Goal: Task Accomplishment & Management: Use online tool/utility

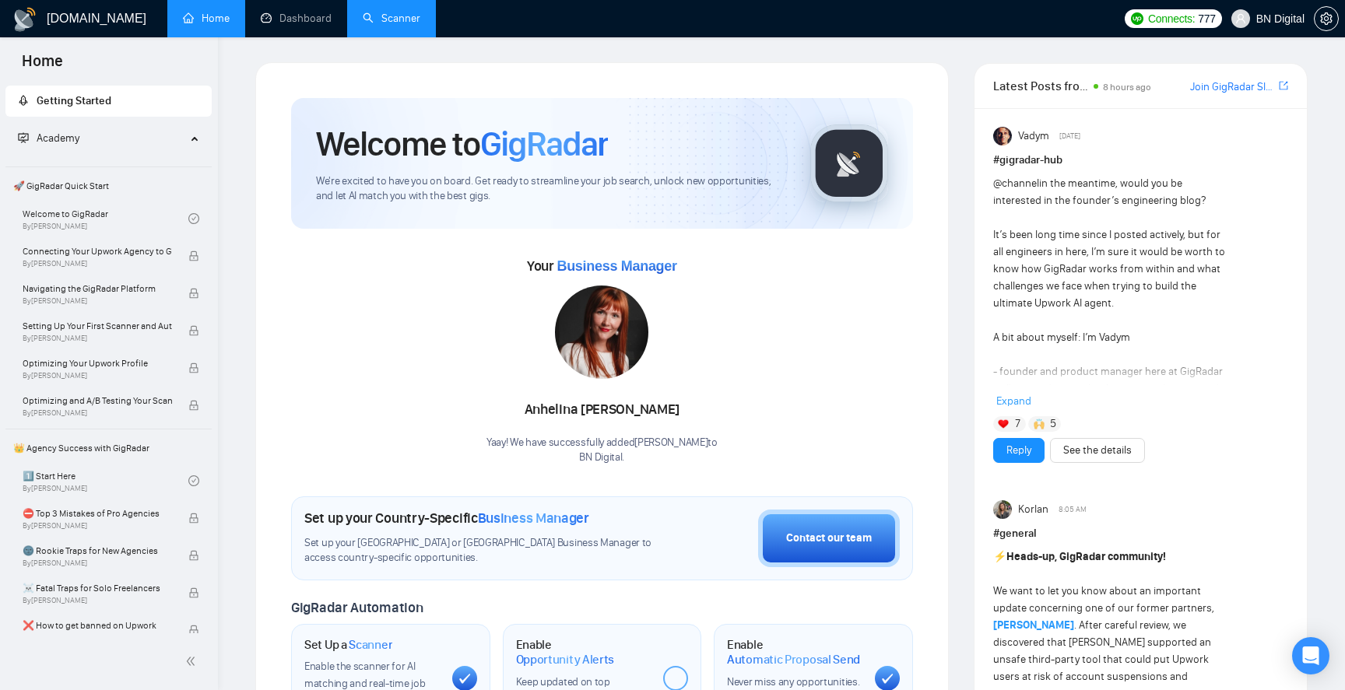
click at [380, 12] on link "Scanner" at bounding box center [392, 18] width 58 height 13
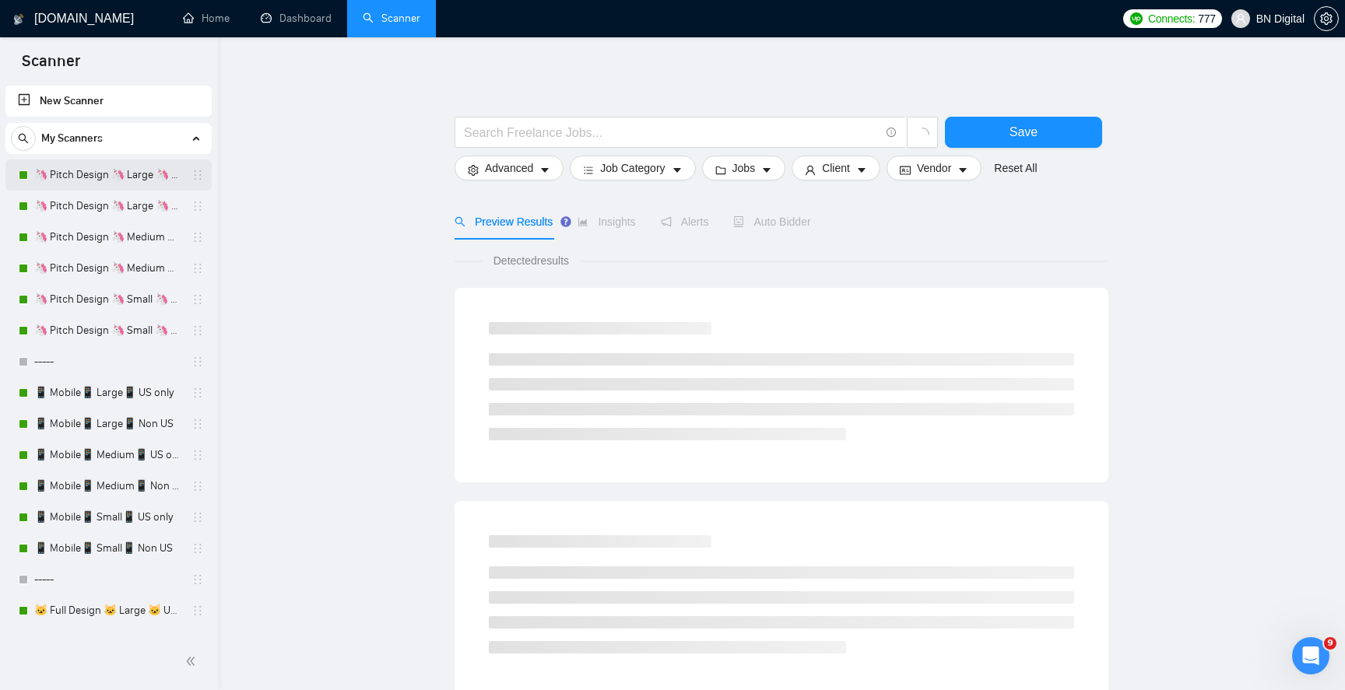
click at [115, 173] on link "🦄 Pitch Design 🦄 Large 🦄 US Only" at bounding box center [108, 175] width 148 height 31
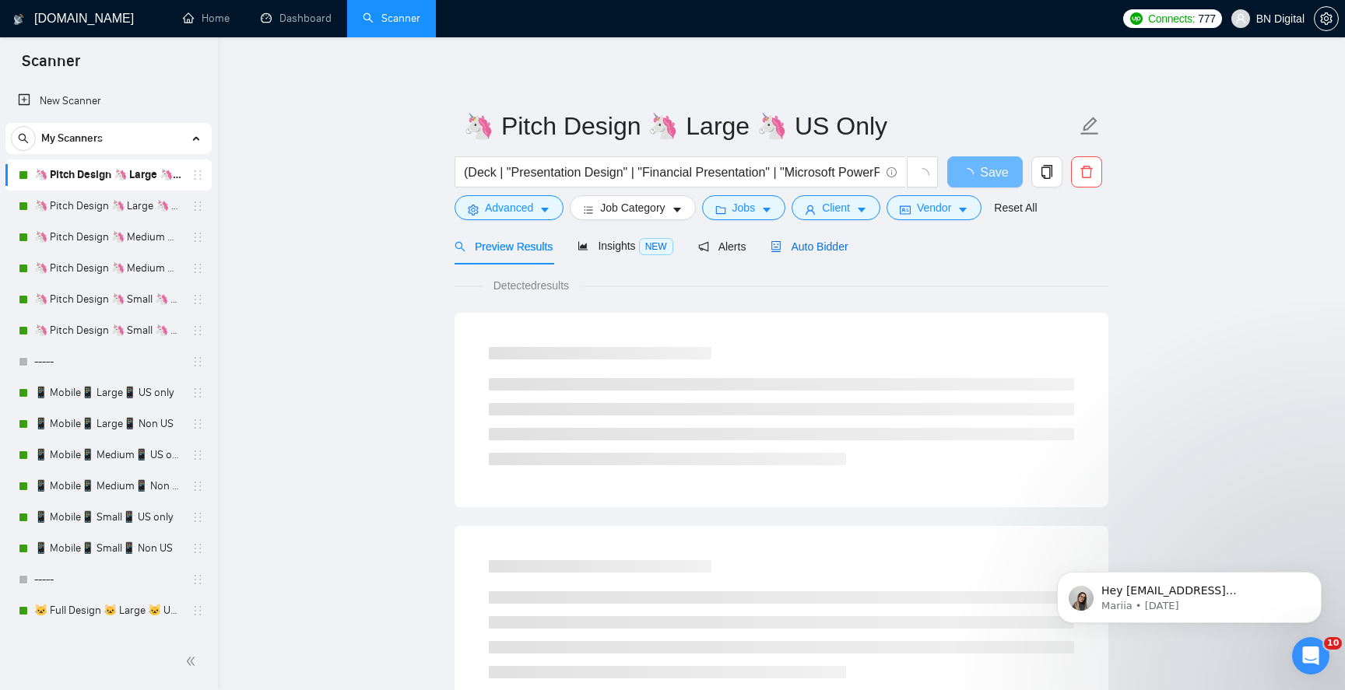
click at [825, 241] on span "Auto Bidder" at bounding box center [809, 246] width 77 height 12
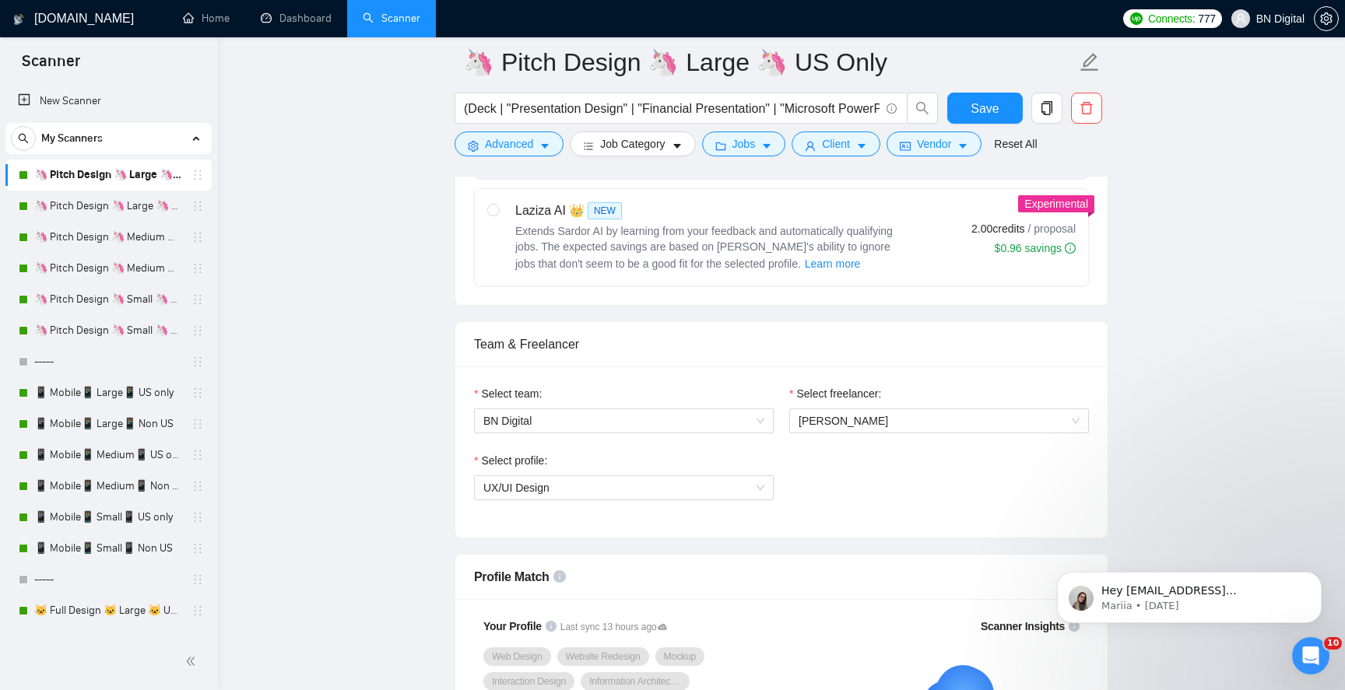
scroll to position [686, 0]
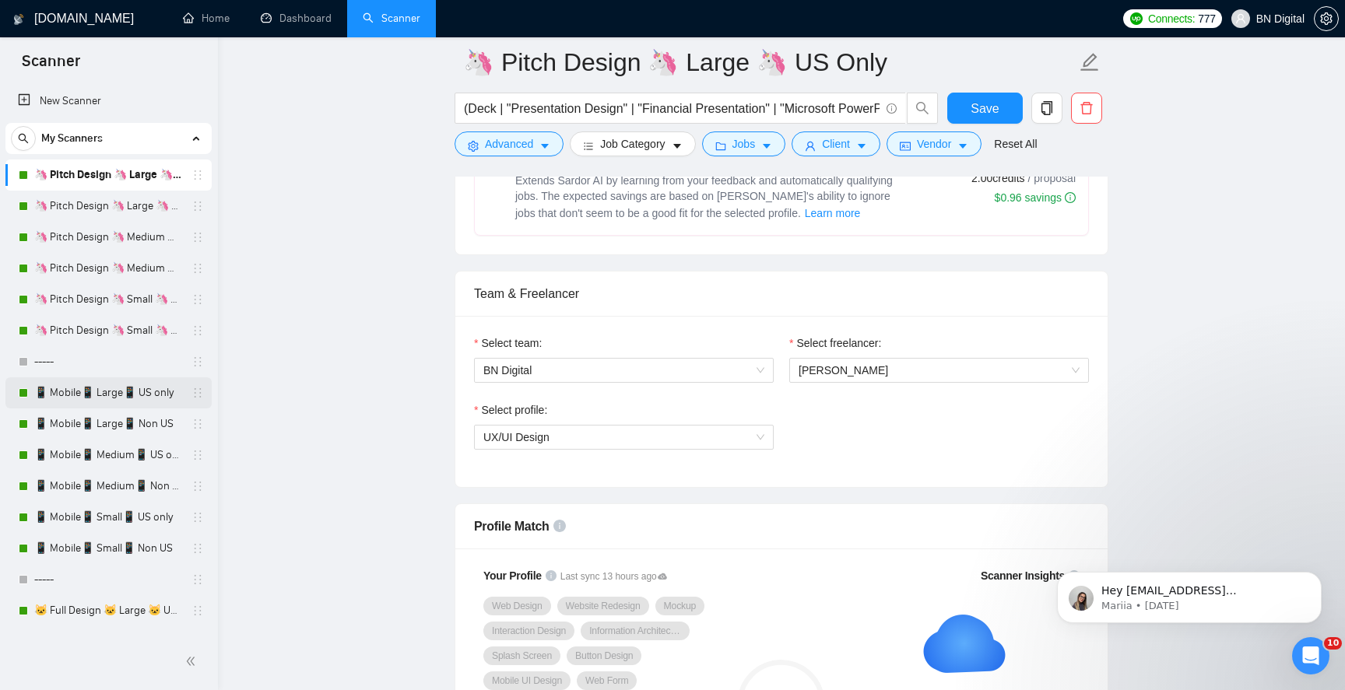
click at [141, 395] on link "📱 Mobile📱 Large📱 US only" at bounding box center [108, 392] width 148 height 31
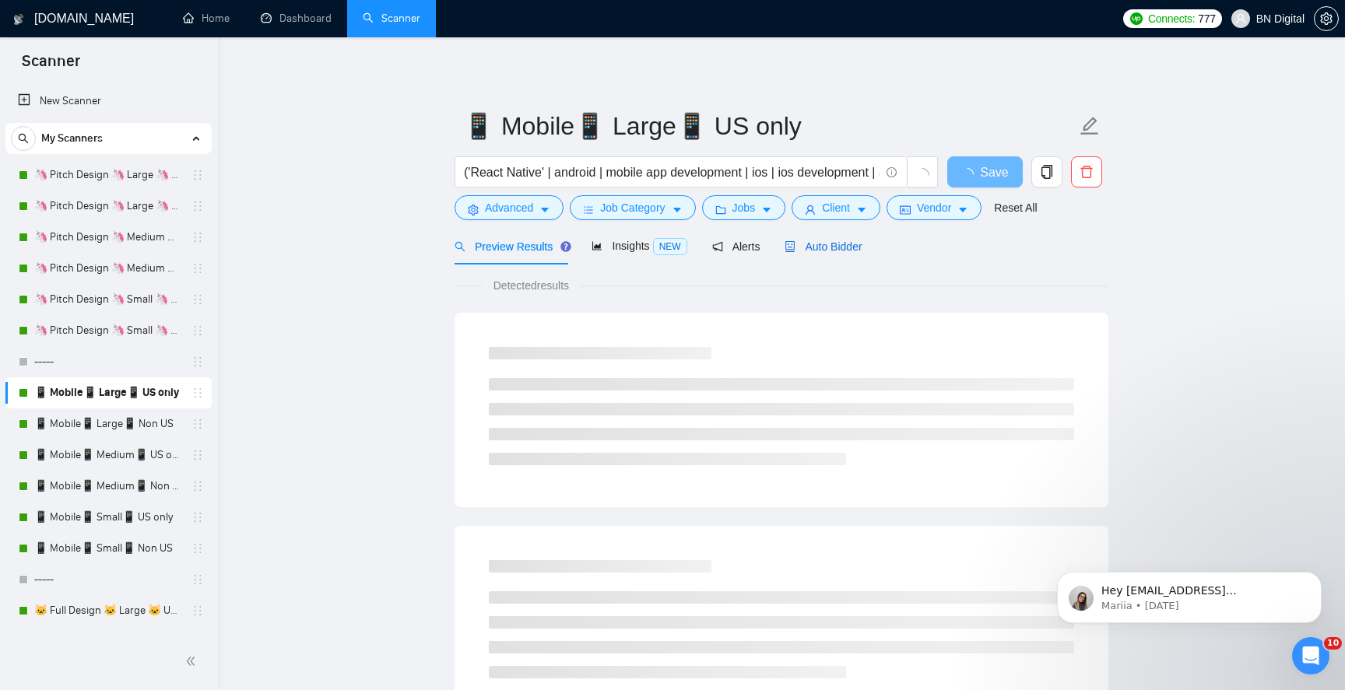
click at [828, 251] on span "Auto Bidder" at bounding box center [823, 246] width 77 height 12
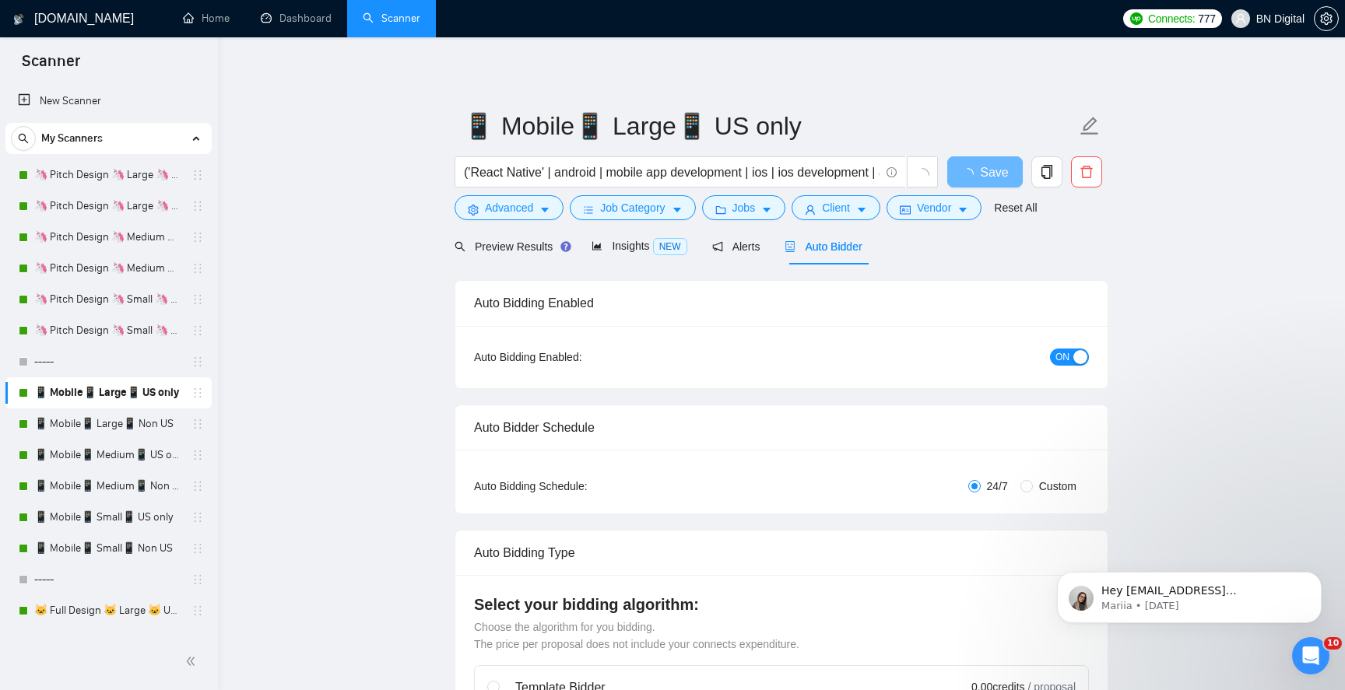
radio input "false"
radio input "true"
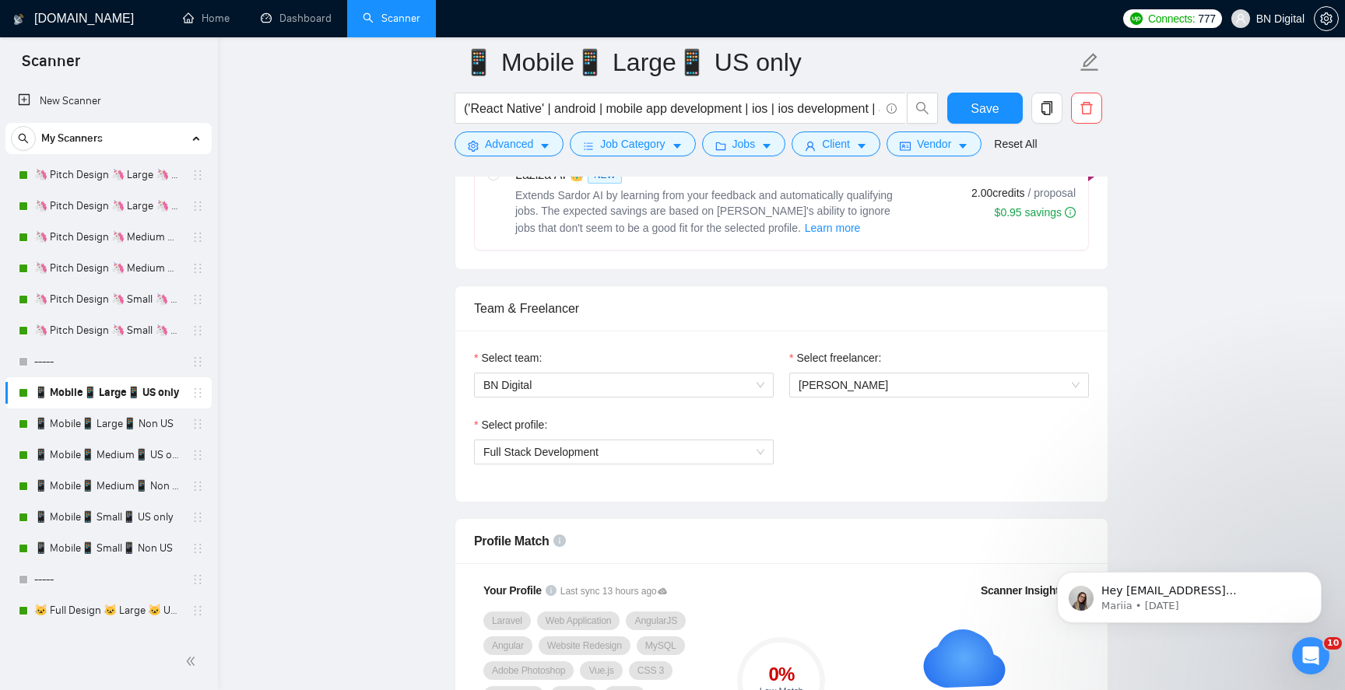
scroll to position [893, 0]
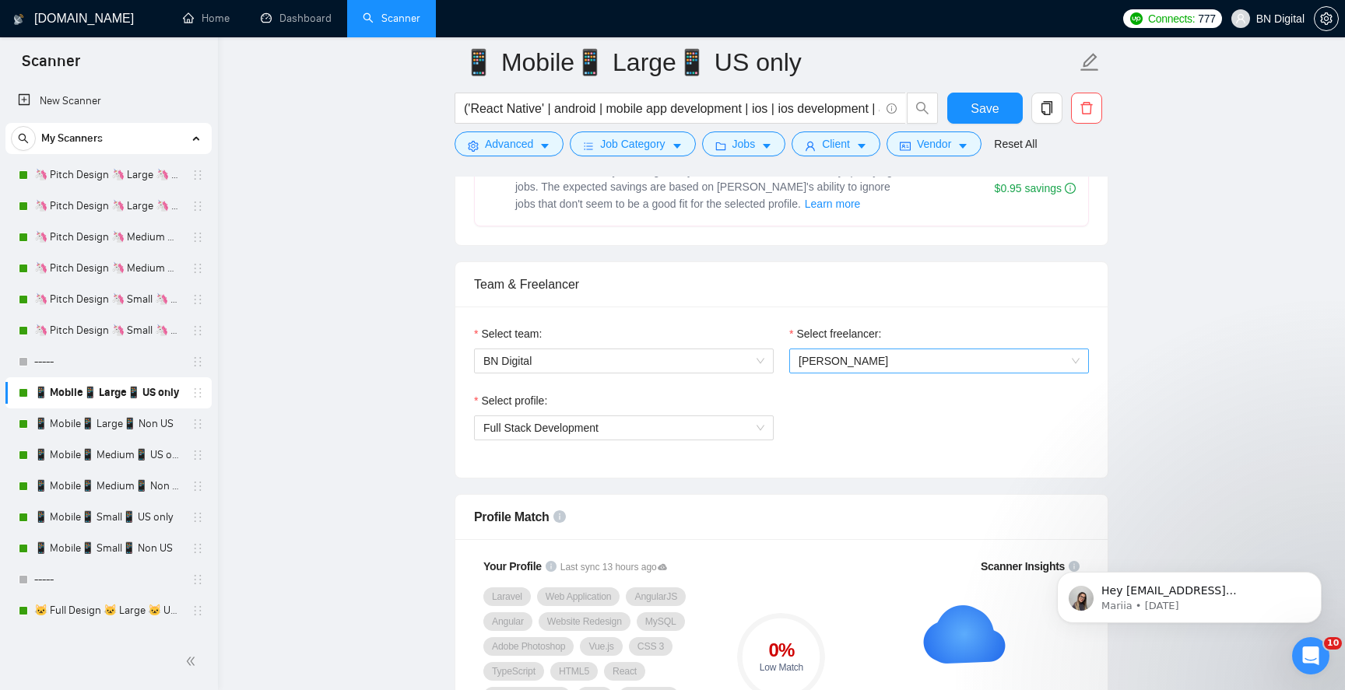
click at [819, 367] on span "Polina Liashenko" at bounding box center [939, 360] width 281 height 23
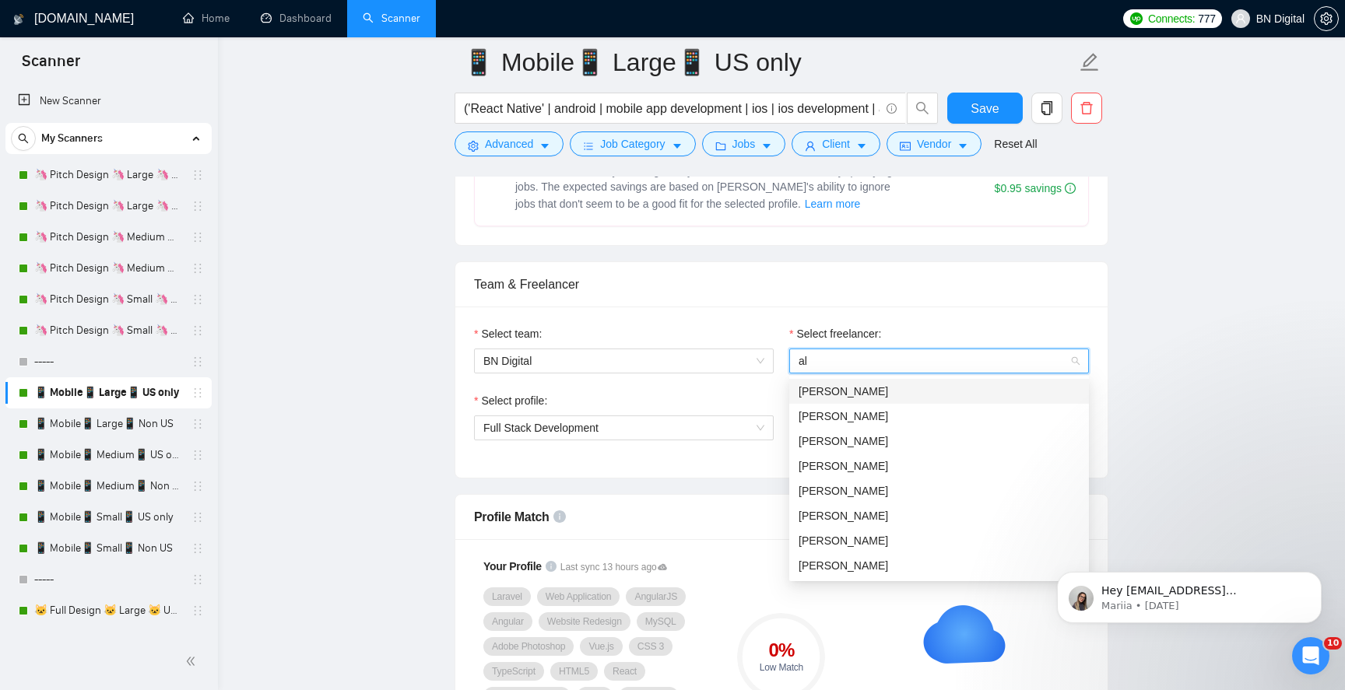
type input "ale"
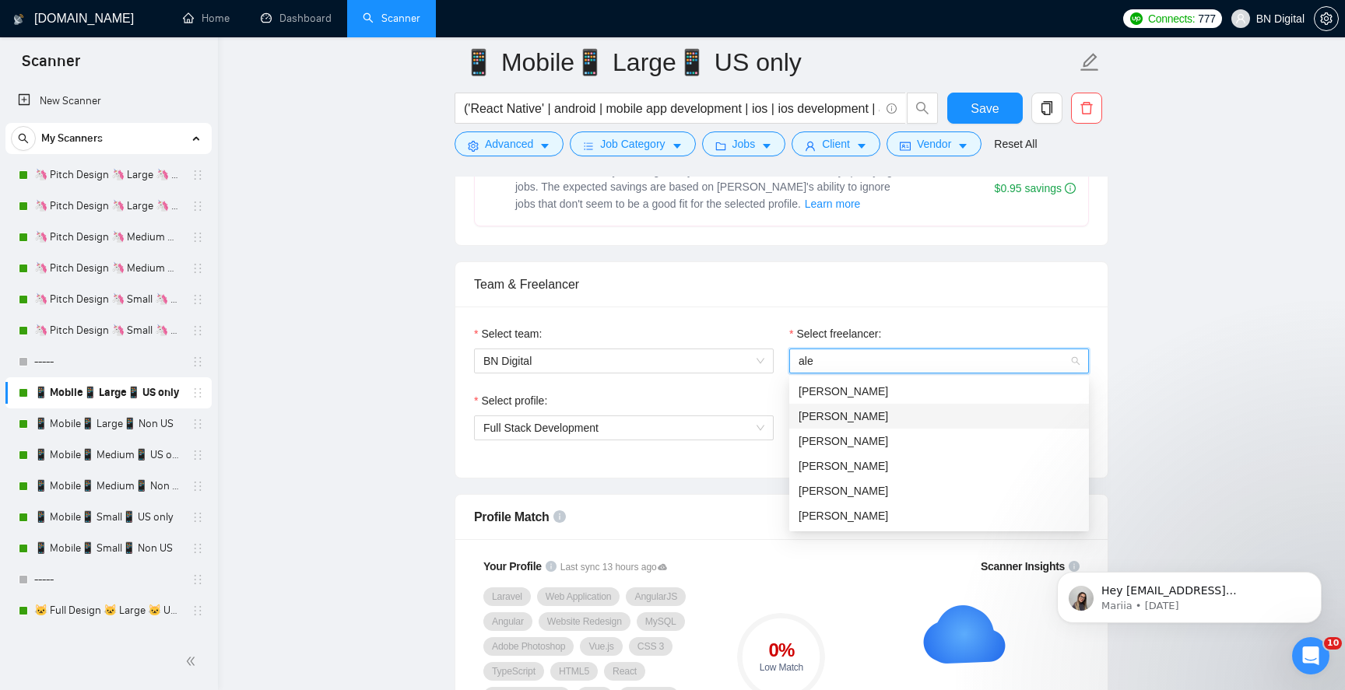
click at [817, 411] on span "[PERSON_NAME]" at bounding box center [844, 416] width 90 height 12
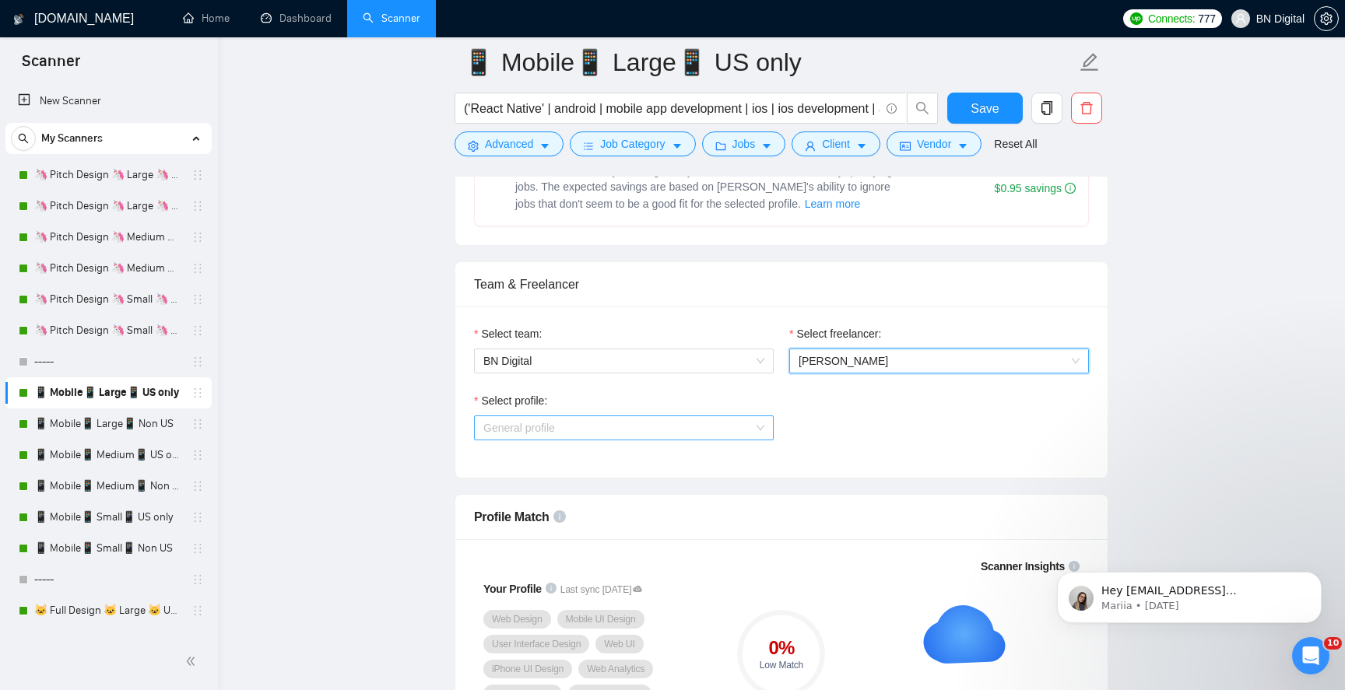
click at [518, 425] on span "General profile" at bounding box center [519, 428] width 72 height 12
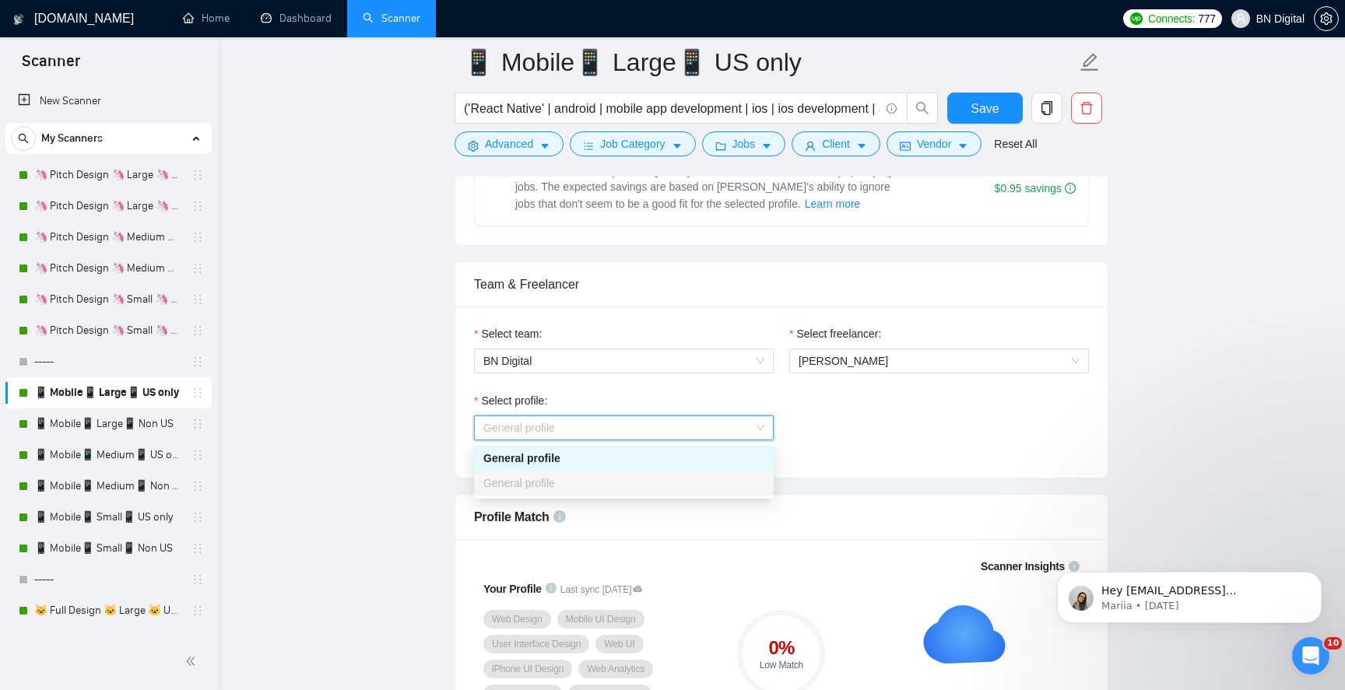
click at [537, 454] on div "General profile" at bounding box center [623, 458] width 281 height 17
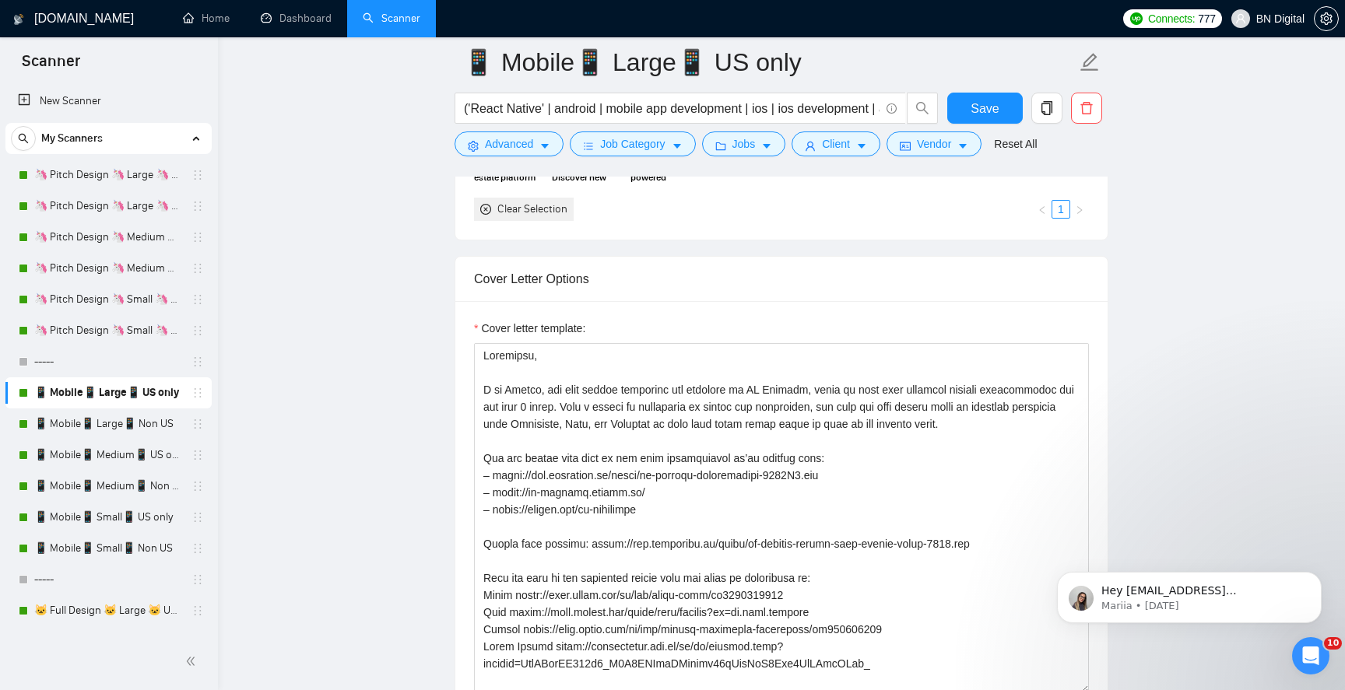
scroll to position [1872, 0]
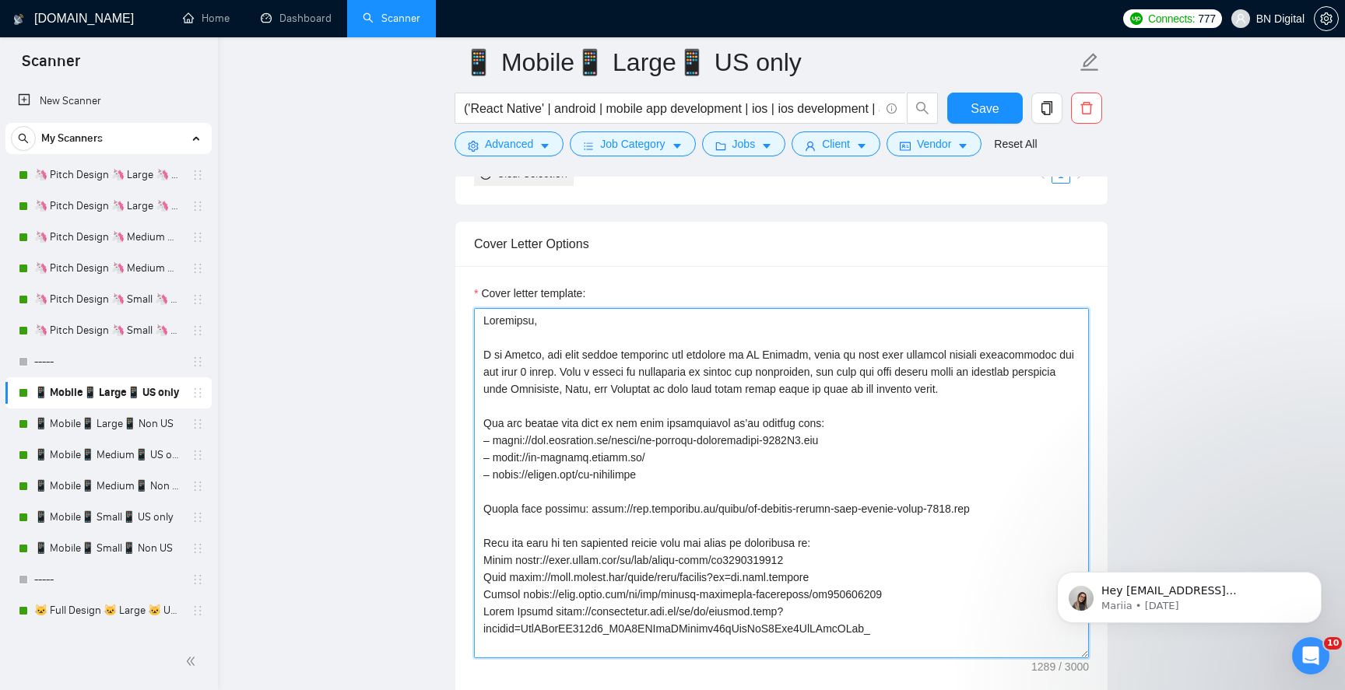
click at [522, 357] on textarea "Cover letter template:" at bounding box center [781, 483] width 615 height 350
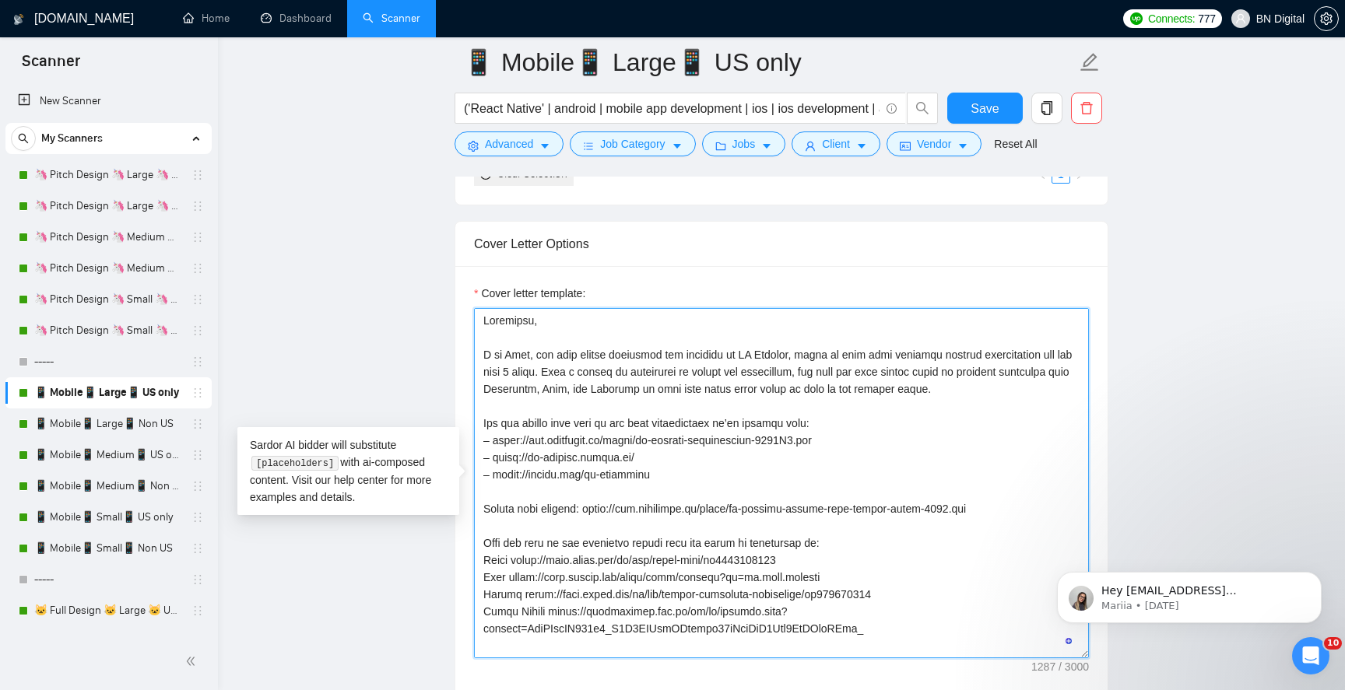
click at [518, 356] on textarea "Cover letter template:" at bounding box center [781, 483] width 615 height 350
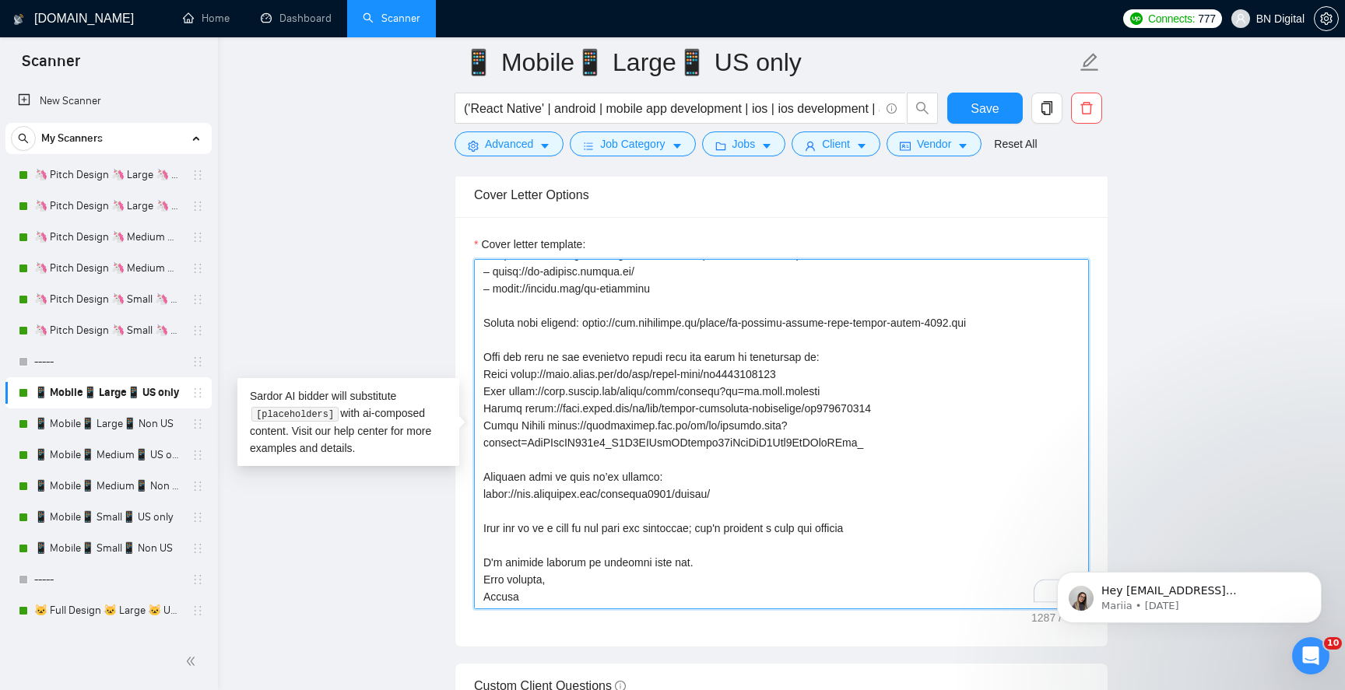
scroll to position [1938, 0]
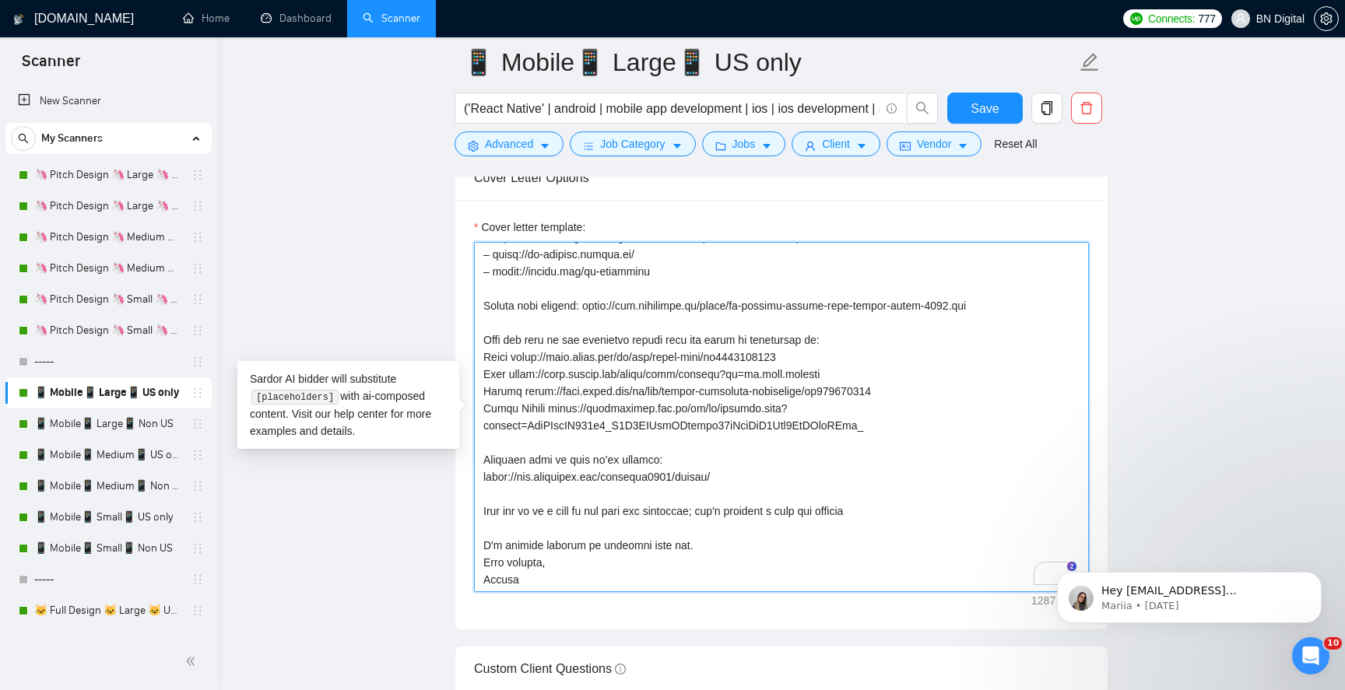
click at [496, 581] on textarea "Cover letter template:" at bounding box center [781, 417] width 615 height 350
paste textarea "Alex"
type textarea "Greetings, I am Alex, the lead mobile developer and designer at BN Digital, whe…"
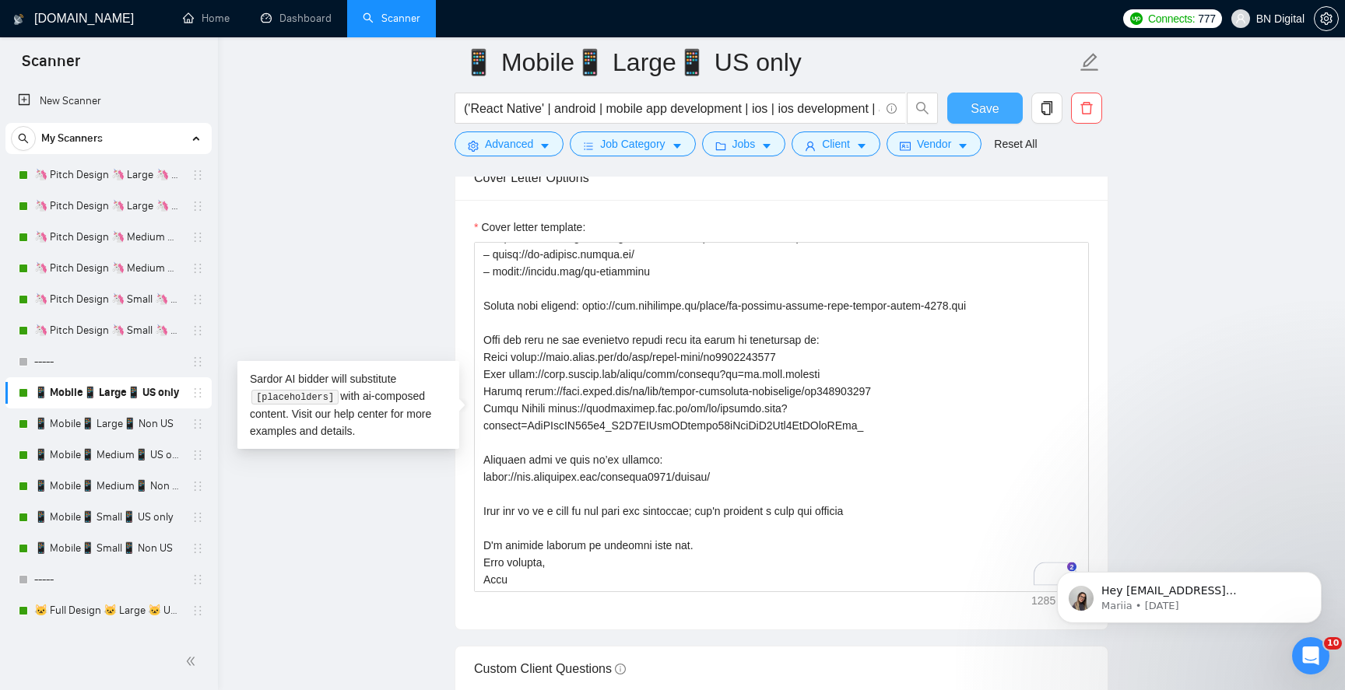
click at [971, 108] on span "Save" at bounding box center [985, 108] width 28 height 19
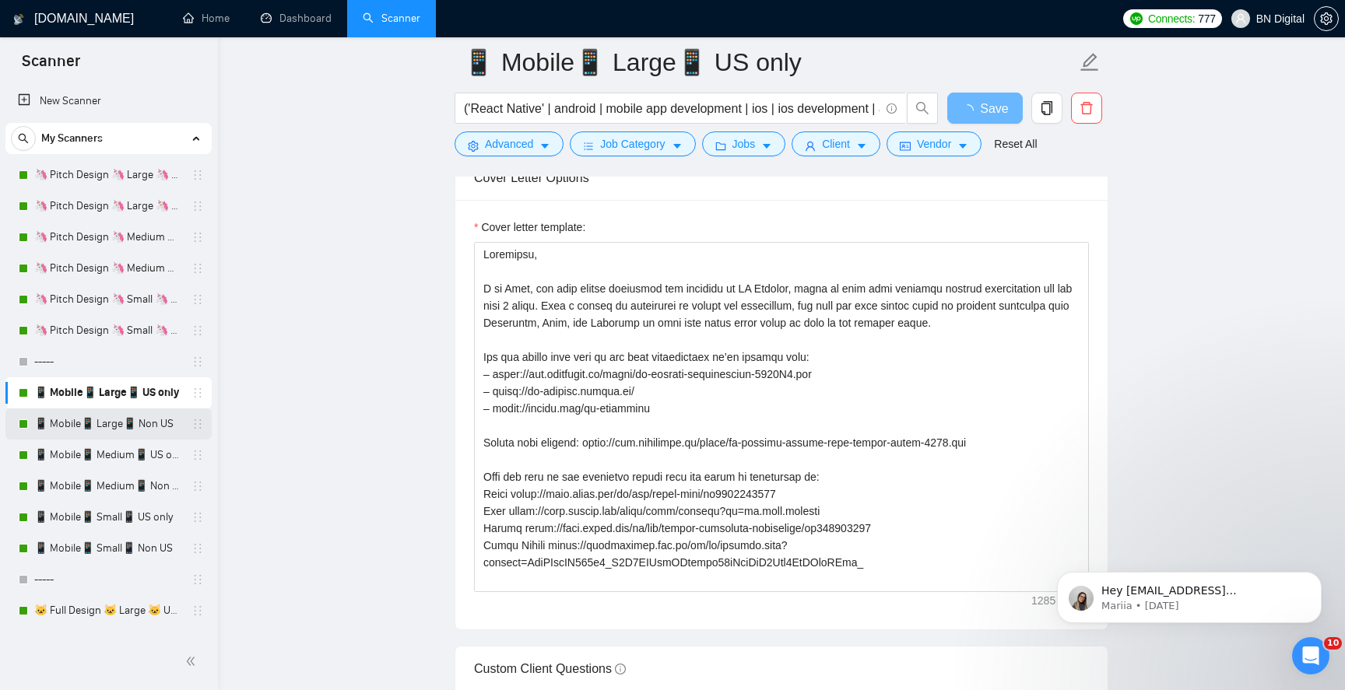
click at [107, 422] on link "📱 Mobile📱 Large📱 Non US" at bounding box center [108, 424] width 148 height 31
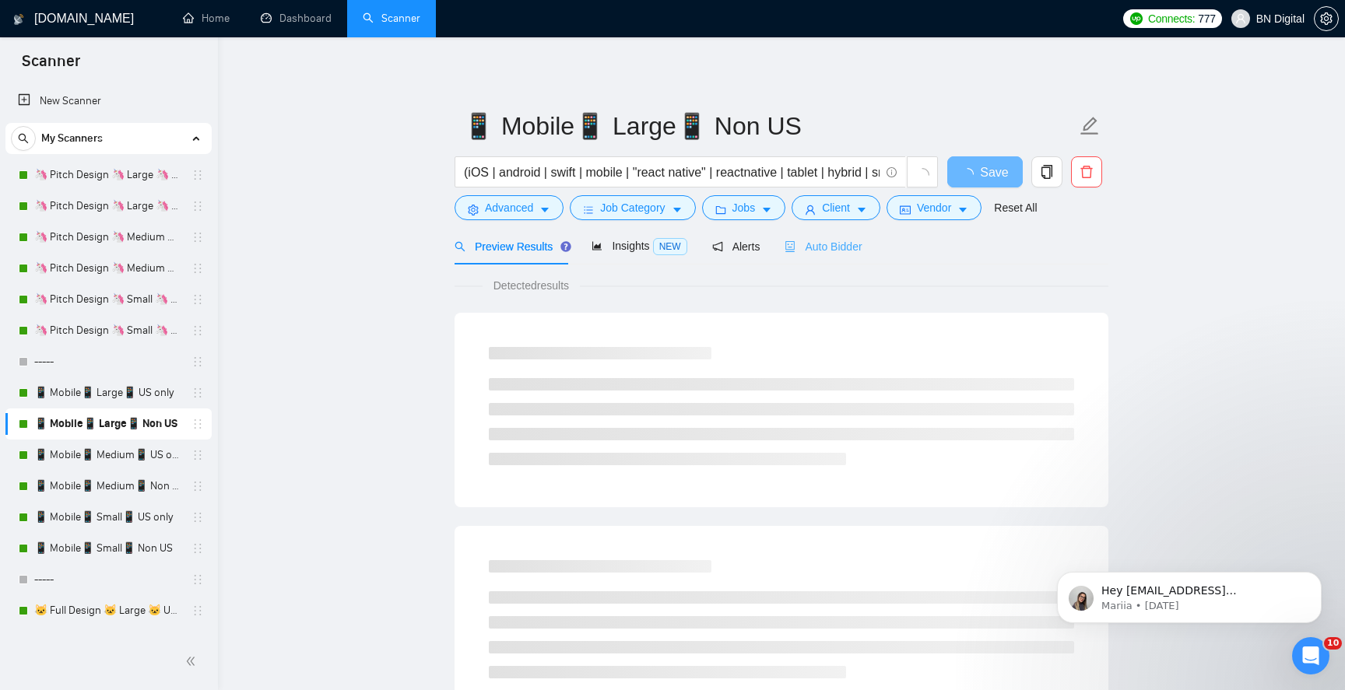
click at [808, 233] on div "Auto Bidder" at bounding box center [823, 246] width 77 height 37
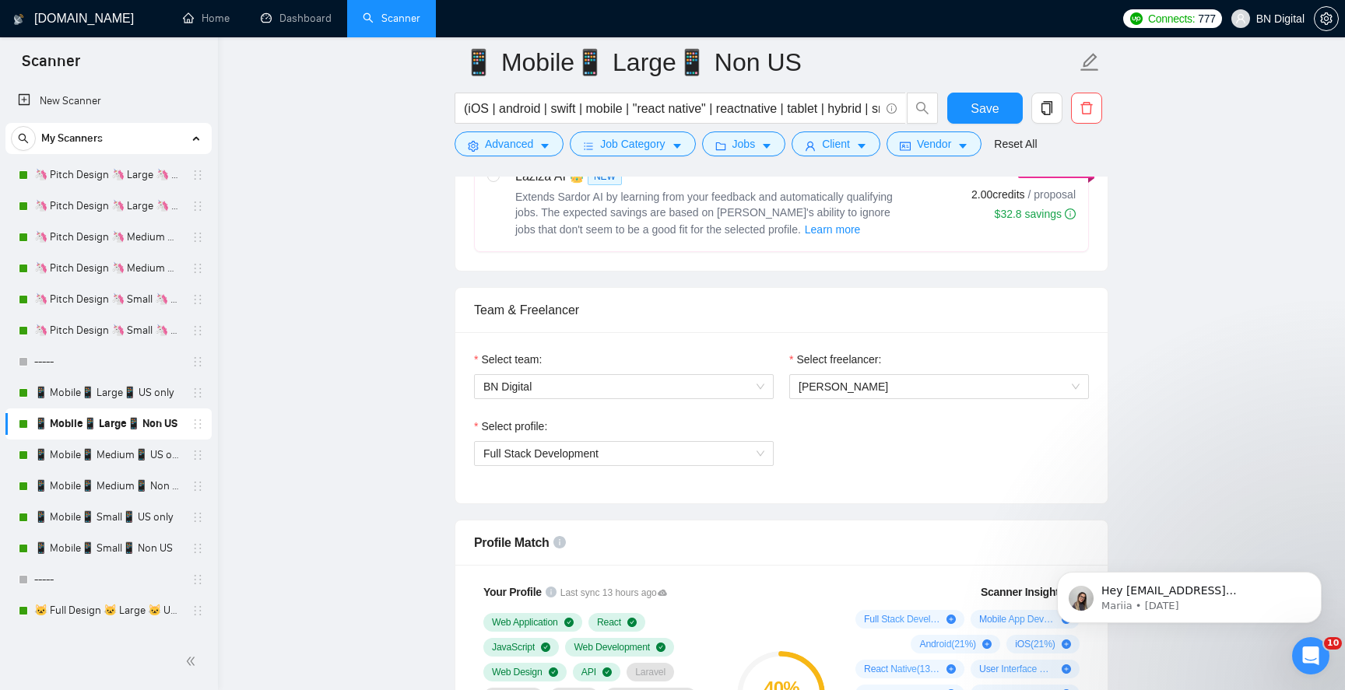
scroll to position [718, 0]
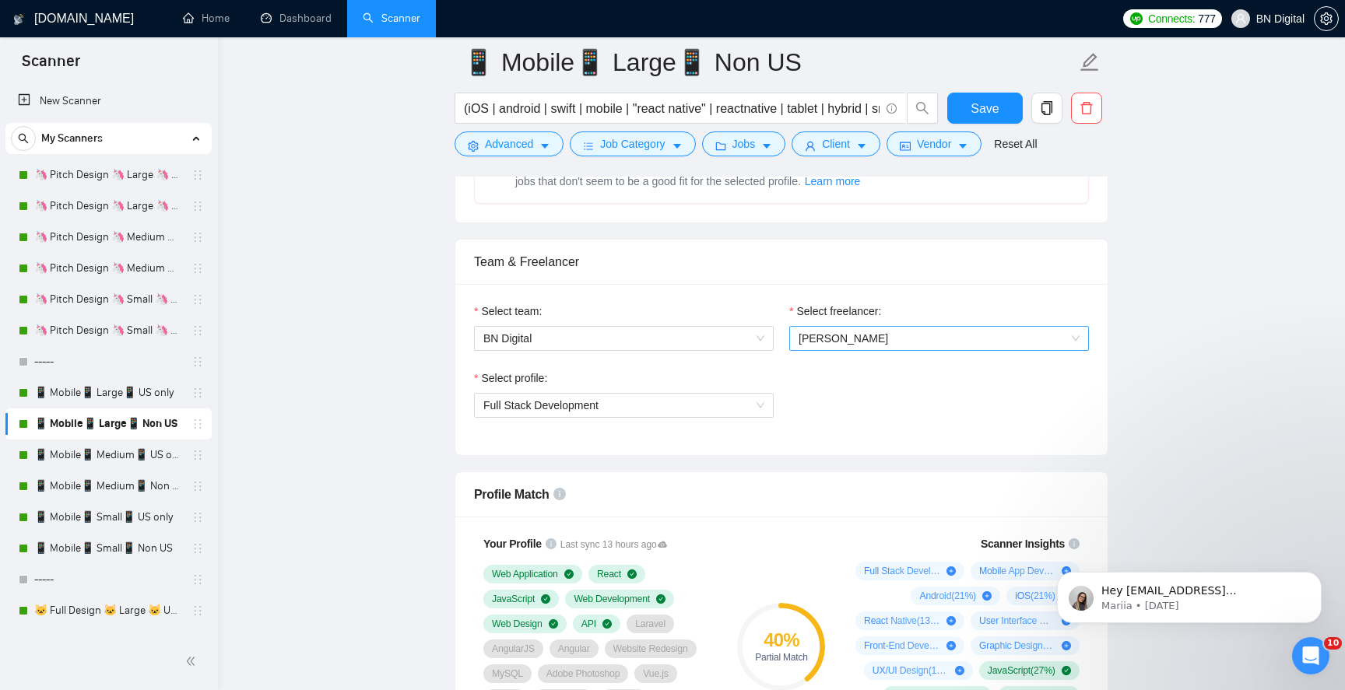
click at [807, 343] on span "Polina Liashenko" at bounding box center [844, 338] width 90 height 12
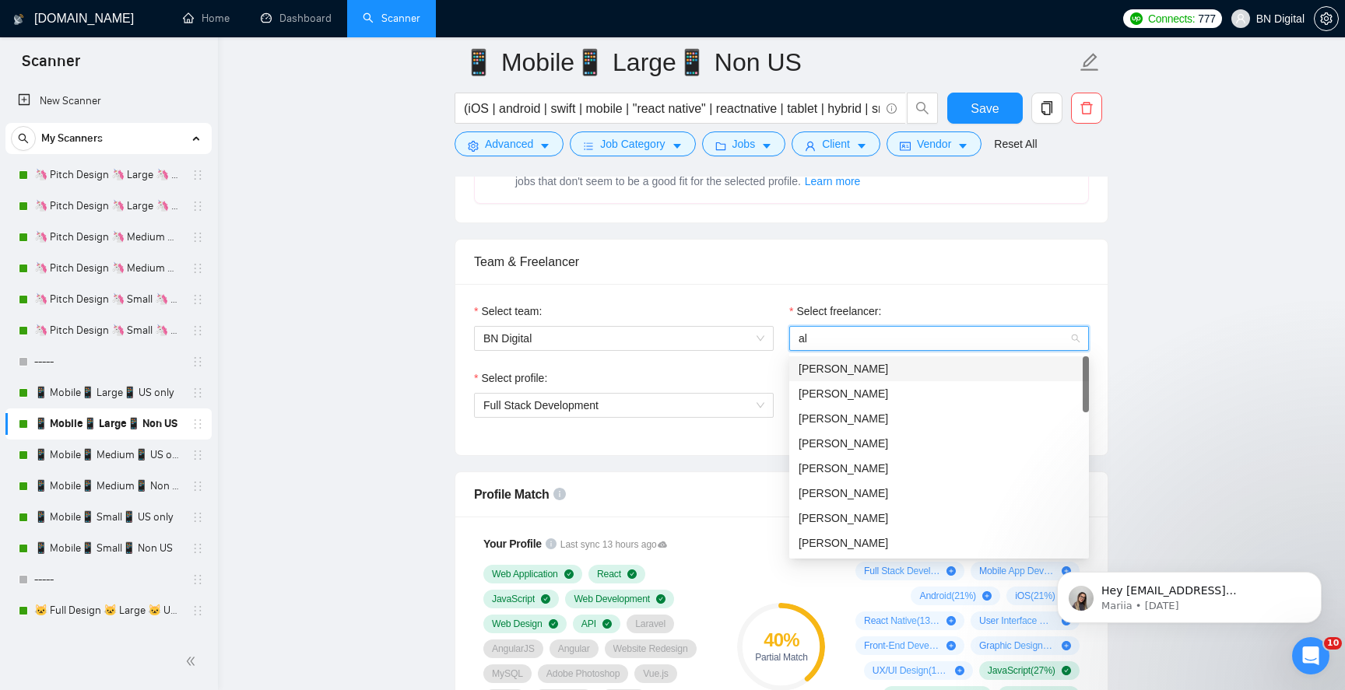
type input "ale"
click at [810, 396] on span "[PERSON_NAME]" at bounding box center [844, 394] width 90 height 12
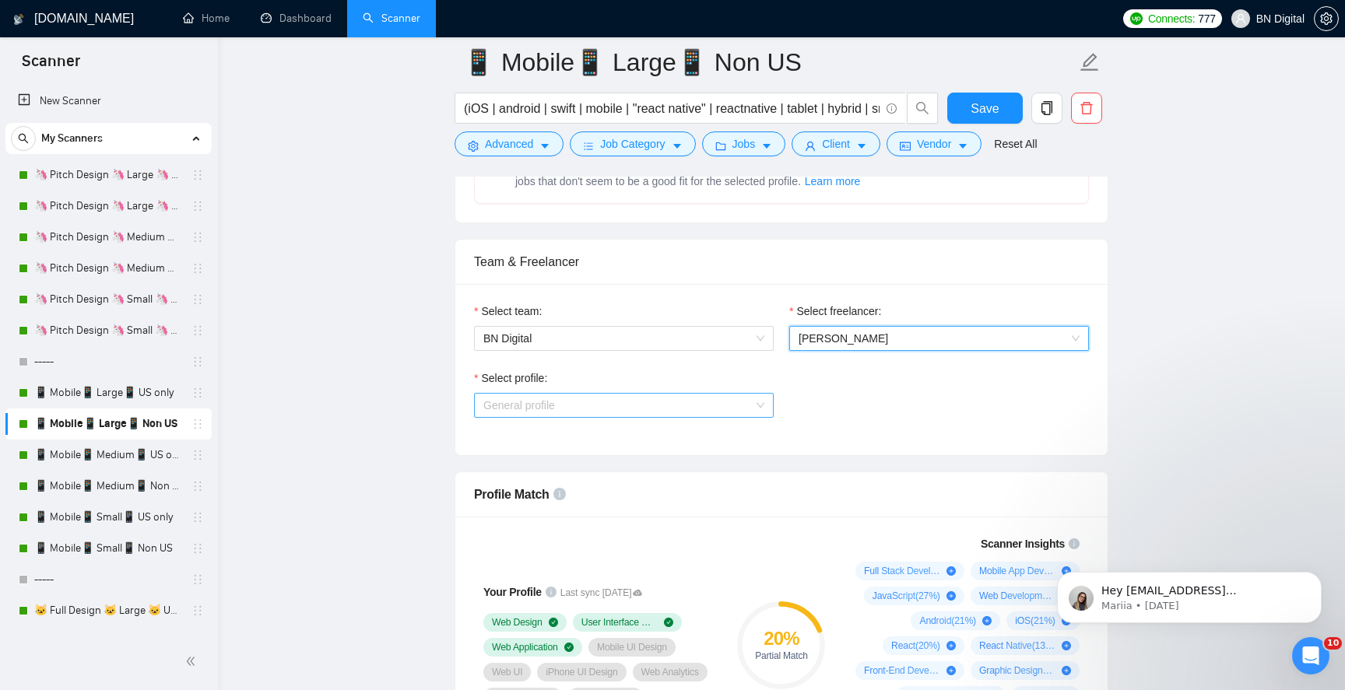
click at [584, 406] on span "General profile" at bounding box center [623, 405] width 281 height 23
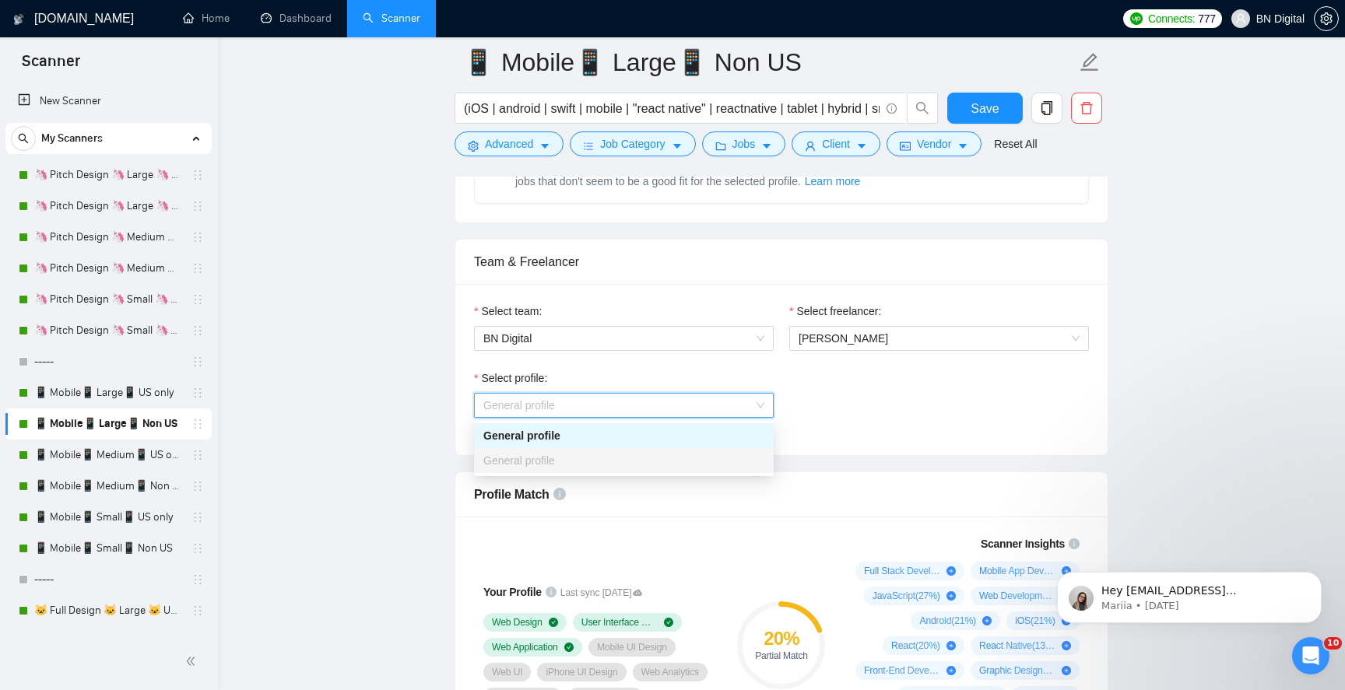
click at [581, 409] on span "General profile" at bounding box center [623, 405] width 281 height 23
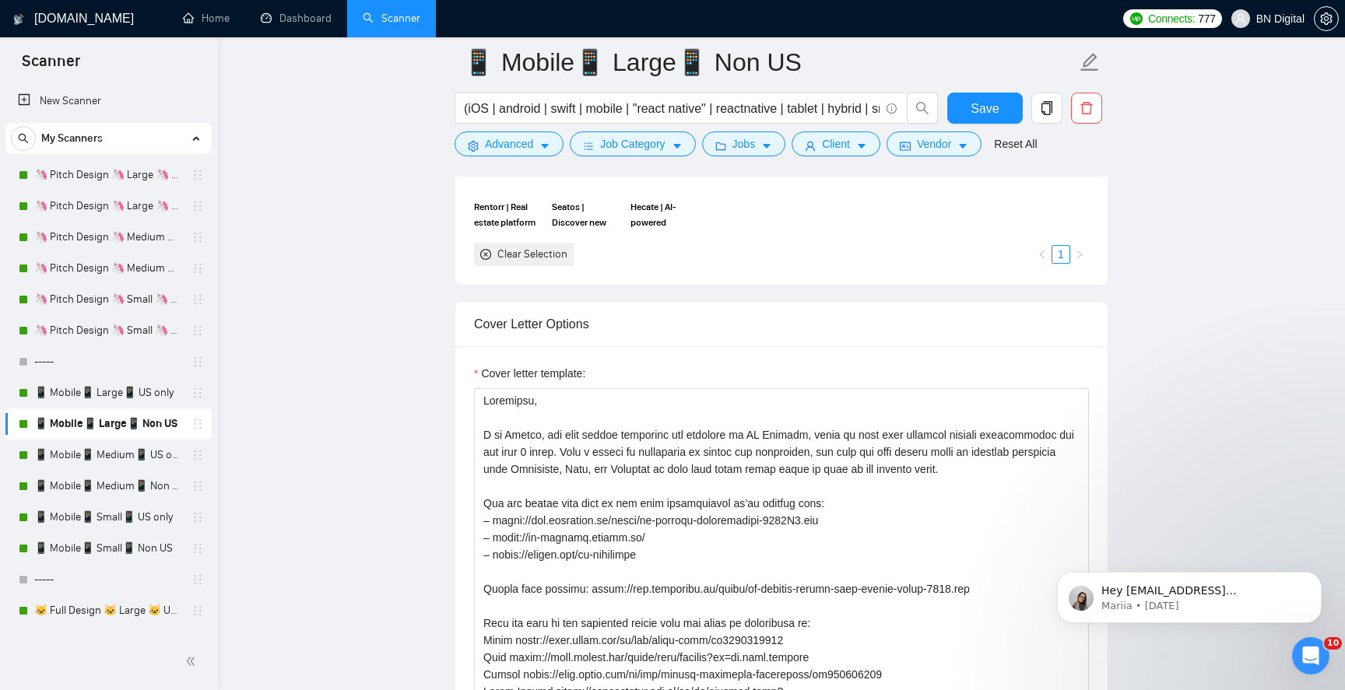
scroll to position [1675, 0]
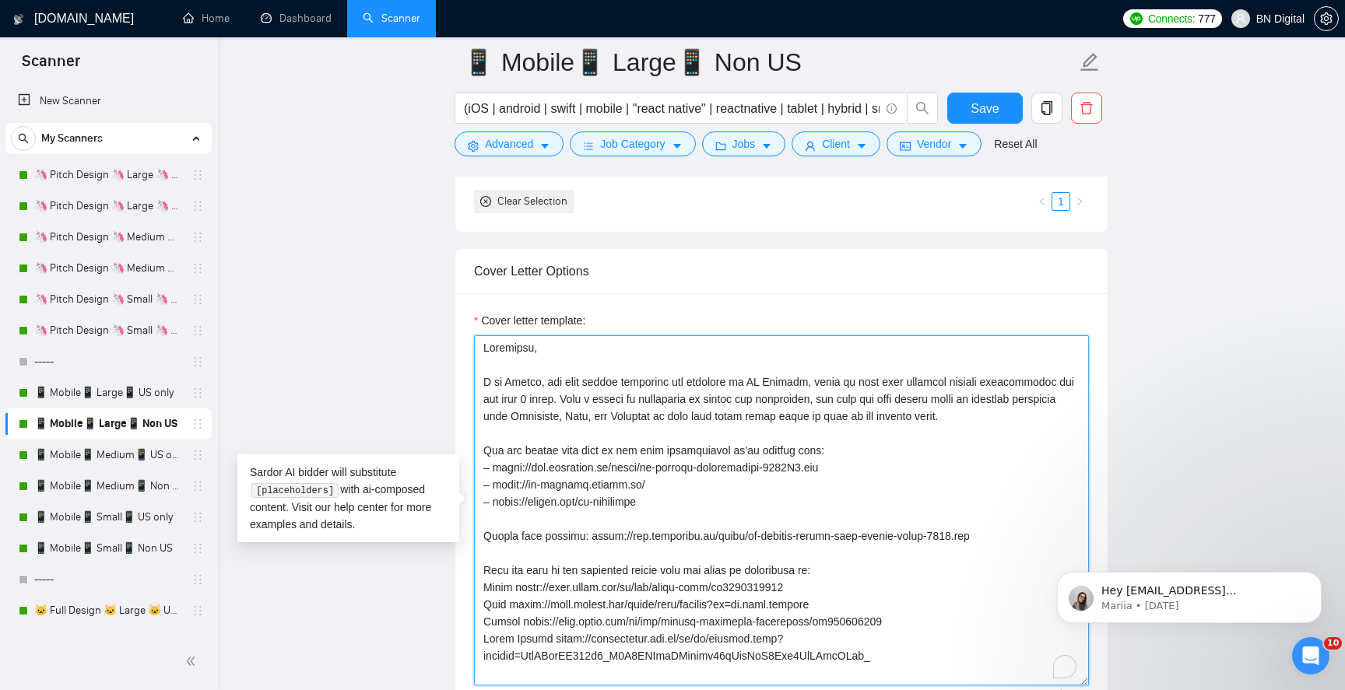
click at [525, 386] on textarea "Cover letter template:" at bounding box center [781, 510] width 615 height 350
paste textarea "Alex"
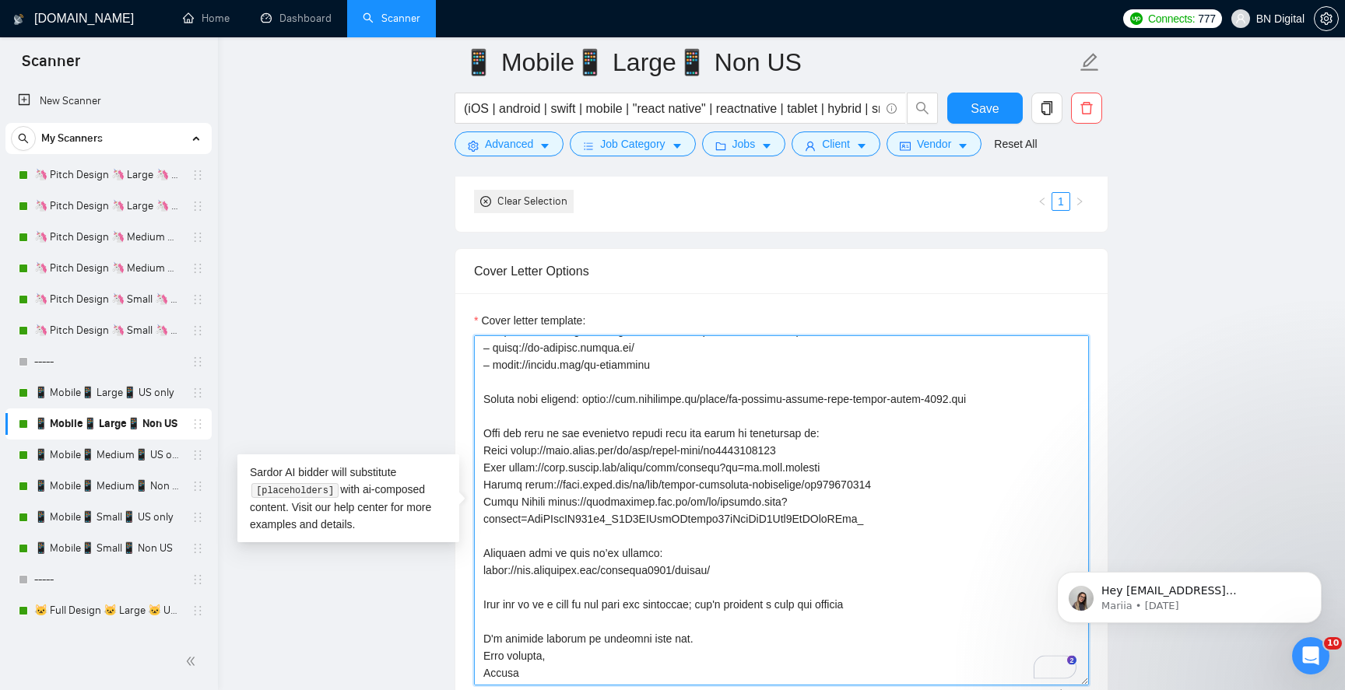
scroll to position [137, 0]
click at [493, 676] on textarea "Cover letter template:" at bounding box center [781, 510] width 615 height 350
paste textarea "Alex"
type textarea "Greetings, I am Alex, the lead mobile developer and designer at BN Digital, whe…"
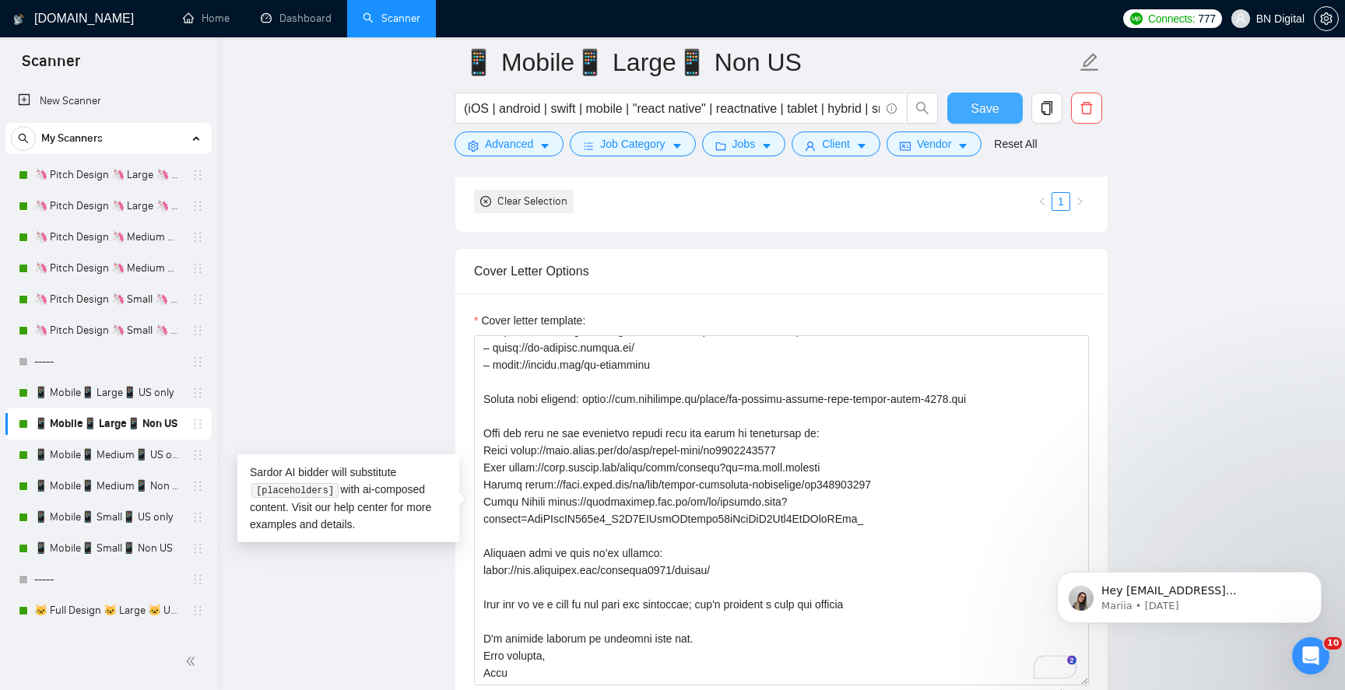
click at [977, 102] on span "Save" at bounding box center [985, 108] width 28 height 19
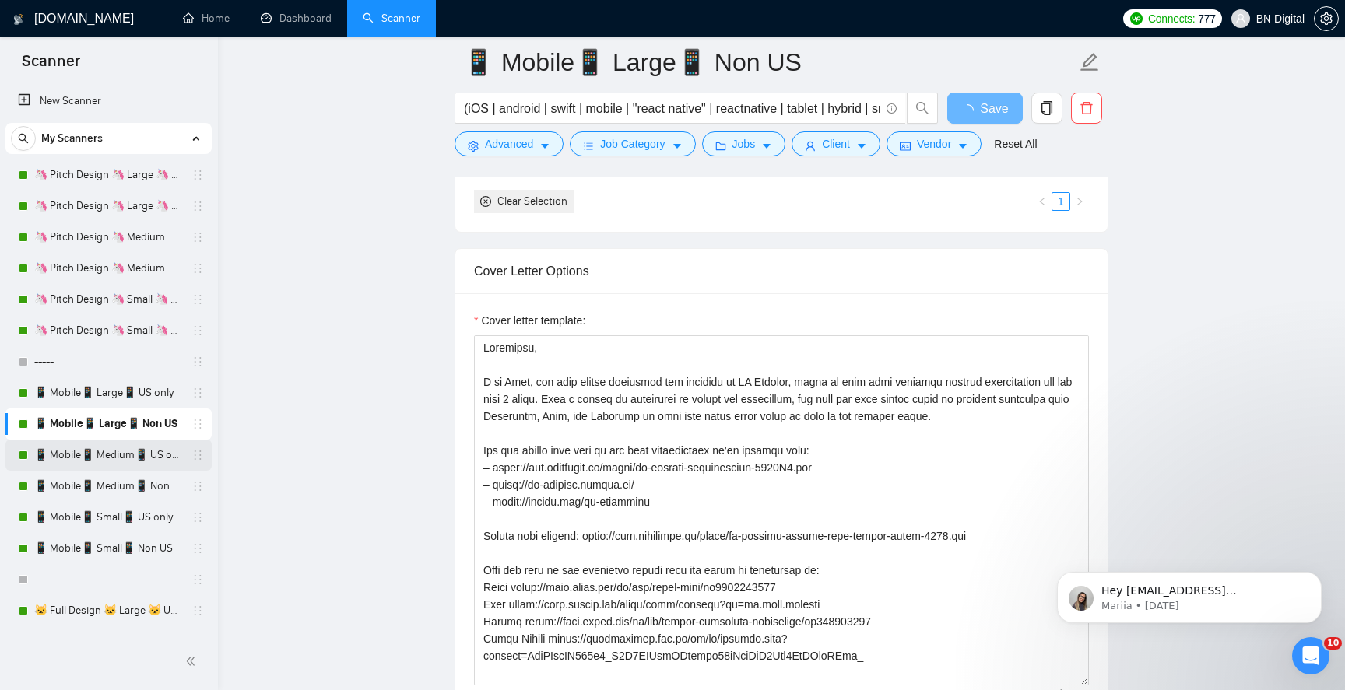
click at [78, 449] on link "📱 Mobile📱 Medium📱 US only" at bounding box center [108, 455] width 148 height 31
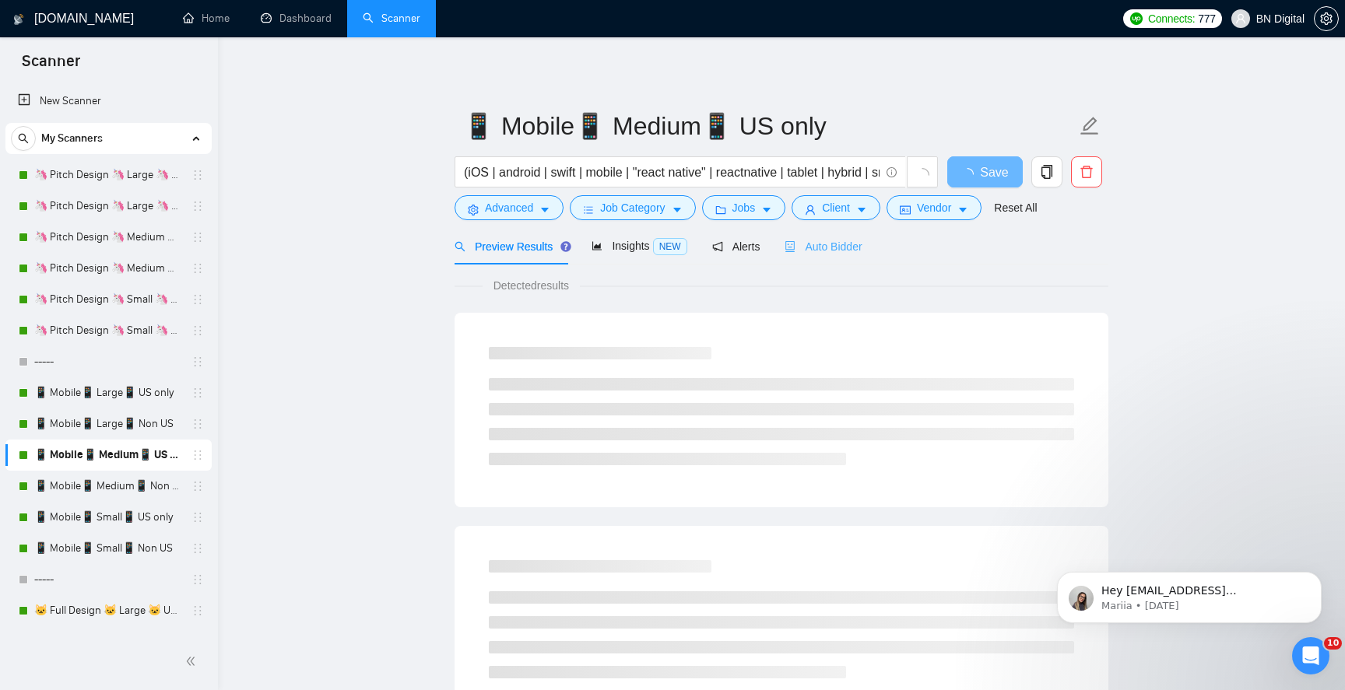
click at [840, 255] on div "Auto Bidder" at bounding box center [823, 246] width 77 height 37
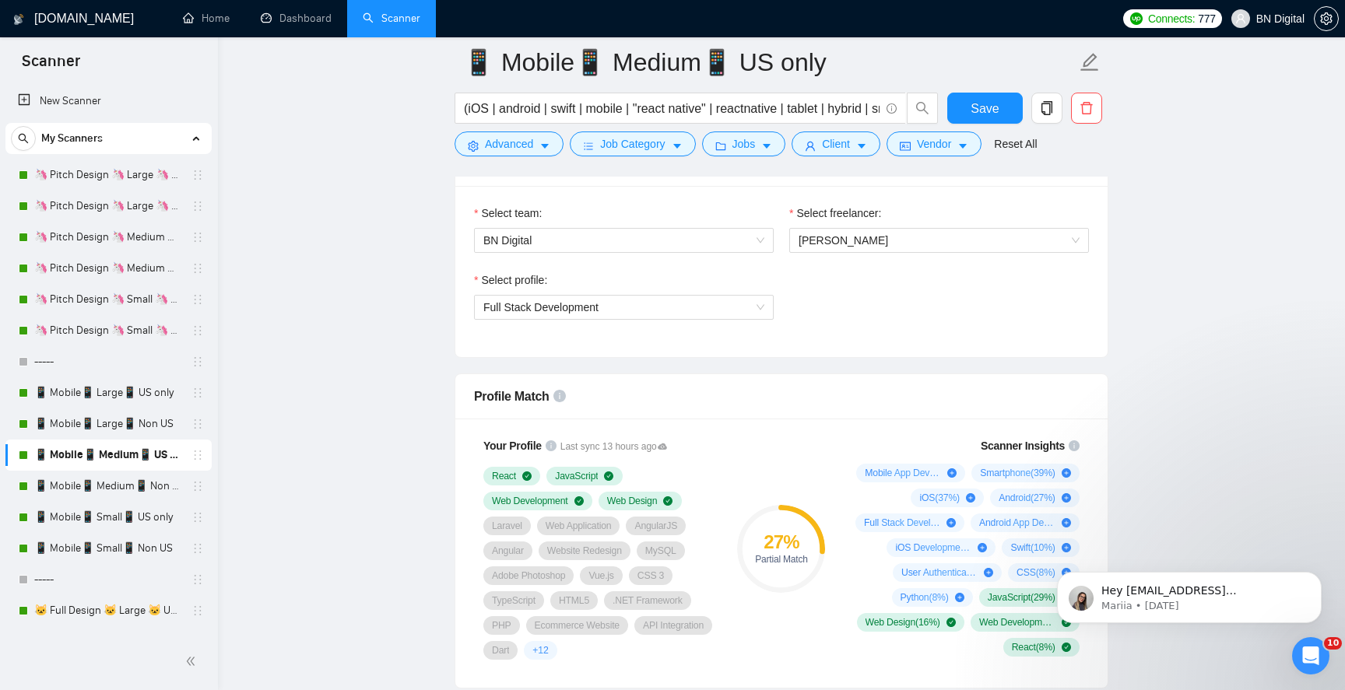
scroll to position [834, 0]
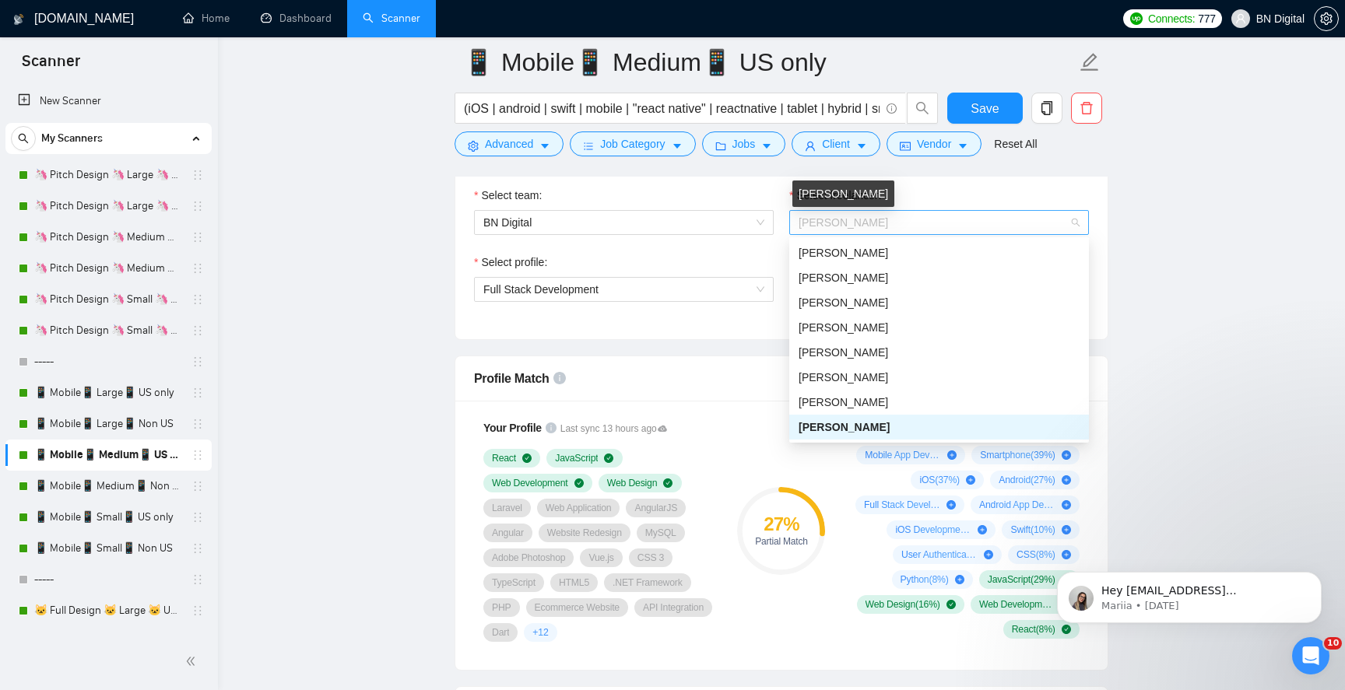
click at [845, 223] on span "Polina Liashenko" at bounding box center [844, 222] width 90 height 12
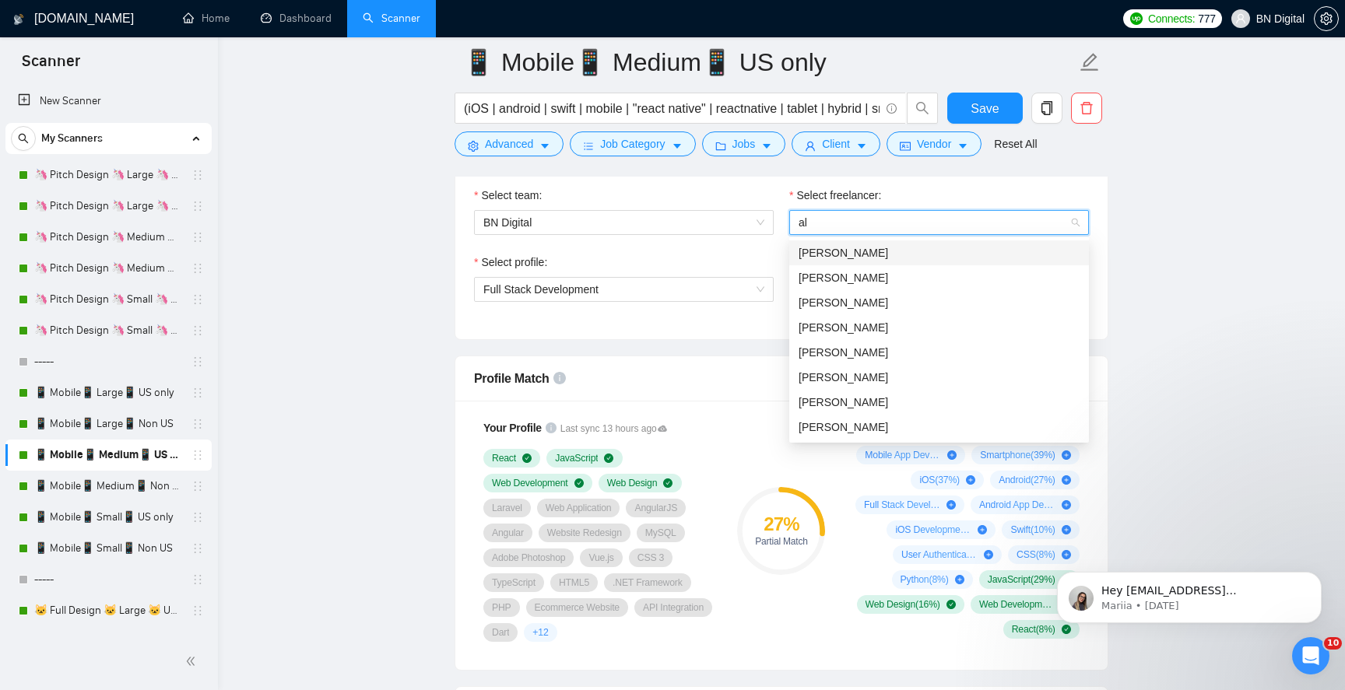
type input "ale"
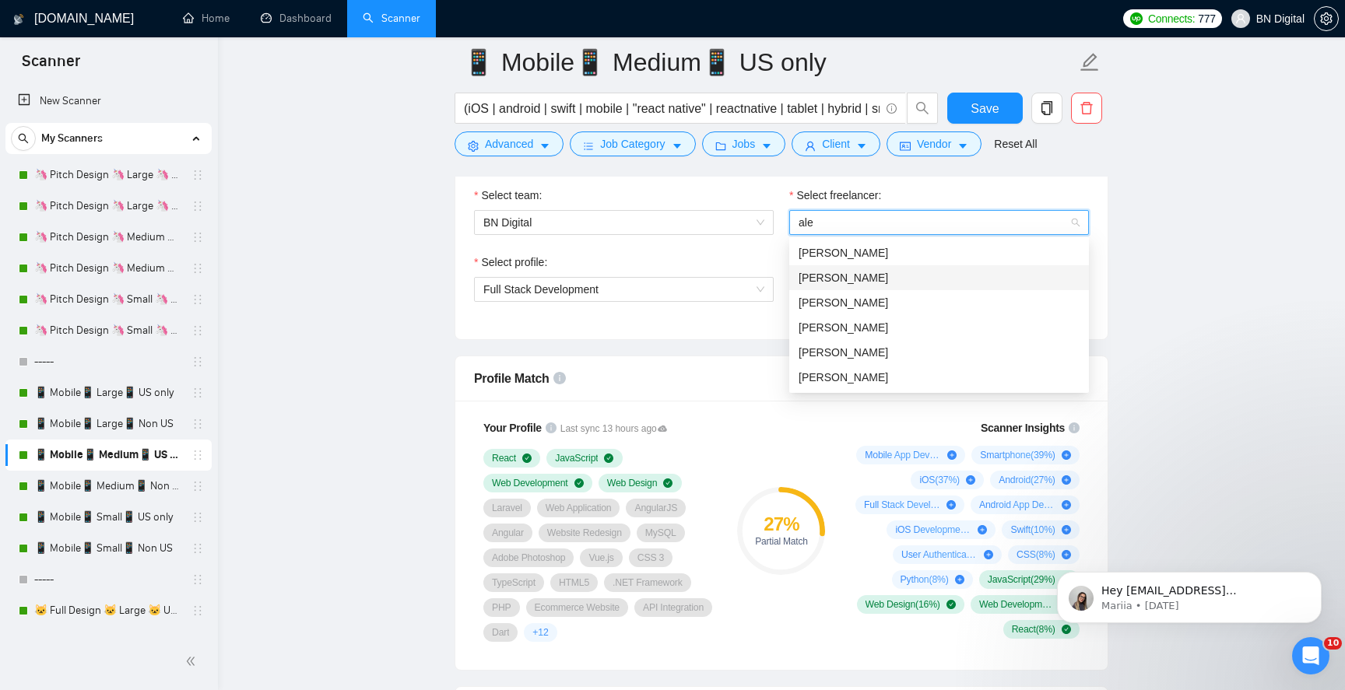
click at [815, 276] on span "[PERSON_NAME]" at bounding box center [844, 278] width 90 height 12
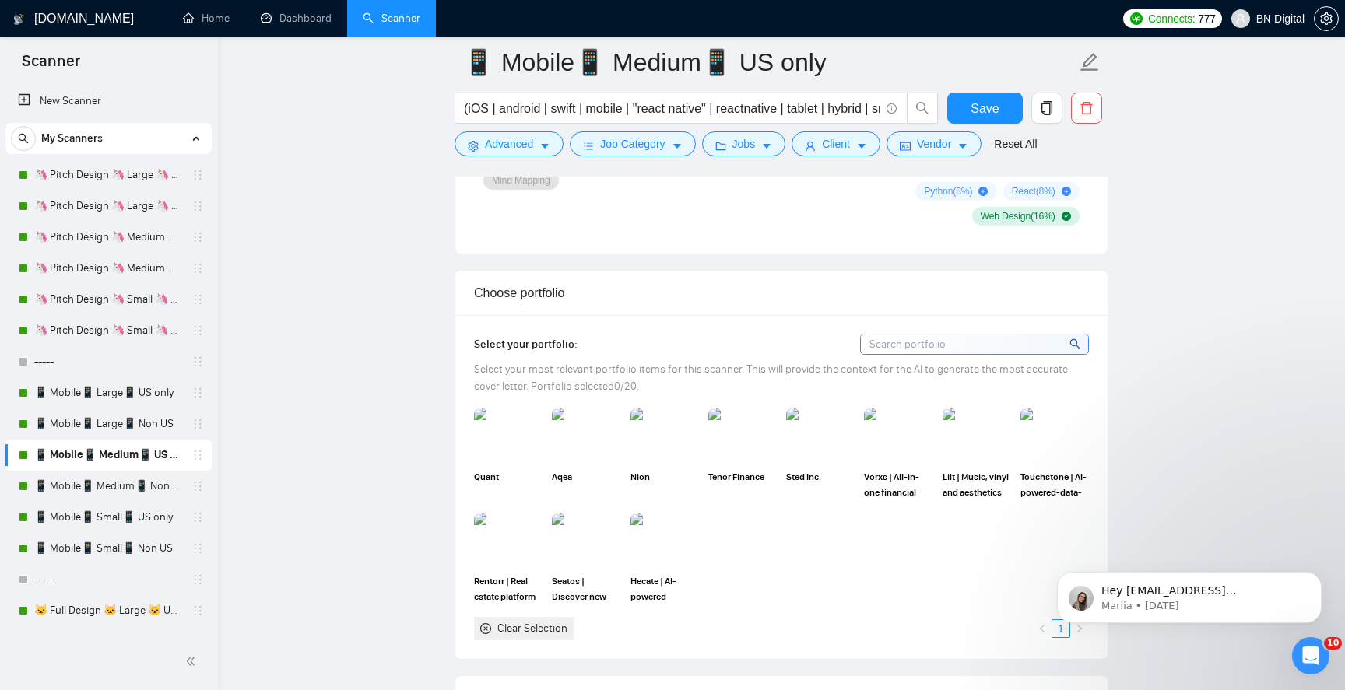
scroll to position [1687, 0]
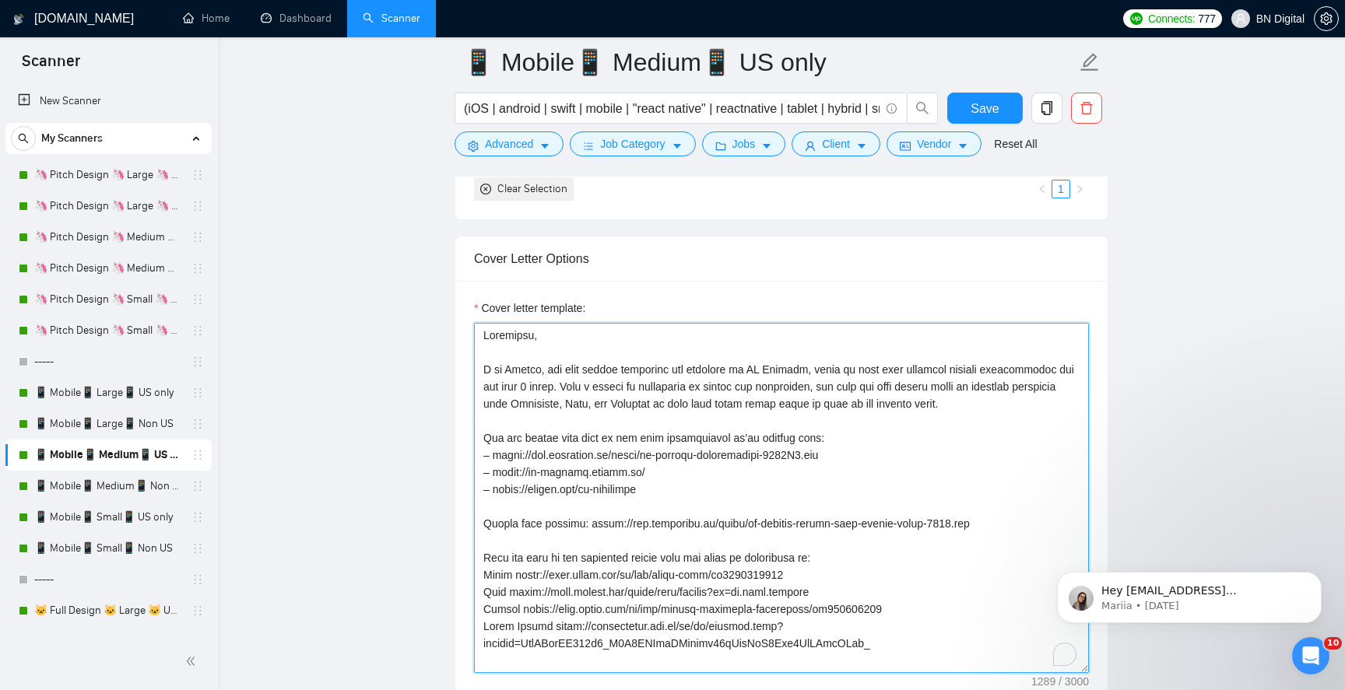
click at [525, 364] on textarea "Cover letter template:" at bounding box center [781, 498] width 615 height 350
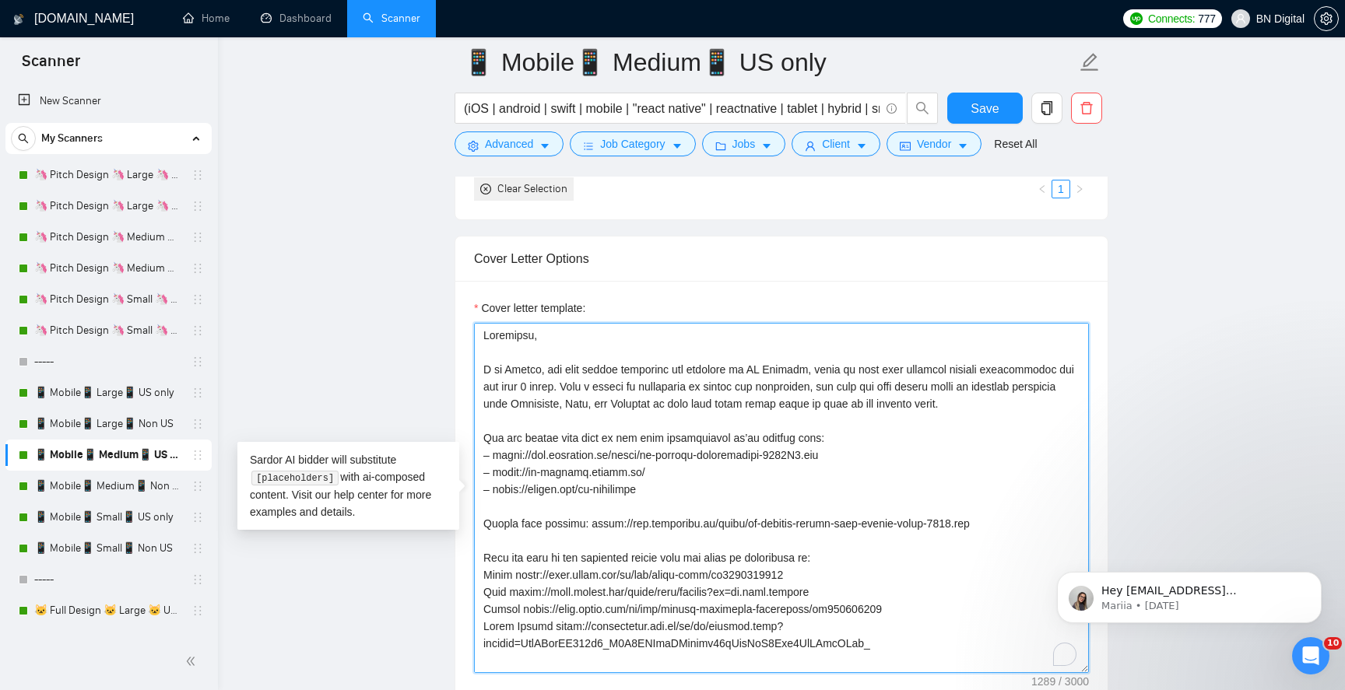
paste textarea "Alex"
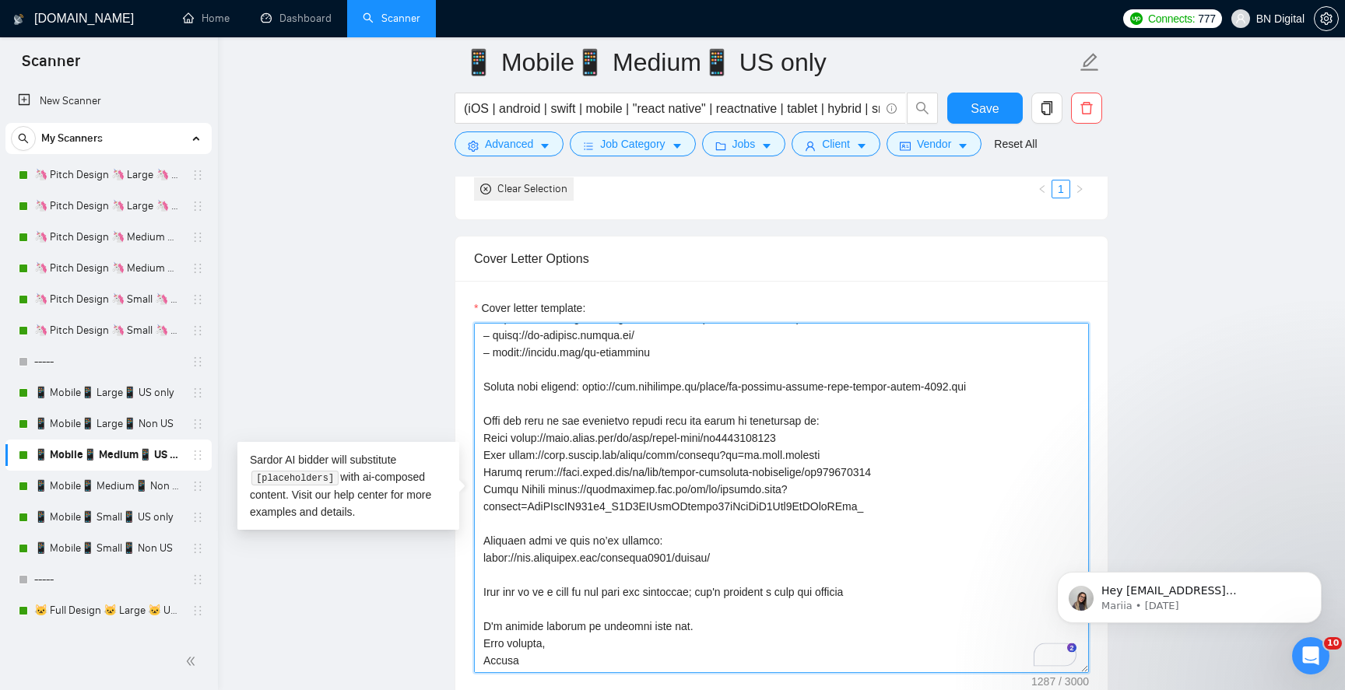
scroll to position [1689, 0]
click at [500, 660] on textarea "Cover letter template:" at bounding box center [781, 496] width 615 height 350
paste textarea "Alex"
type textarea "Greetings, I am Alex, the lead mobile developer and designer at BN Digital, whe…"
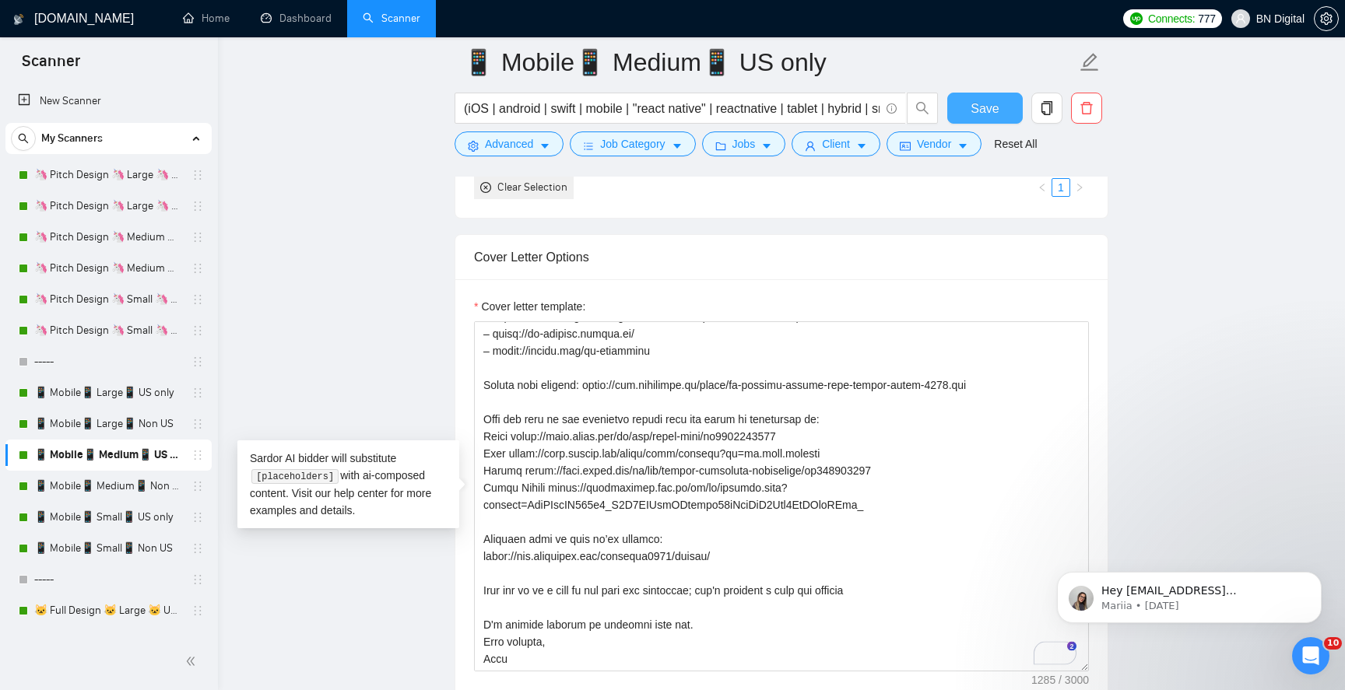
click at [974, 114] on span "Save" at bounding box center [985, 108] width 28 height 19
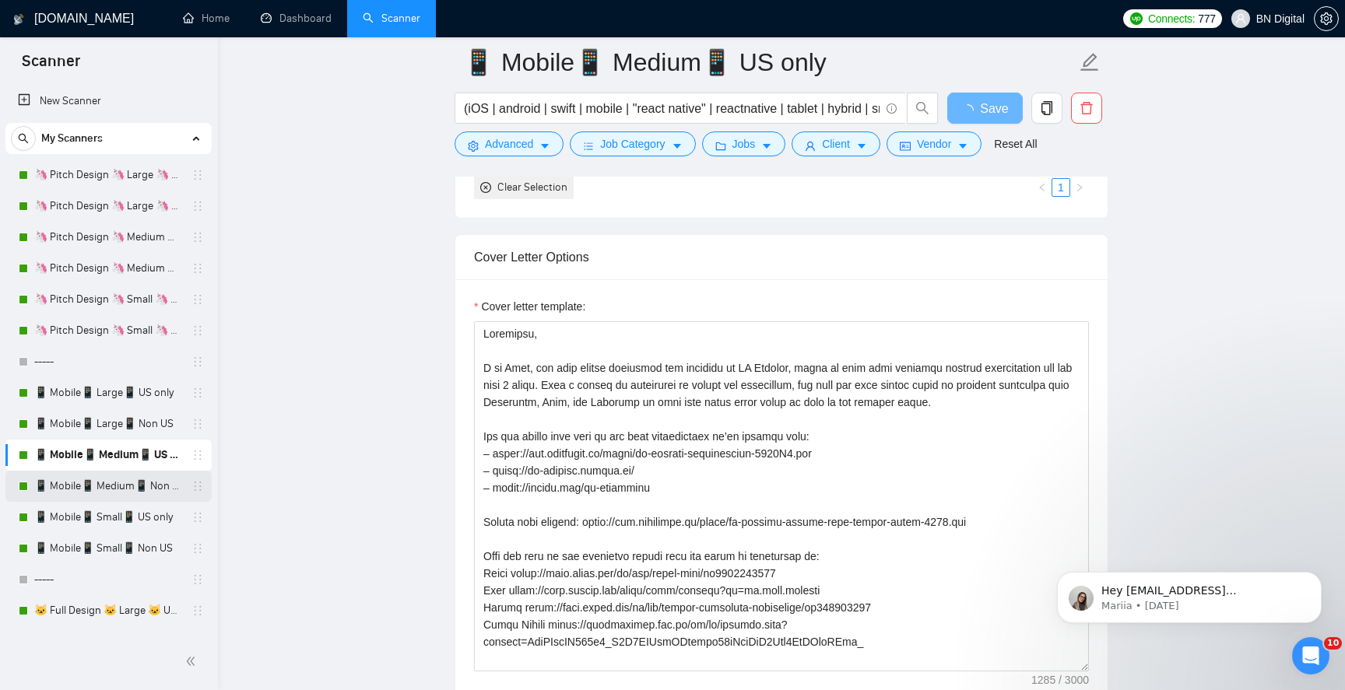
click at [119, 481] on link "📱 Mobile📱 Medium📱 Non US" at bounding box center [108, 486] width 148 height 31
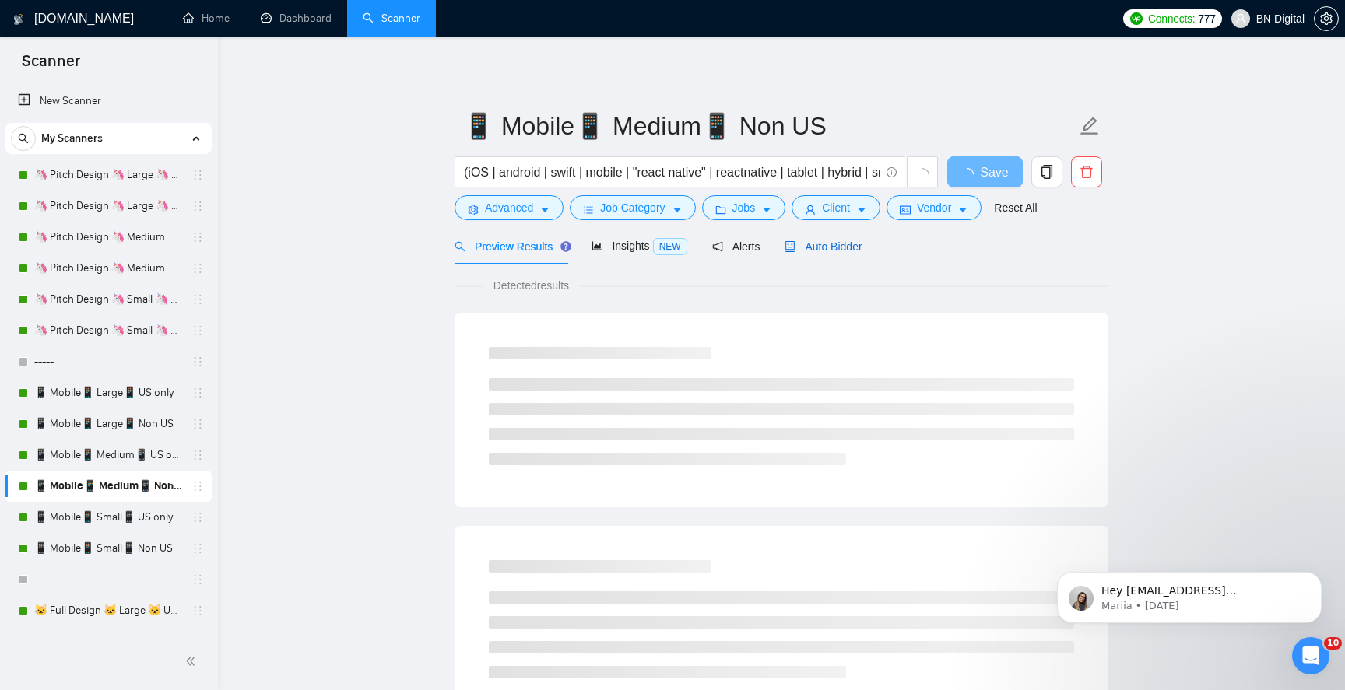
click at [831, 248] on span "Auto Bidder" at bounding box center [823, 246] width 77 height 12
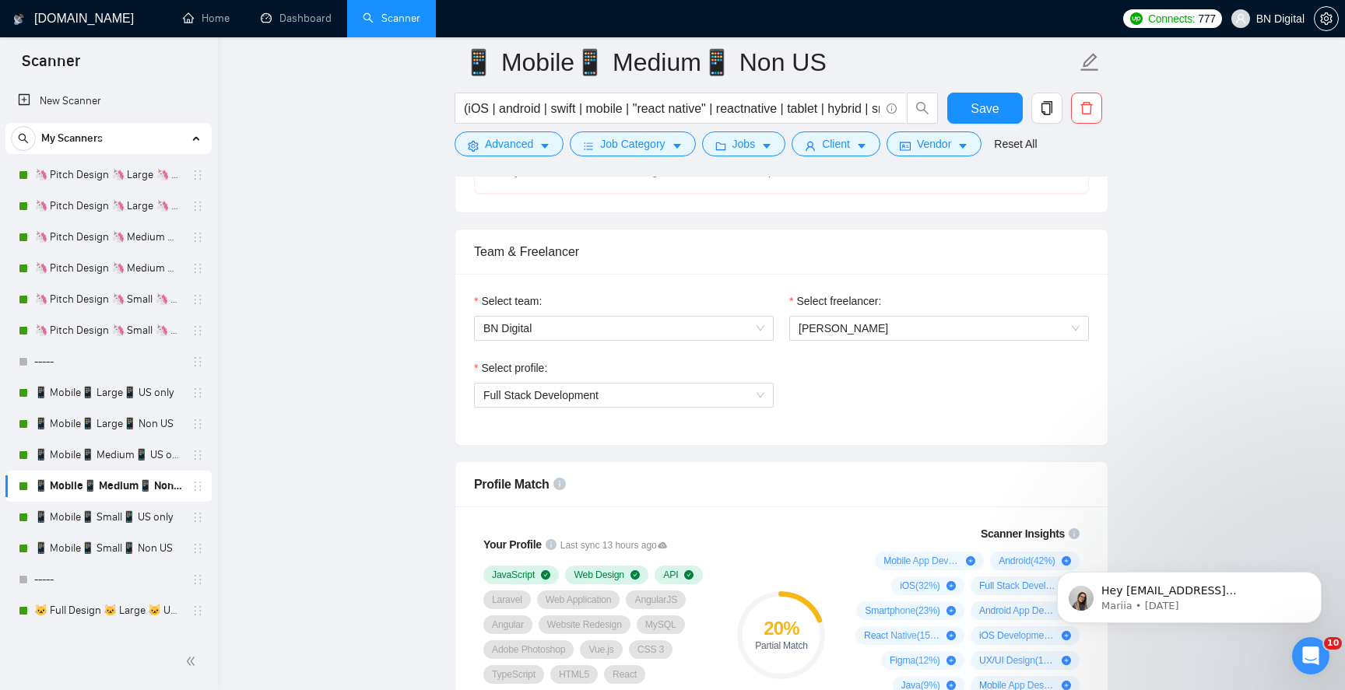
scroll to position [974, 0]
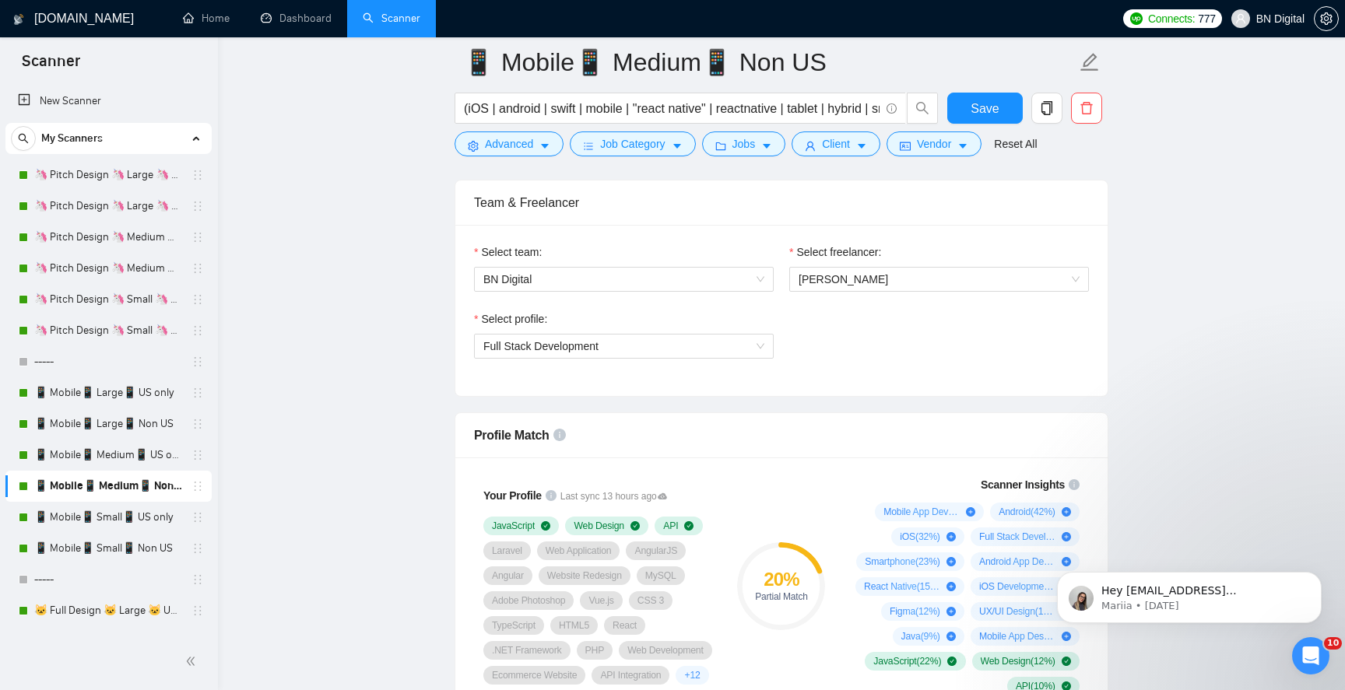
click at [844, 265] on div "Select freelancer:" at bounding box center [939, 255] width 300 height 23
click at [834, 275] on span "Polina Liashenko" at bounding box center [844, 279] width 90 height 12
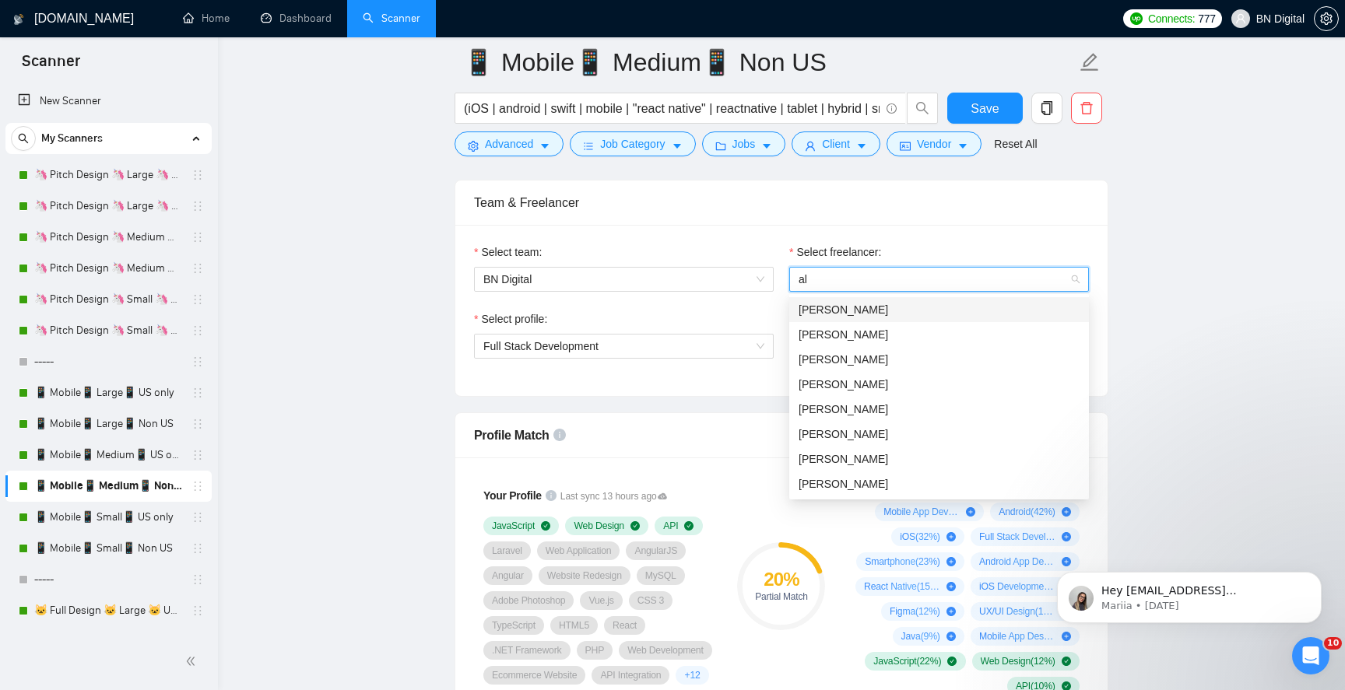
type input "ale"
click at [820, 334] on span "[PERSON_NAME]" at bounding box center [844, 334] width 90 height 12
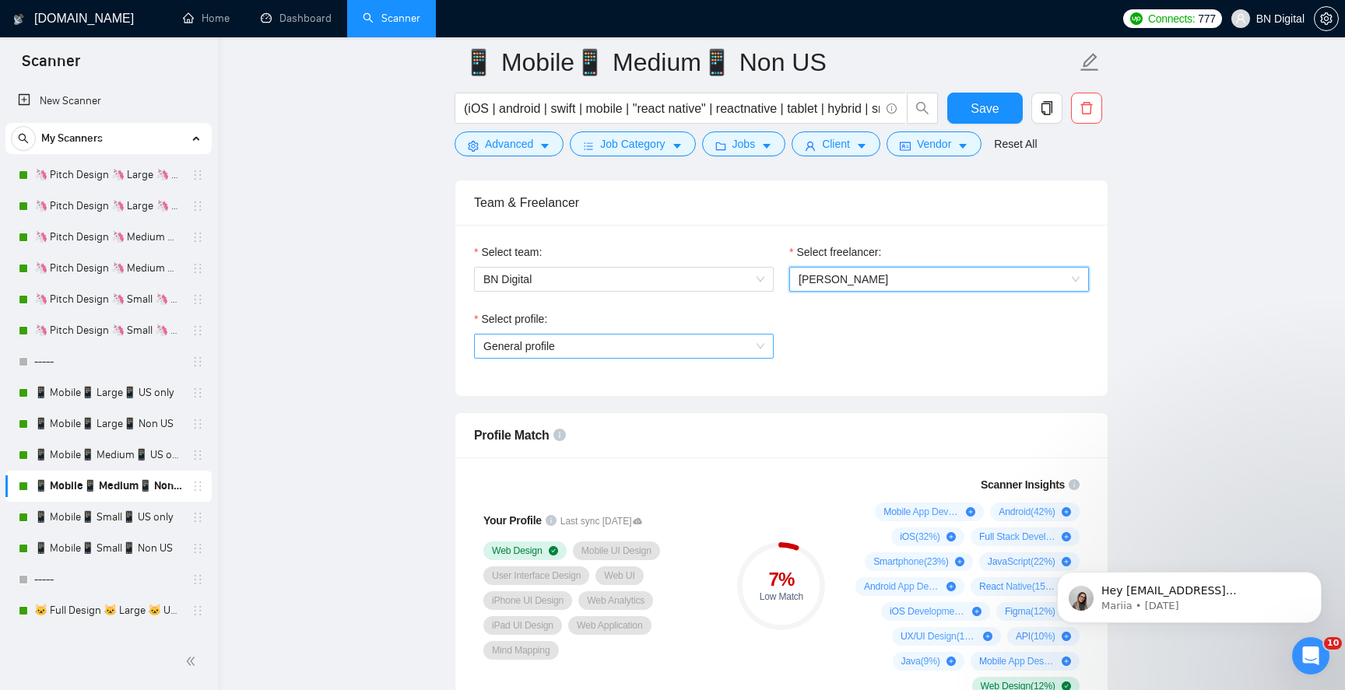
click at [560, 349] on span "General profile" at bounding box center [623, 346] width 281 height 23
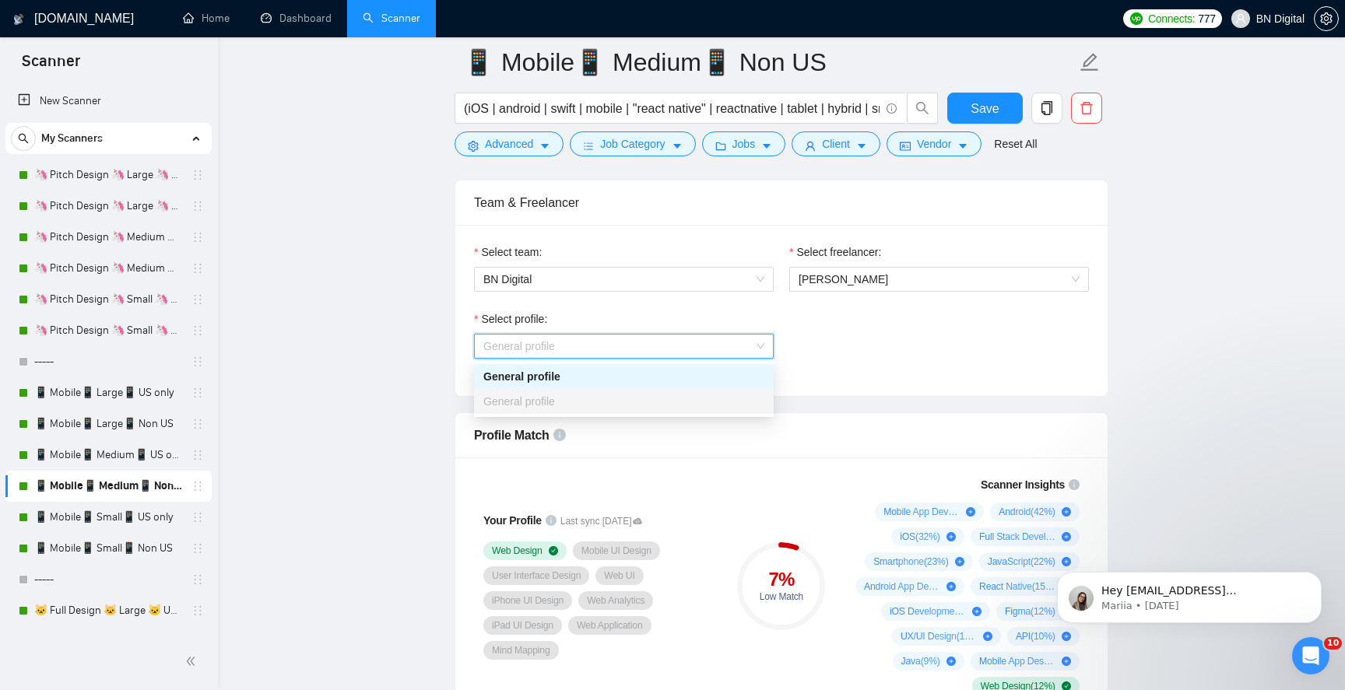
click at [562, 373] on div "General profile" at bounding box center [623, 376] width 281 height 17
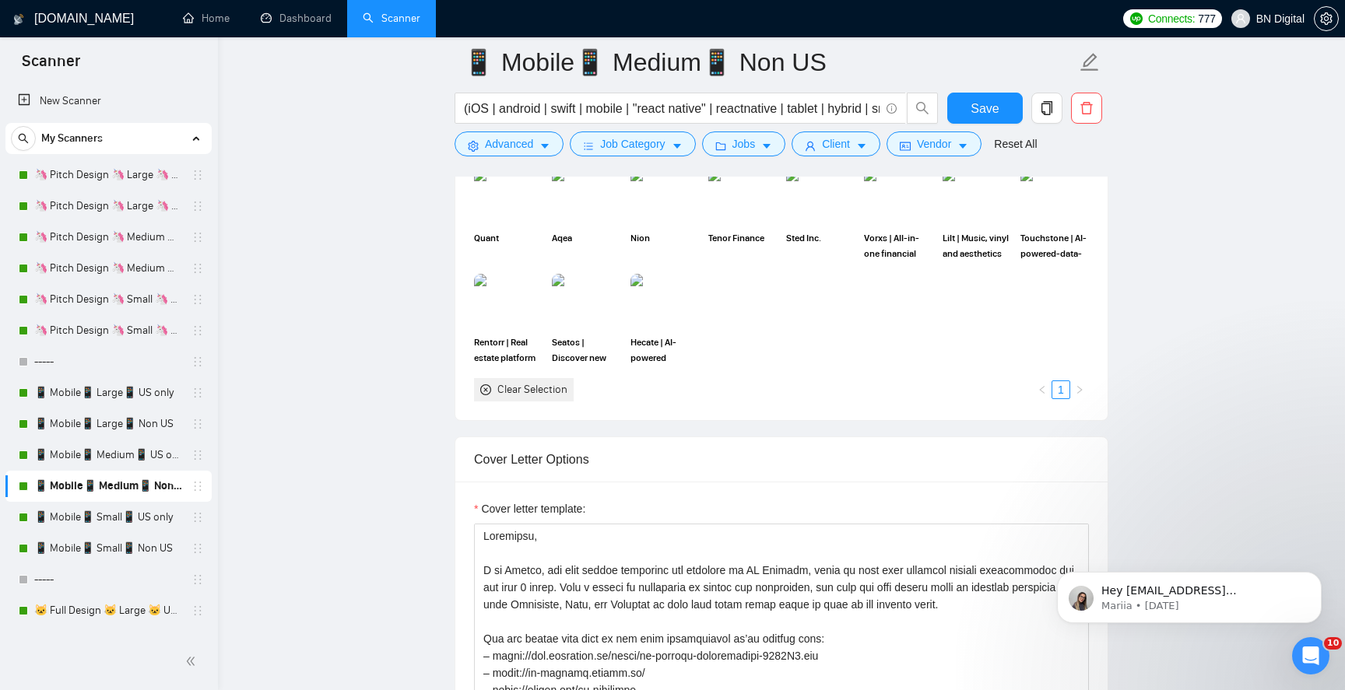
scroll to position [1747, 0]
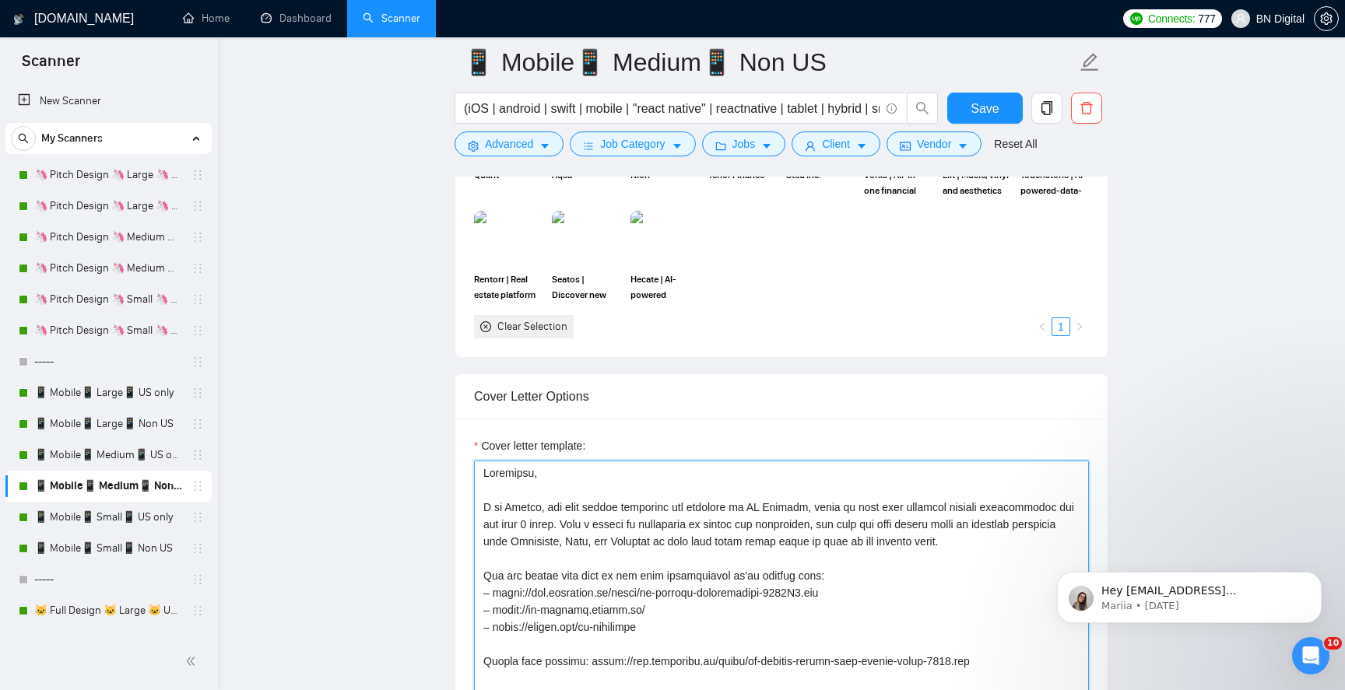
click at [523, 509] on textarea "Cover letter template:" at bounding box center [781, 636] width 615 height 350
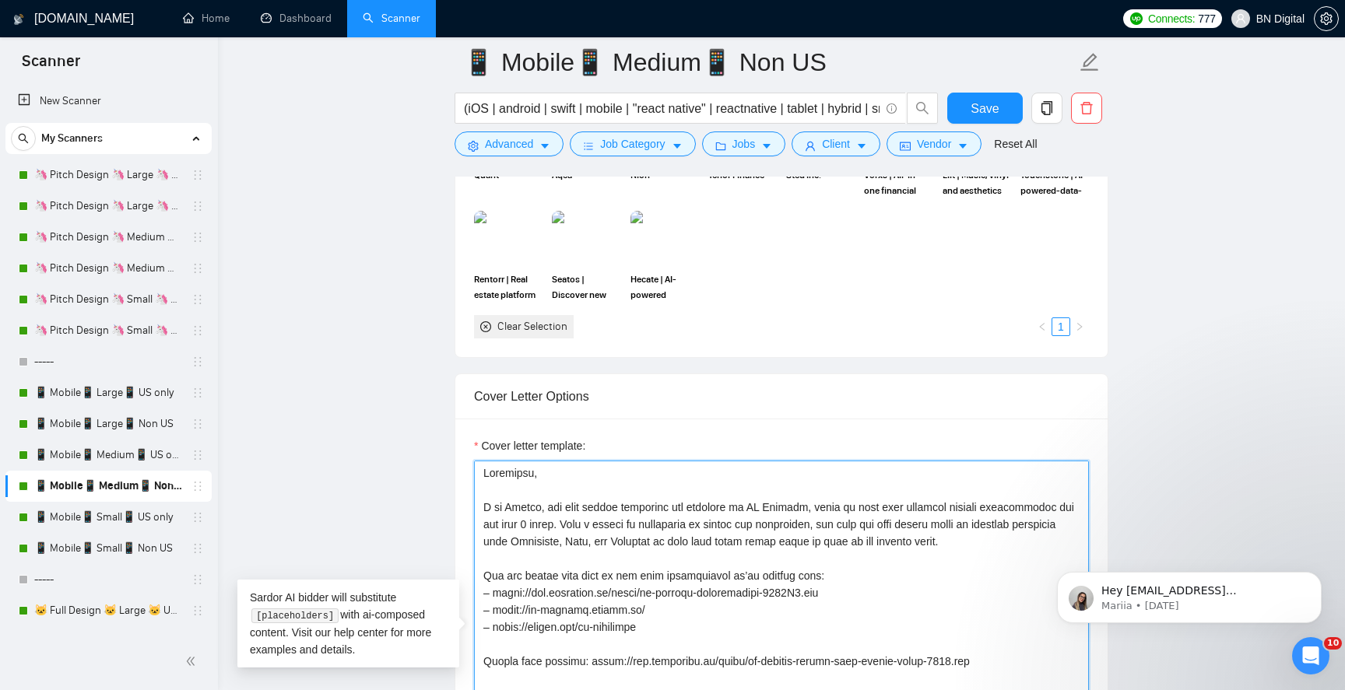
click at [523, 509] on textarea "Cover letter template:" at bounding box center [781, 636] width 615 height 350
paste textarea "Alex"
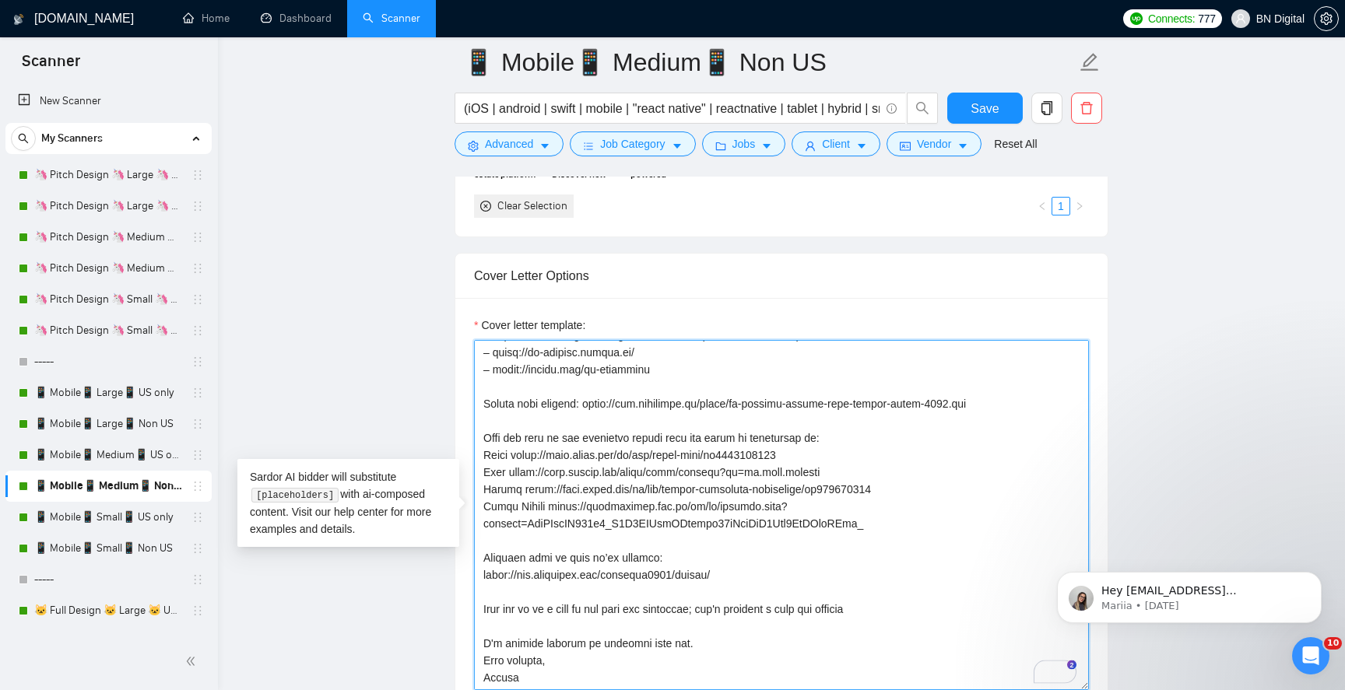
scroll to position [2039, 0]
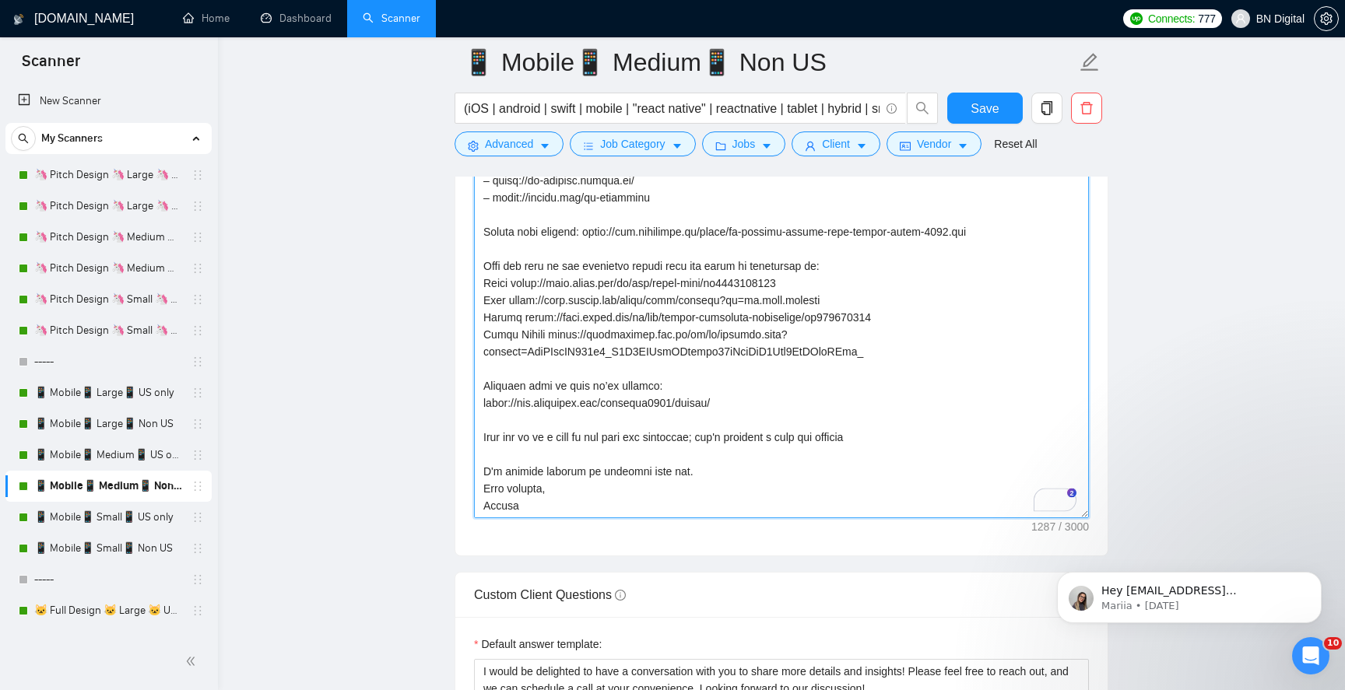
click at [497, 505] on textarea "Cover letter template:" at bounding box center [781, 343] width 615 height 350
paste textarea "Alex"
type textarea "Greetings, I am Alex, the lead mobile developer and designer at BN Digital, whe…"
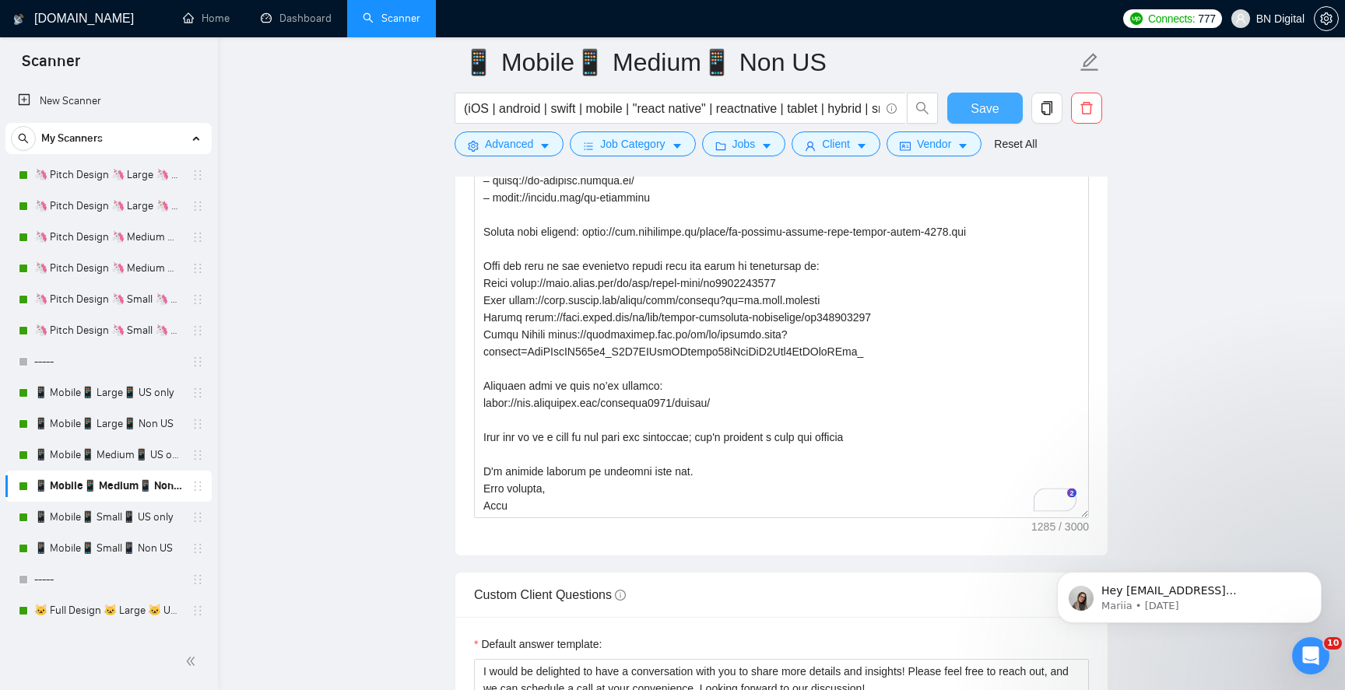
click at [973, 106] on span "Save" at bounding box center [985, 108] width 28 height 19
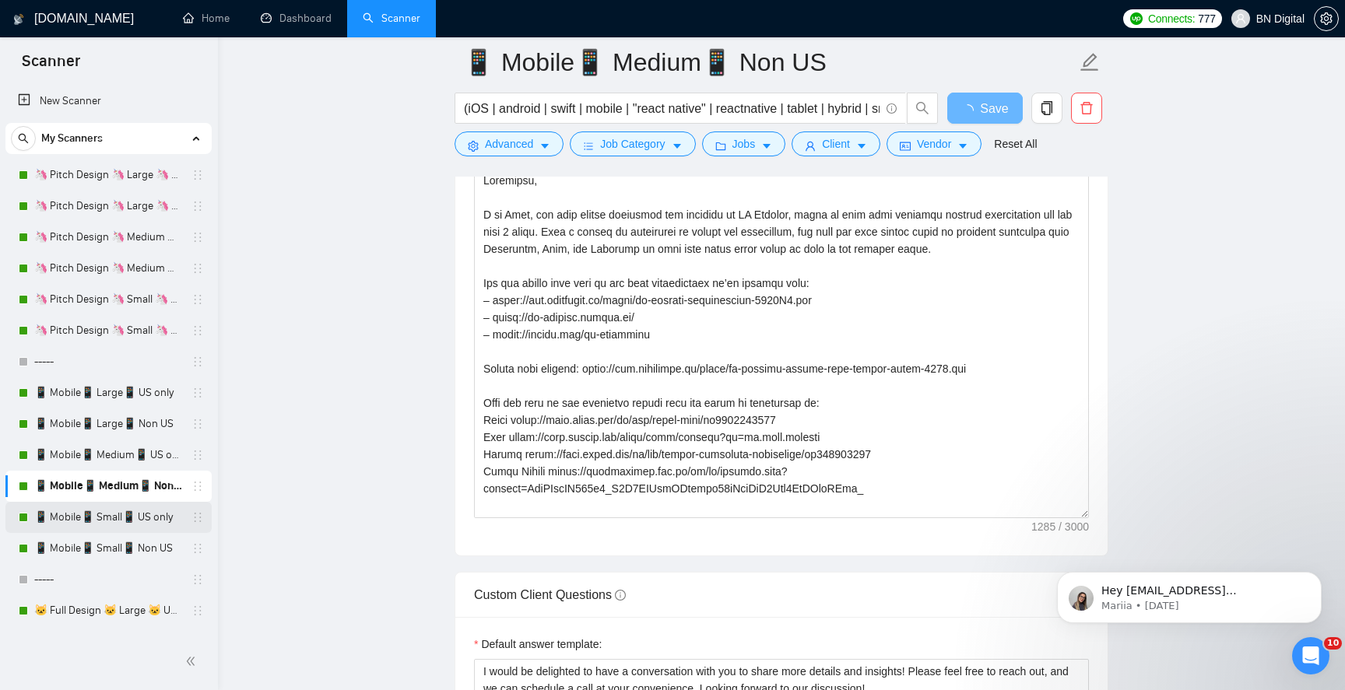
click at [87, 512] on link "📱 Mobile📱 Small📱 US only" at bounding box center [108, 517] width 148 height 31
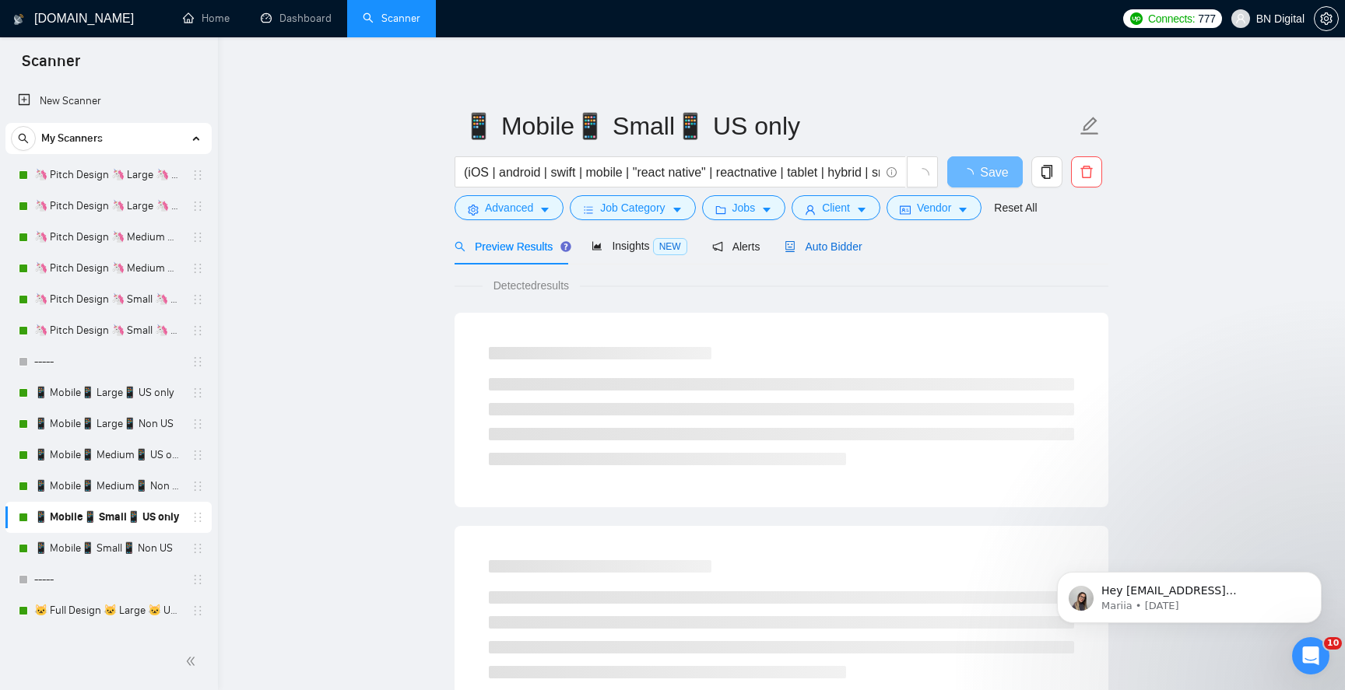
click at [816, 247] on span "Auto Bidder" at bounding box center [823, 246] width 77 height 12
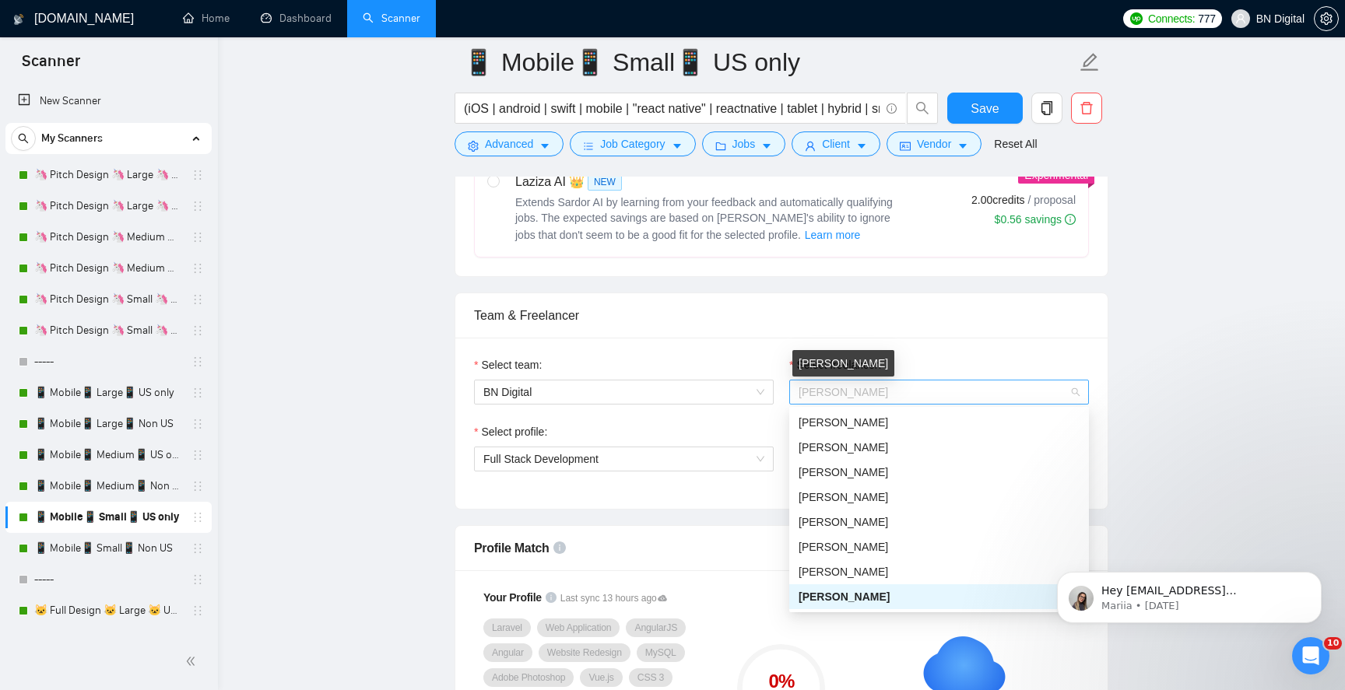
click at [844, 388] on span "Polina Liashenko" at bounding box center [844, 392] width 90 height 12
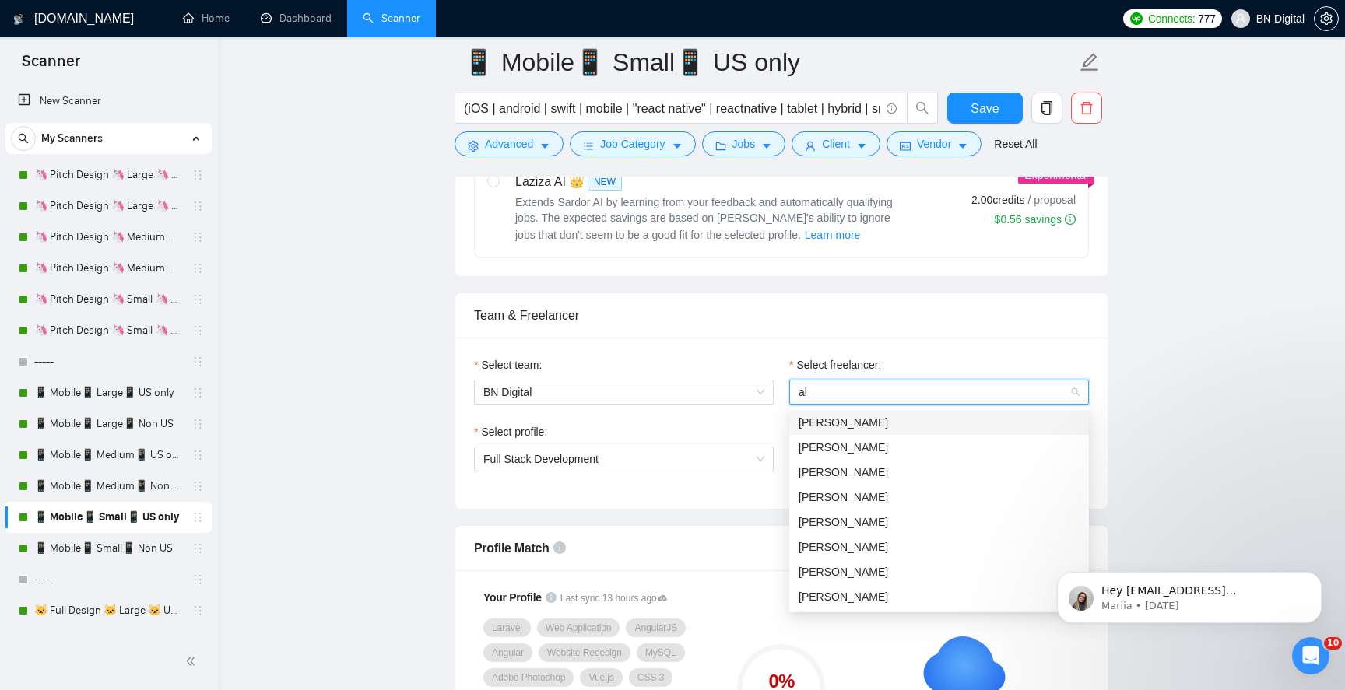
type input "ale"
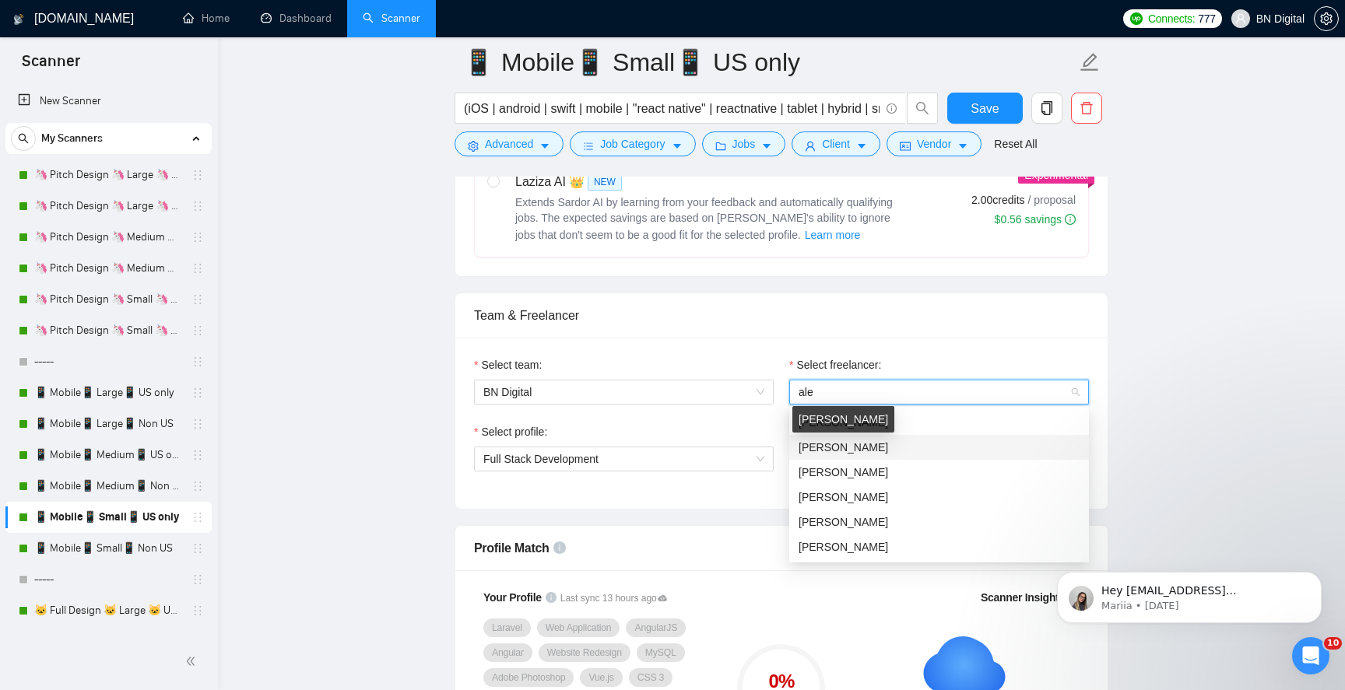
click at [827, 441] on span "[PERSON_NAME]" at bounding box center [844, 447] width 90 height 12
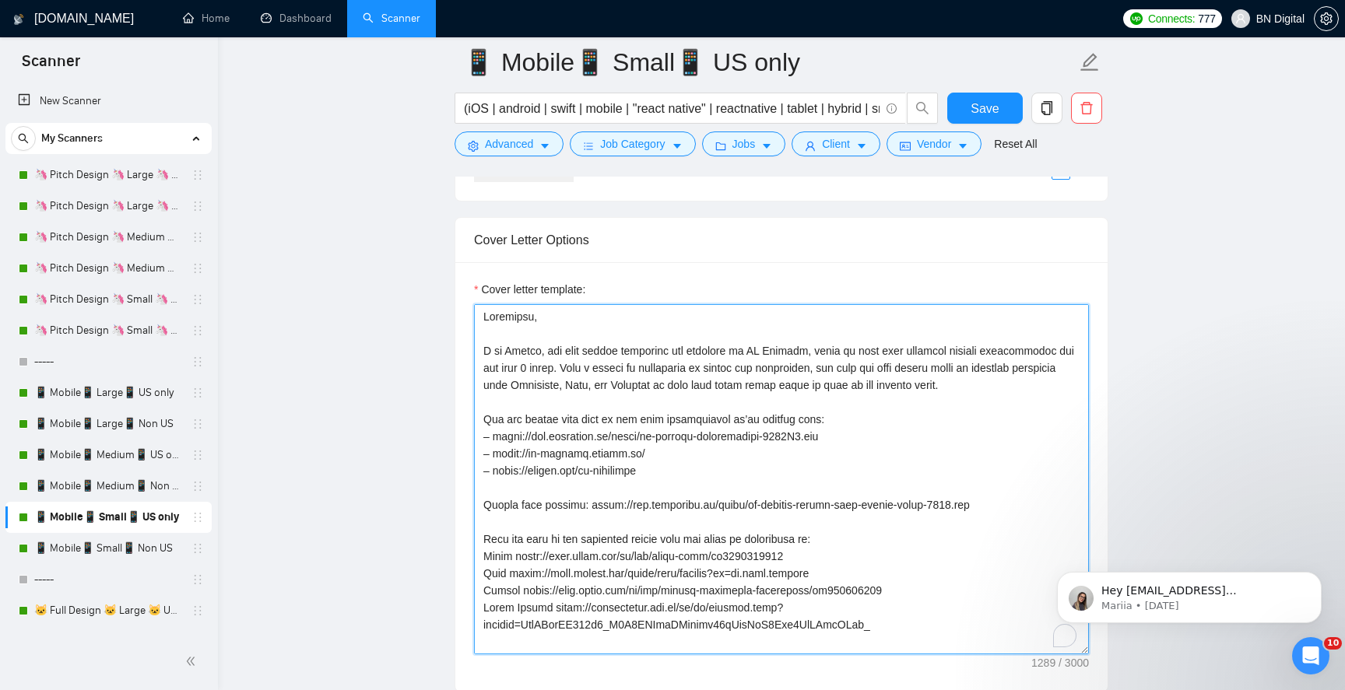
click at [518, 352] on textarea "Cover letter template:" at bounding box center [781, 479] width 615 height 350
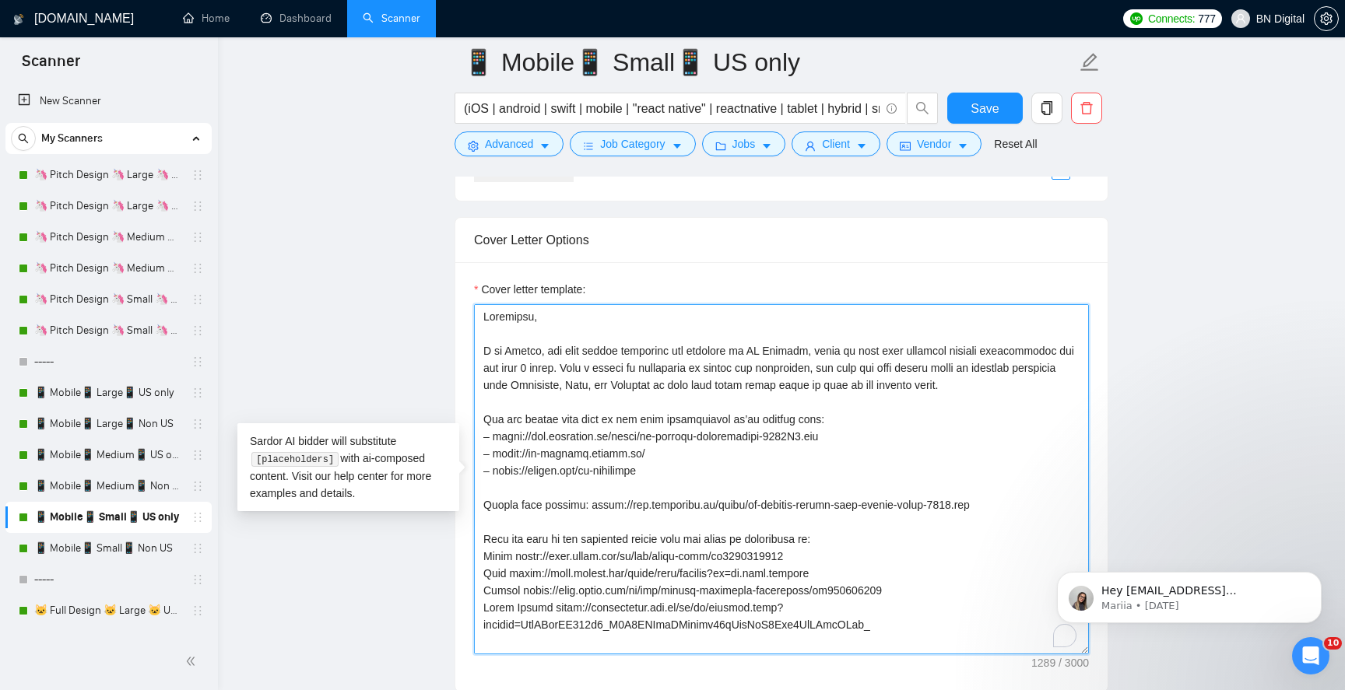
paste textarea "Alex"
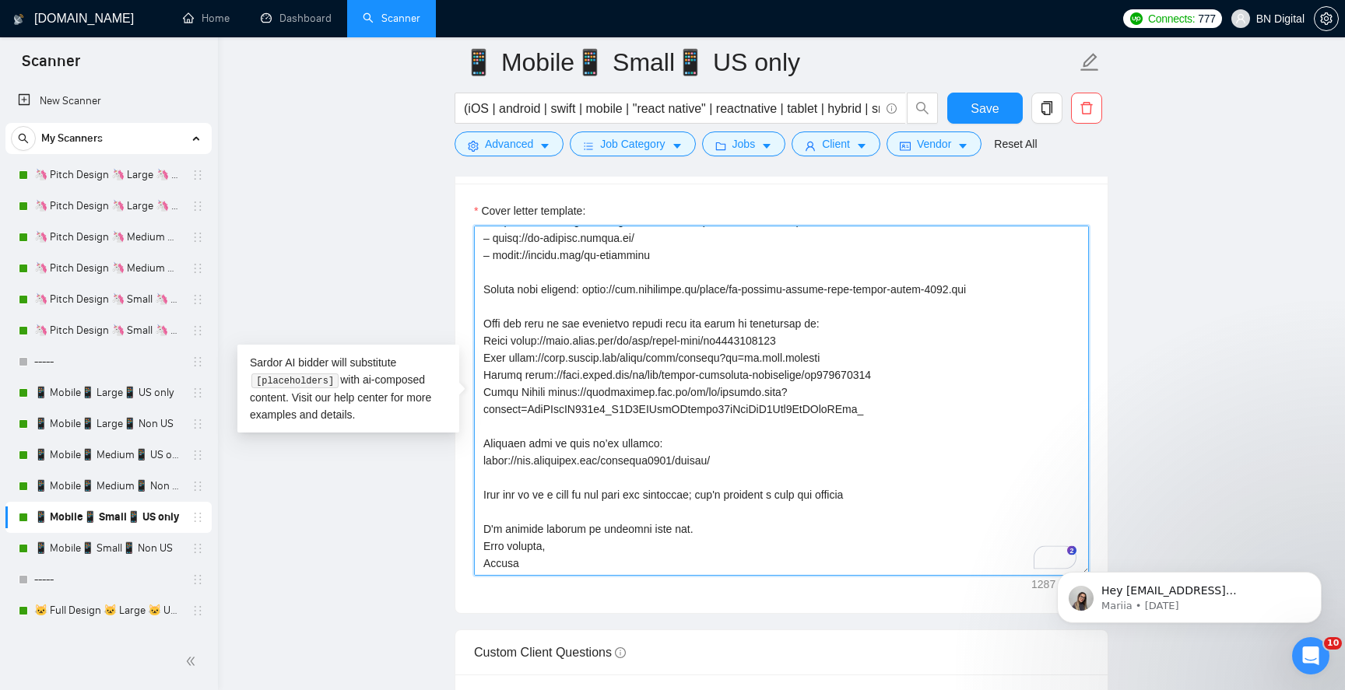
click at [493, 571] on textarea "Cover letter template:" at bounding box center [781, 401] width 615 height 350
paste textarea "Alex"
type textarea "Greetings, I am Alex, the lead mobile developer and designer at BN Digital, whe…"
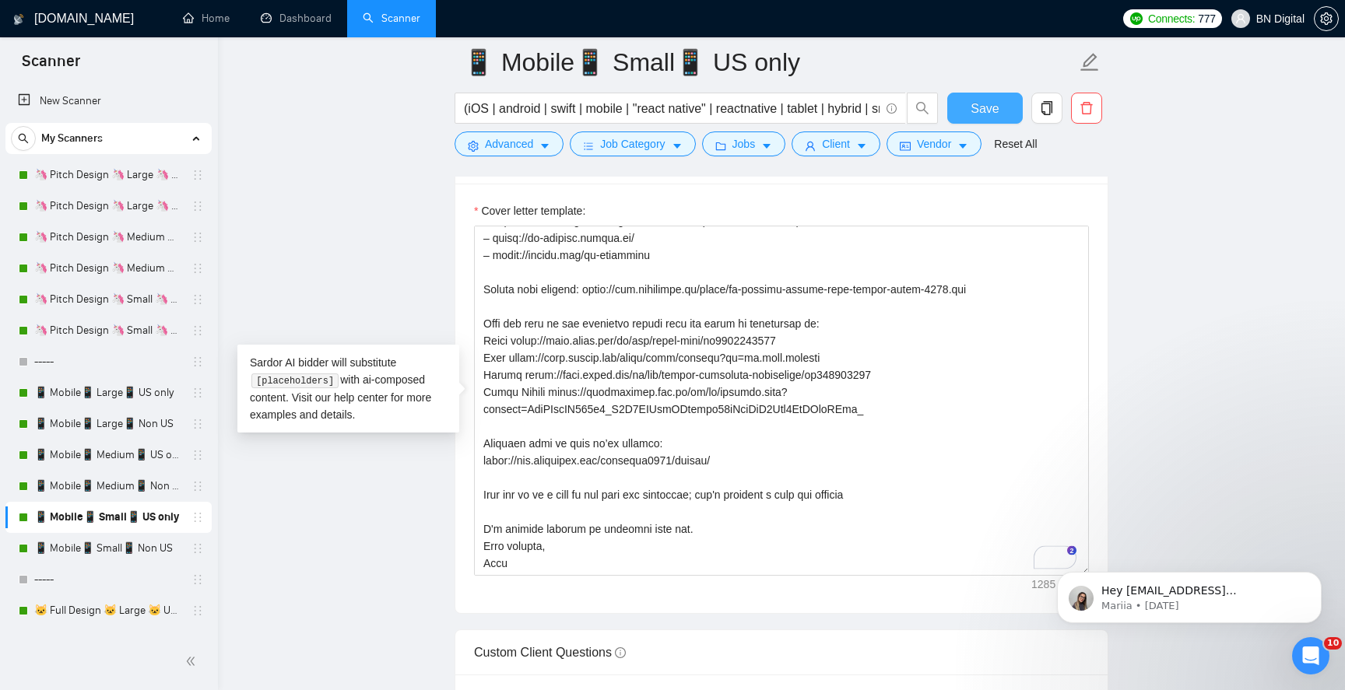
click at [962, 113] on button "Save" at bounding box center [984, 108] width 75 height 31
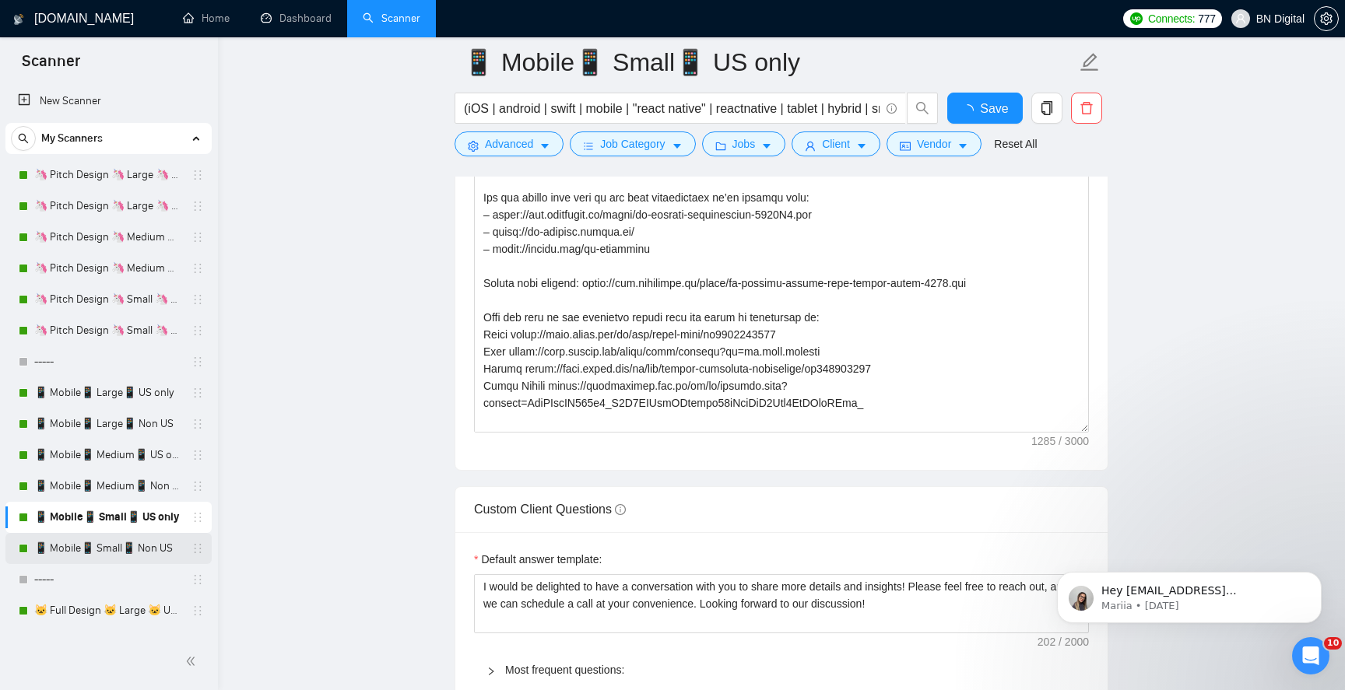
click at [91, 555] on link "📱 Mobile📱 Small📱 Non US" at bounding box center [108, 548] width 148 height 31
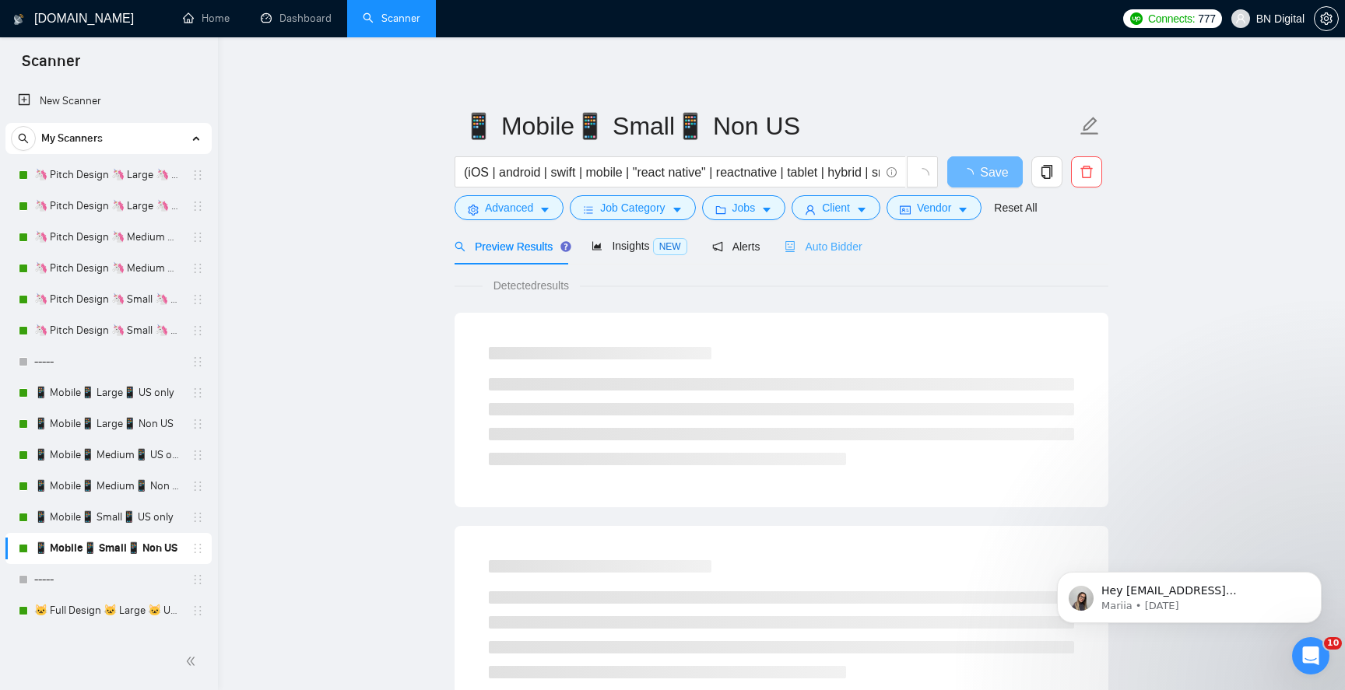
click at [799, 256] on div "Auto Bidder" at bounding box center [823, 246] width 77 height 37
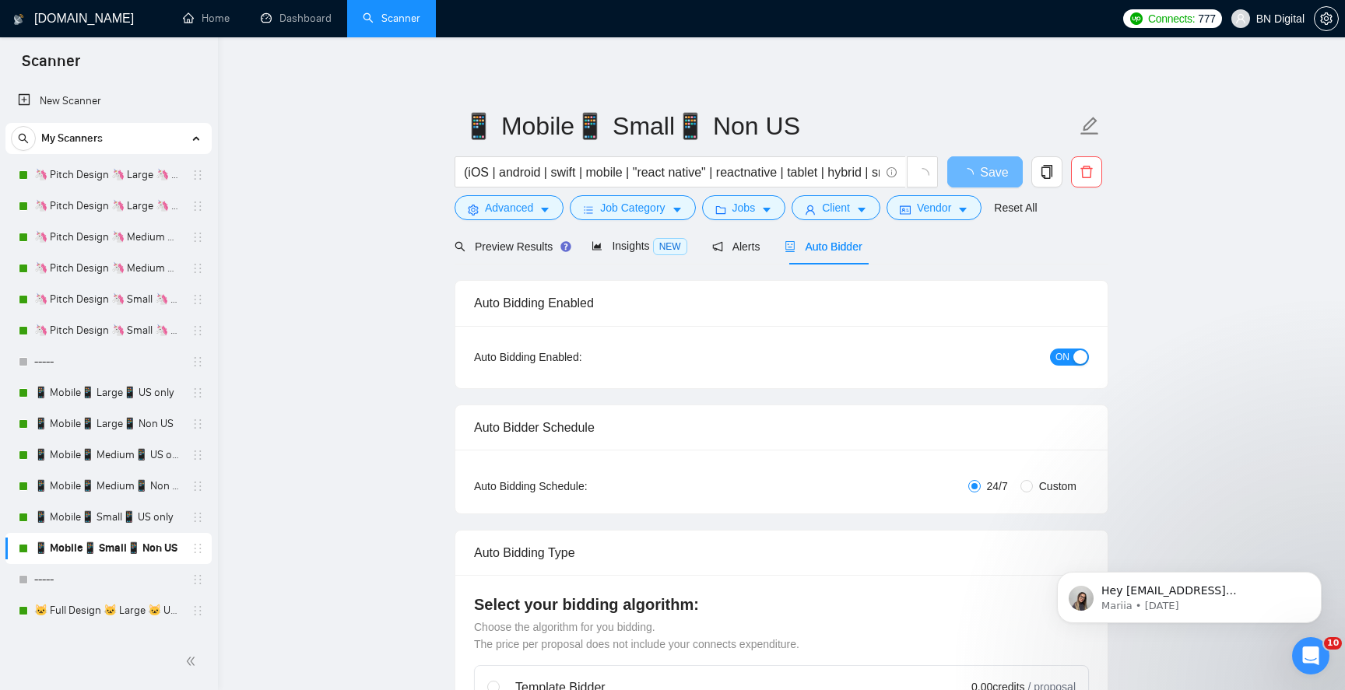
radio input "false"
radio input "true"
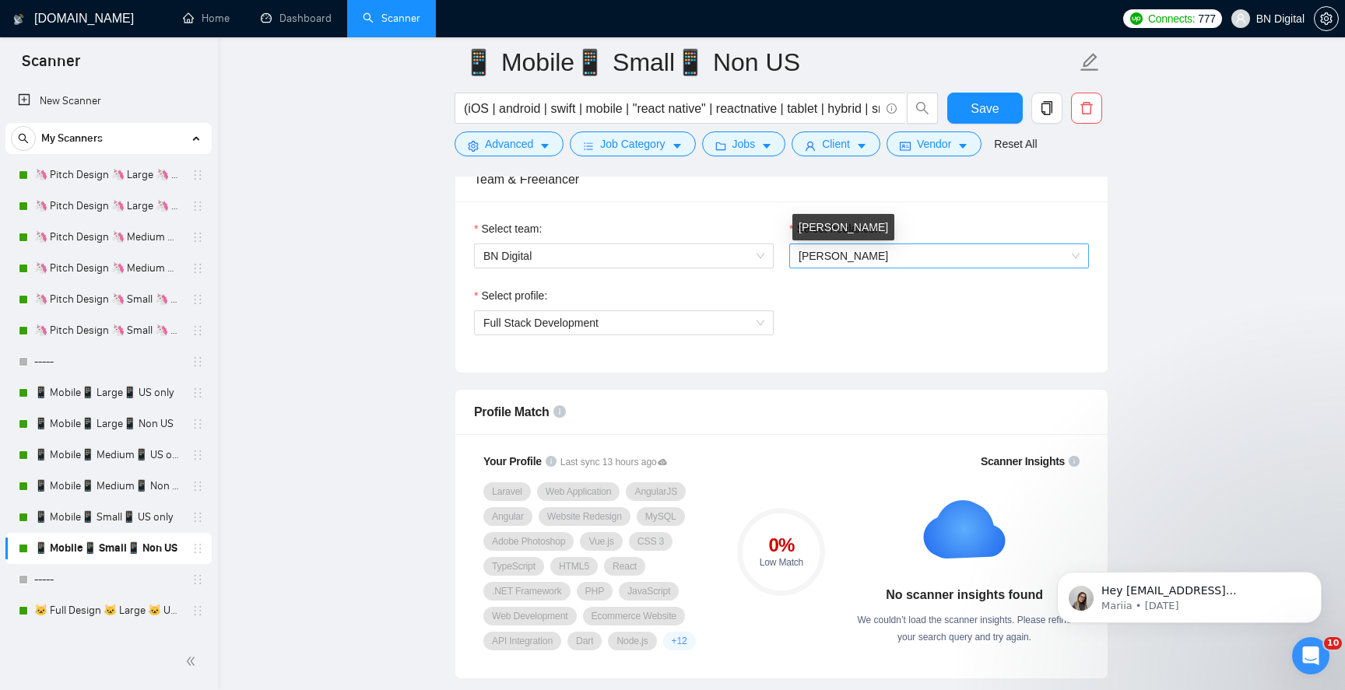
click at [829, 256] on span "Polina Liashenko" at bounding box center [844, 256] width 90 height 12
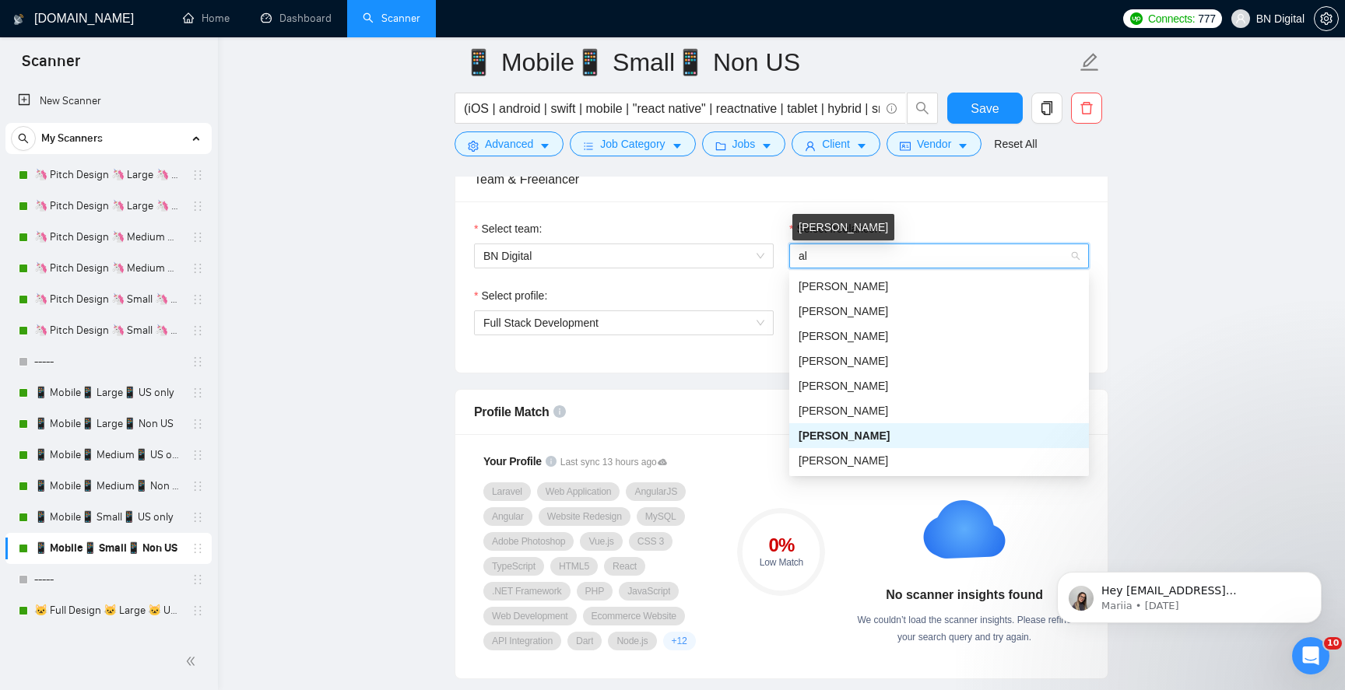
type input "ale"
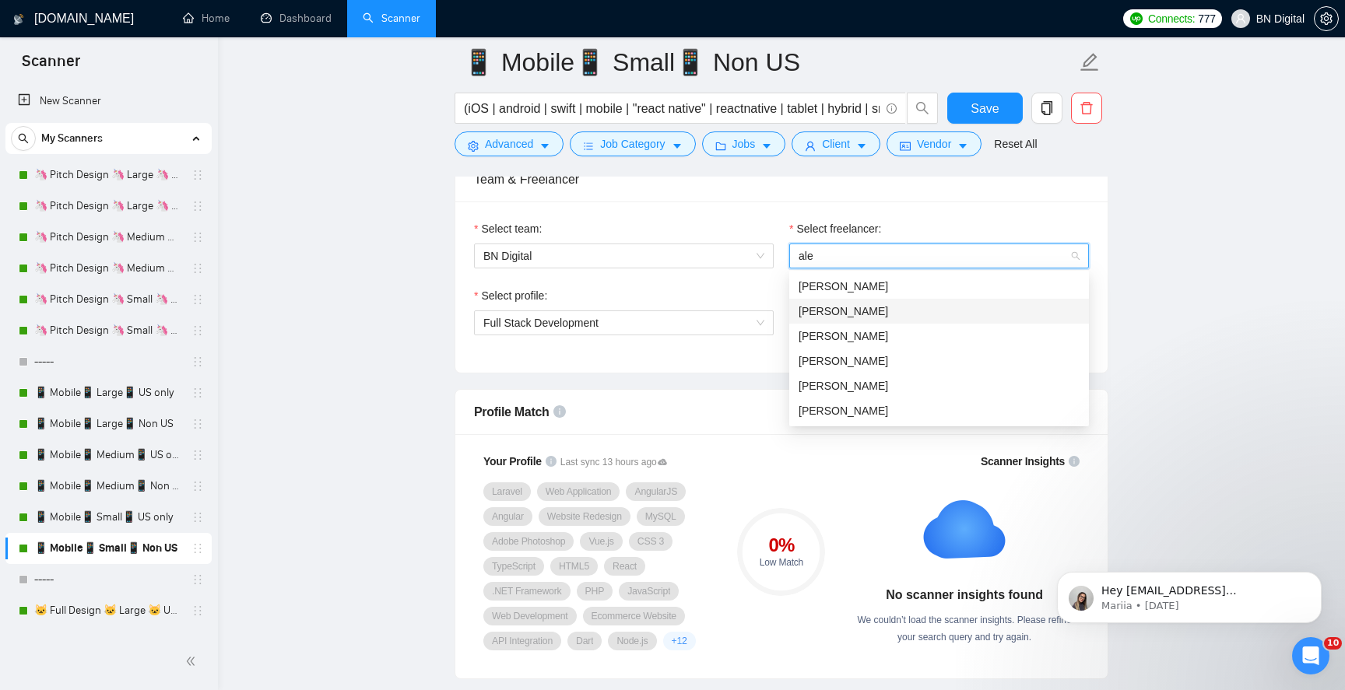
click at [808, 319] on div "[PERSON_NAME]" at bounding box center [939, 311] width 281 height 17
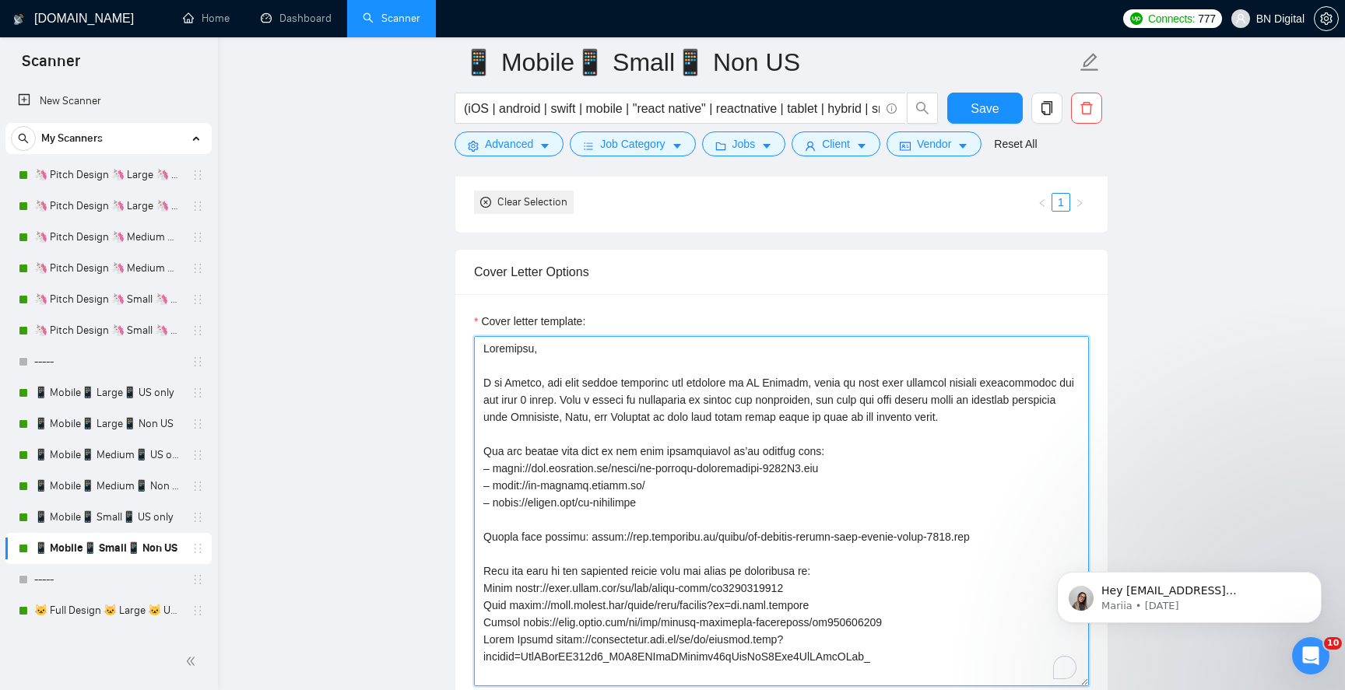
click at [528, 377] on textarea "Cover letter template:" at bounding box center [781, 511] width 615 height 350
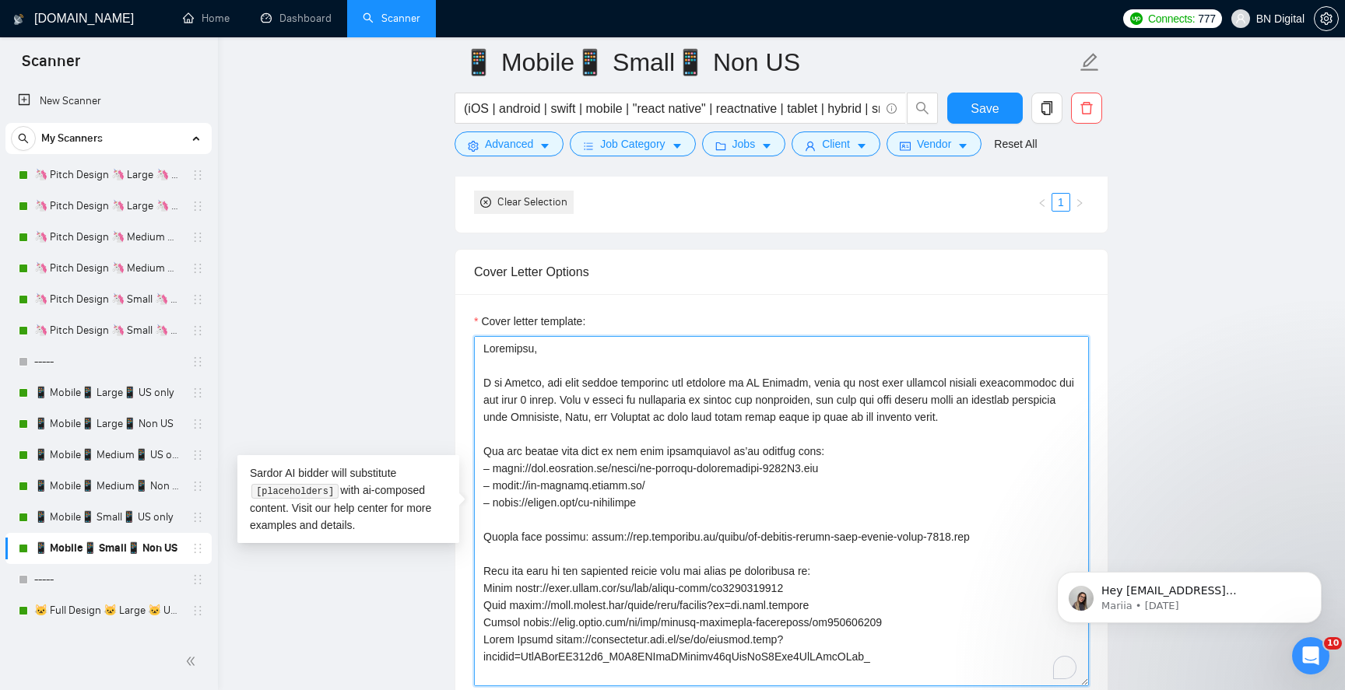
paste textarea "Alex"
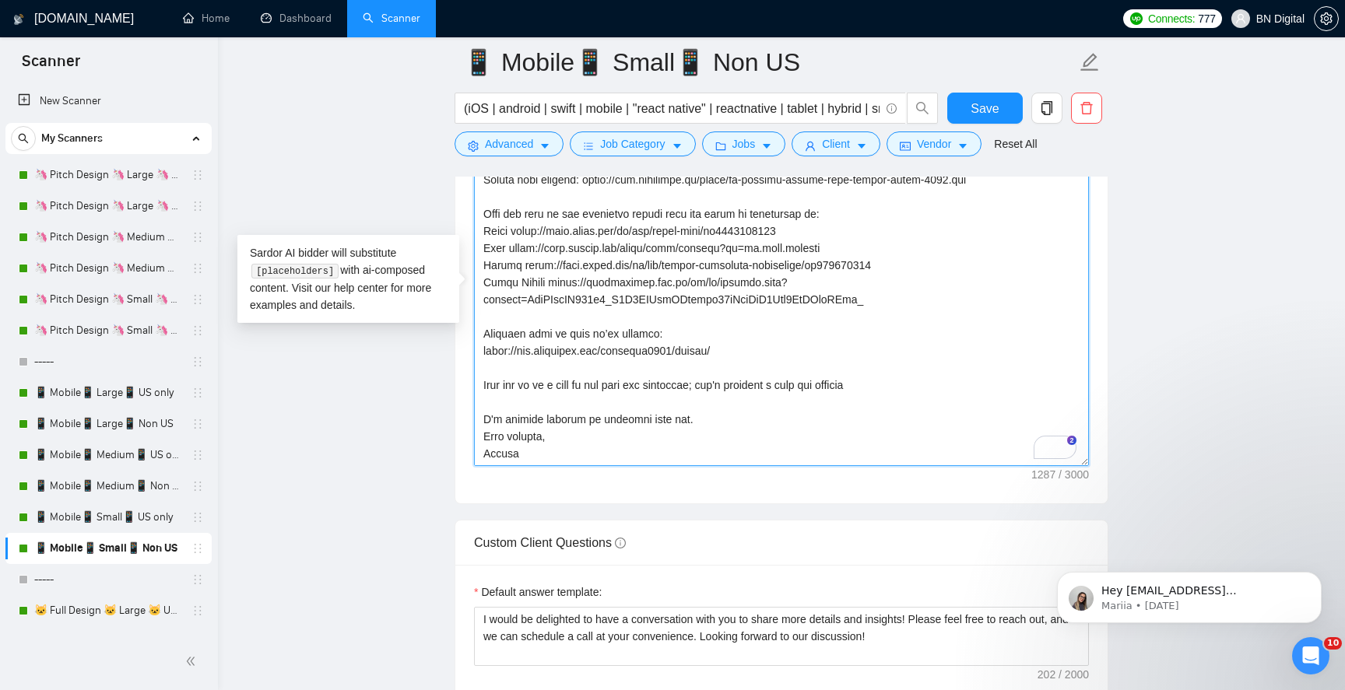
click at [494, 458] on textarea "Cover letter template:" at bounding box center [781, 291] width 615 height 350
paste textarea "Alex"
type textarea "Greetings, I am Alex, the lead mobile developer and designer at BN Digital, whe…"
click at [985, 113] on span "Save" at bounding box center [985, 108] width 28 height 19
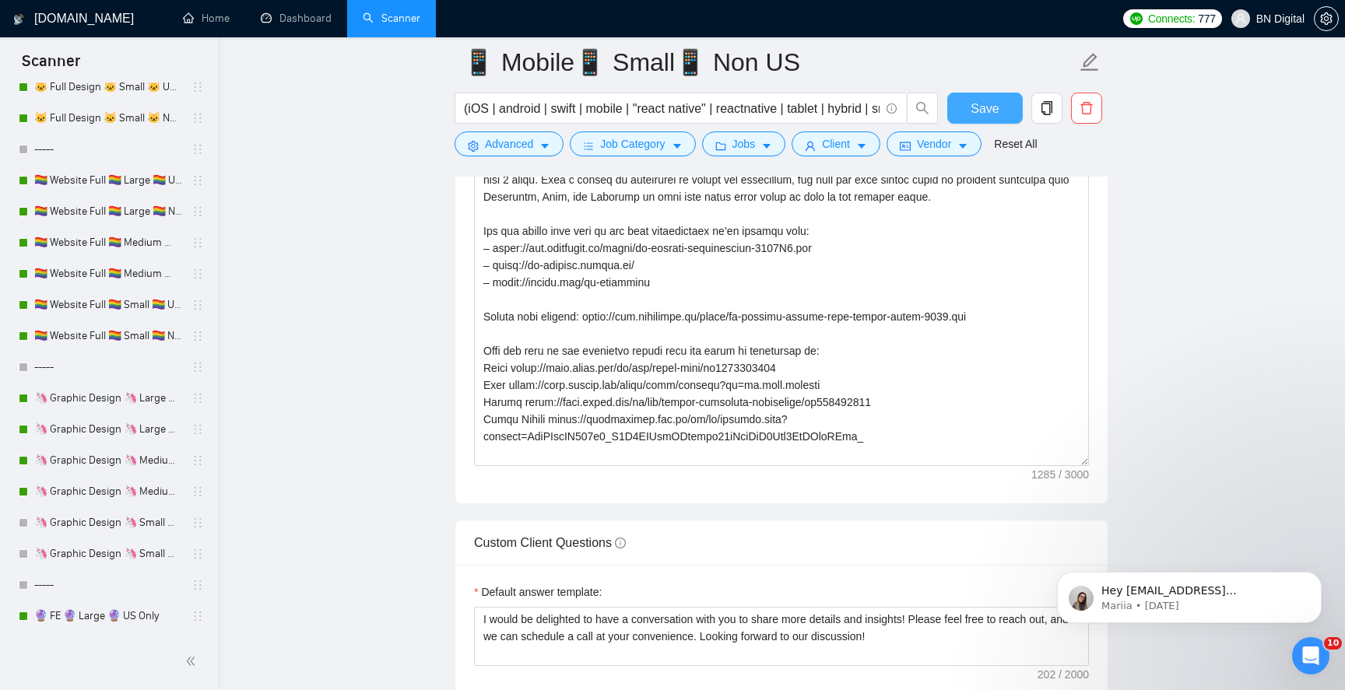
scroll to position [714, 0]
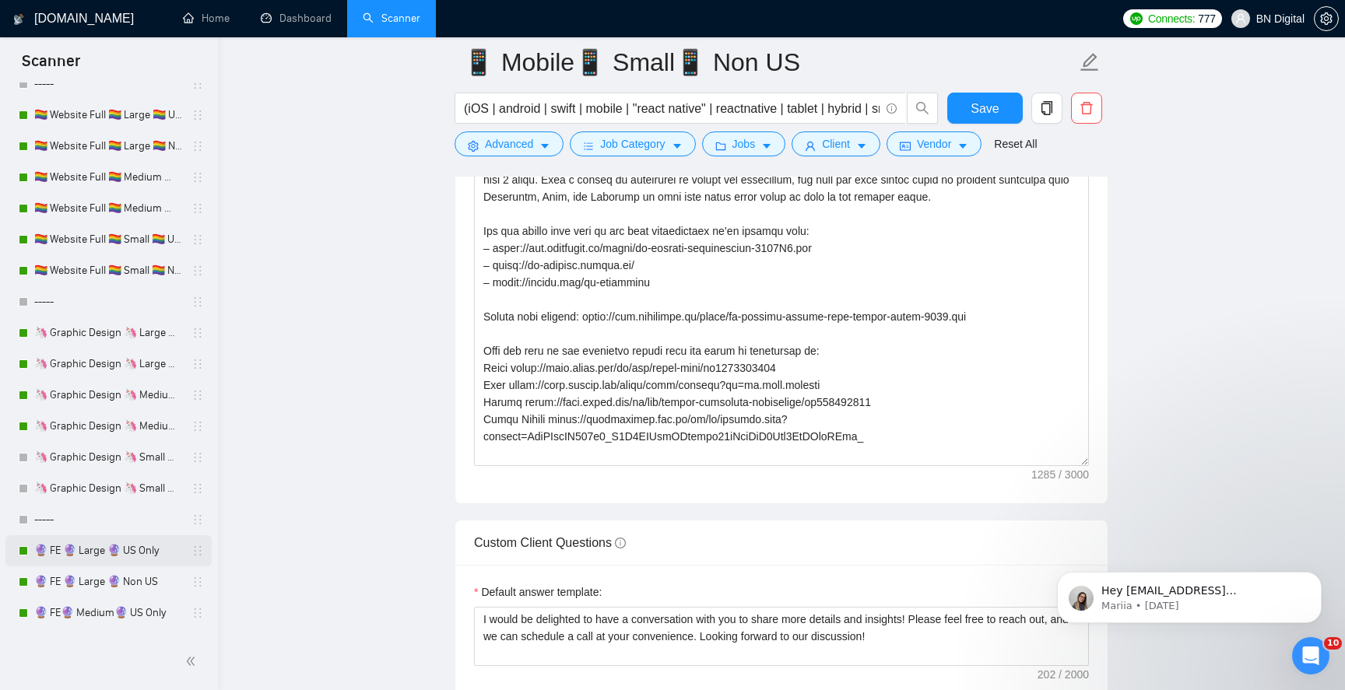
click at [96, 551] on link "🔮 FE 🔮 Large 🔮 US Only" at bounding box center [108, 550] width 148 height 31
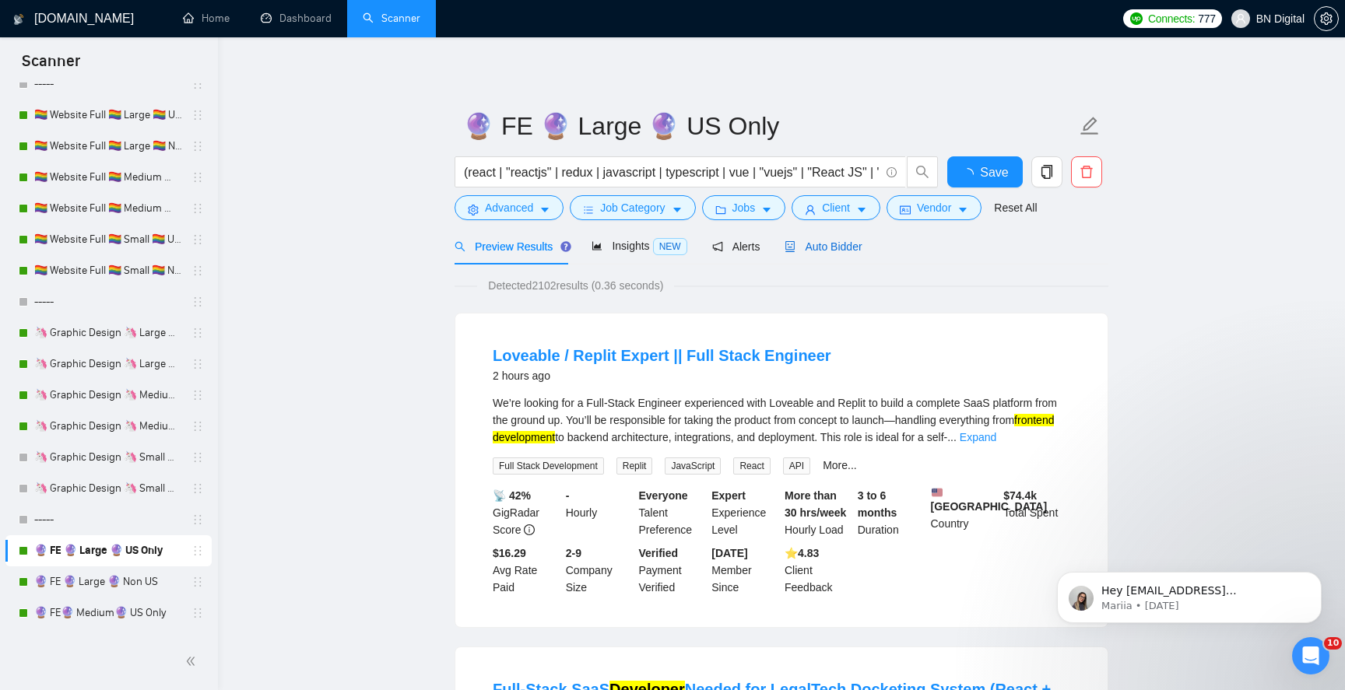
click at [834, 246] on span "Auto Bidder" at bounding box center [823, 246] width 77 height 12
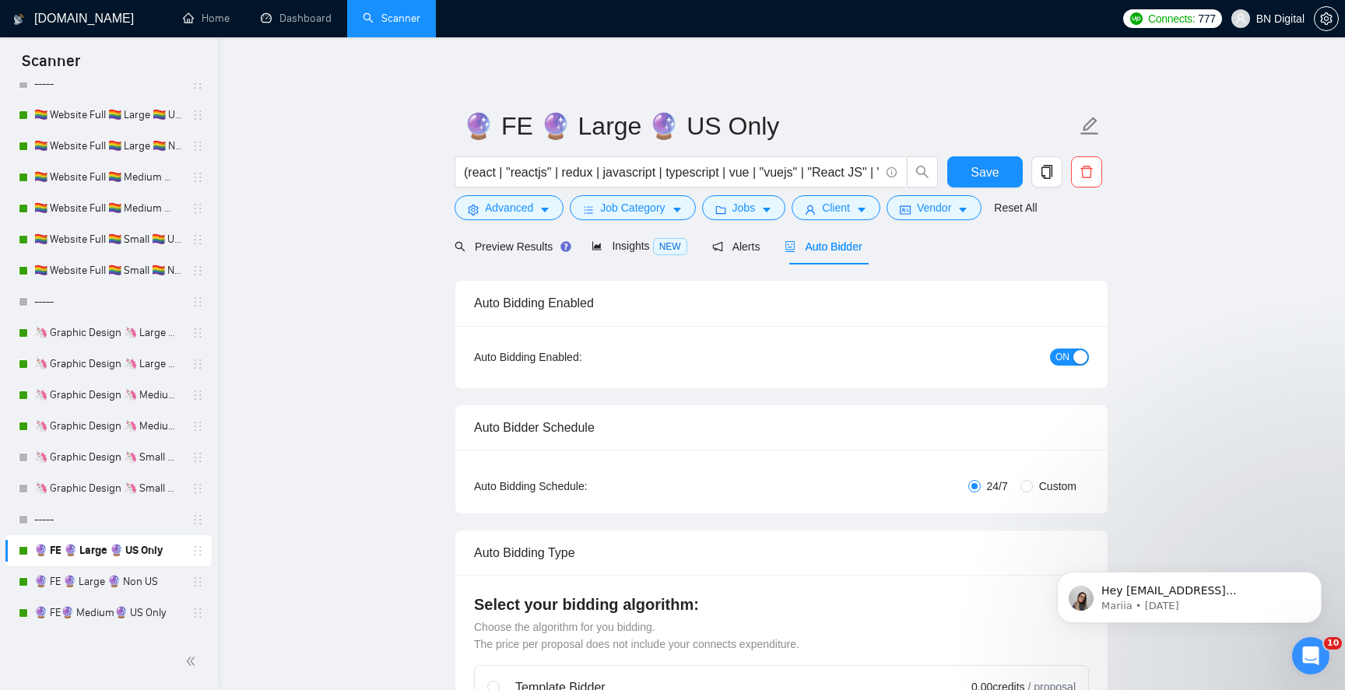
radio input "false"
radio input "true"
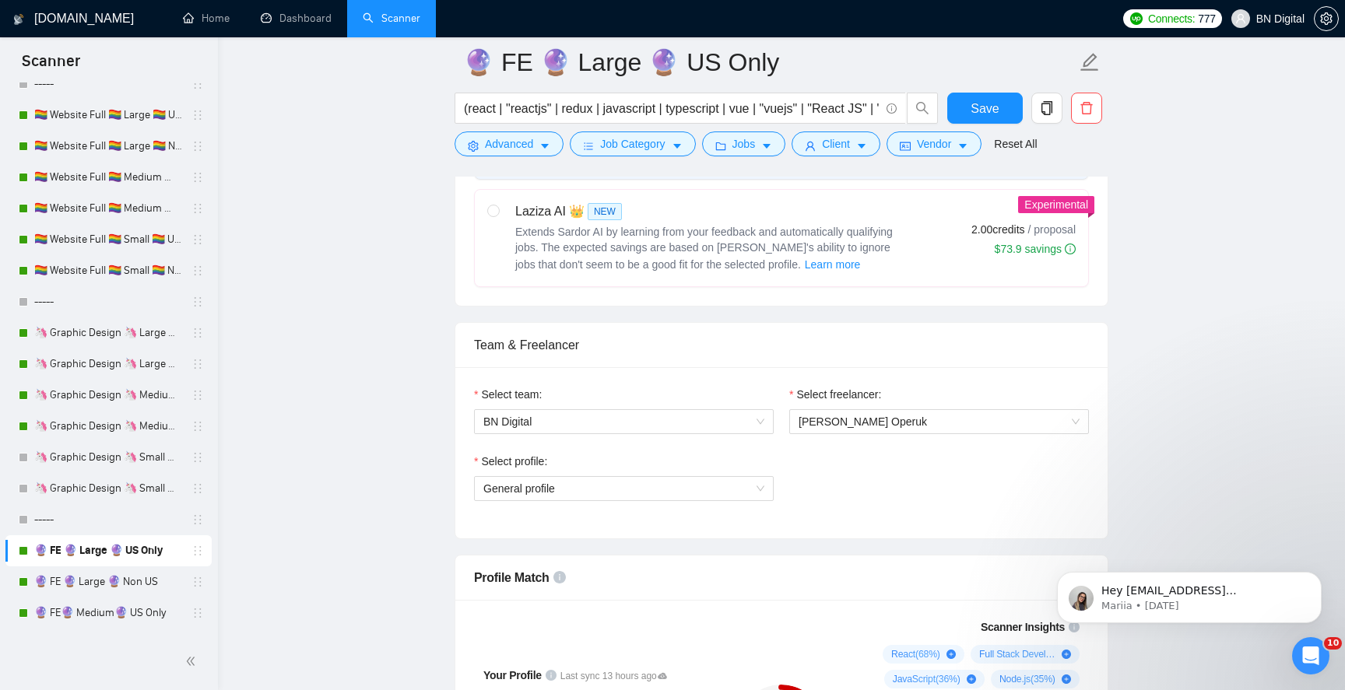
scroll to position [862, 0]
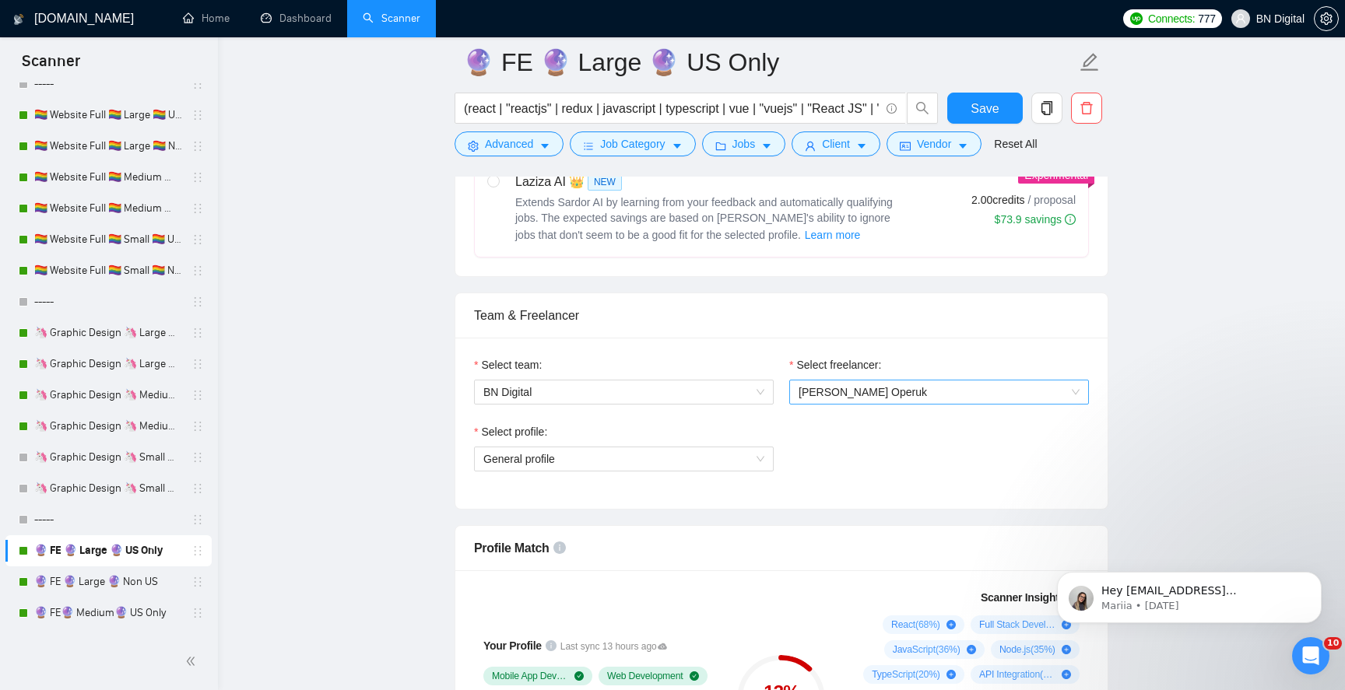
click at [813, 386] on span "[PERSON_NAME] Operuk" at bounding box center [863, 392] width 128 height 12
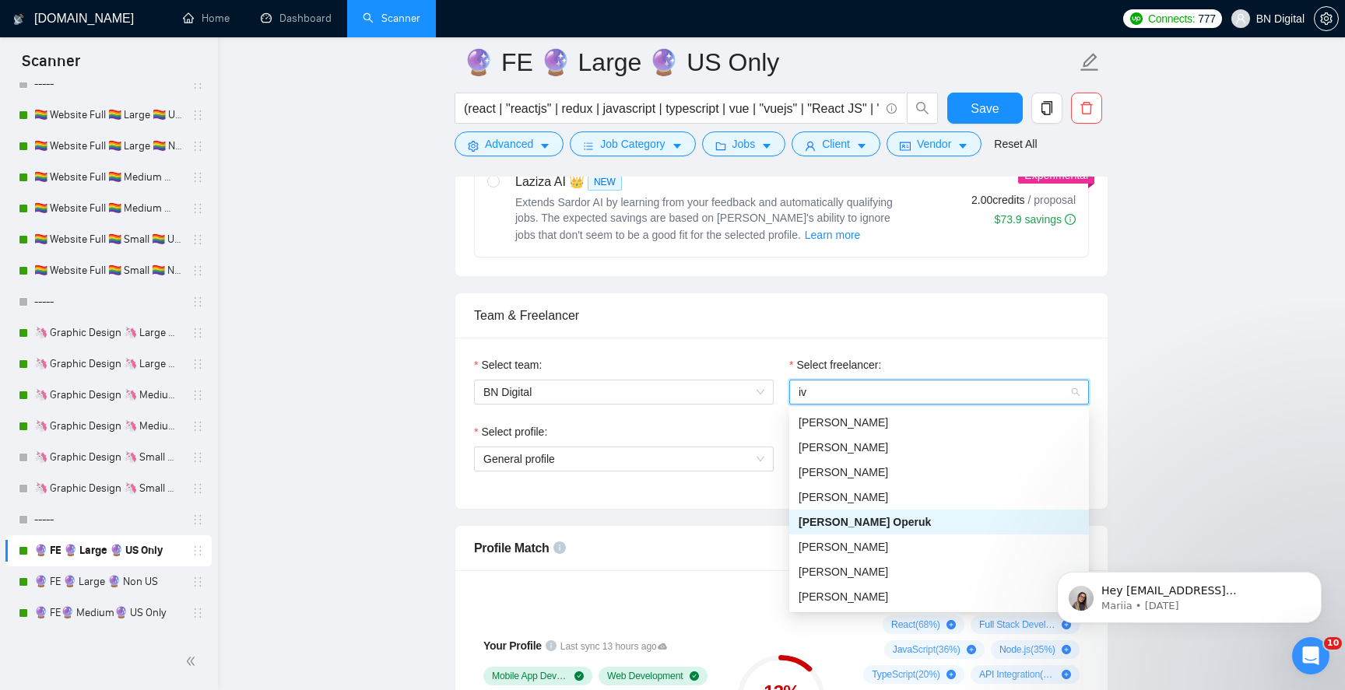
scroll to position [0, 0]
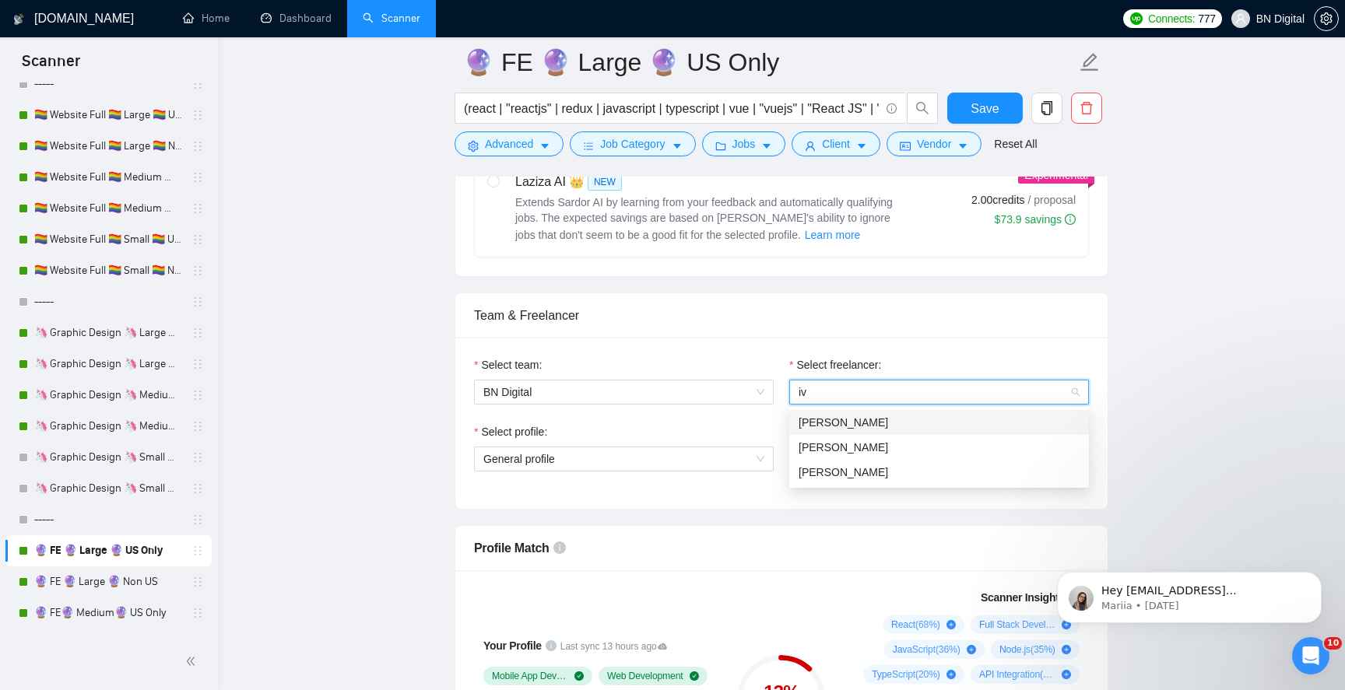
type input "iva"
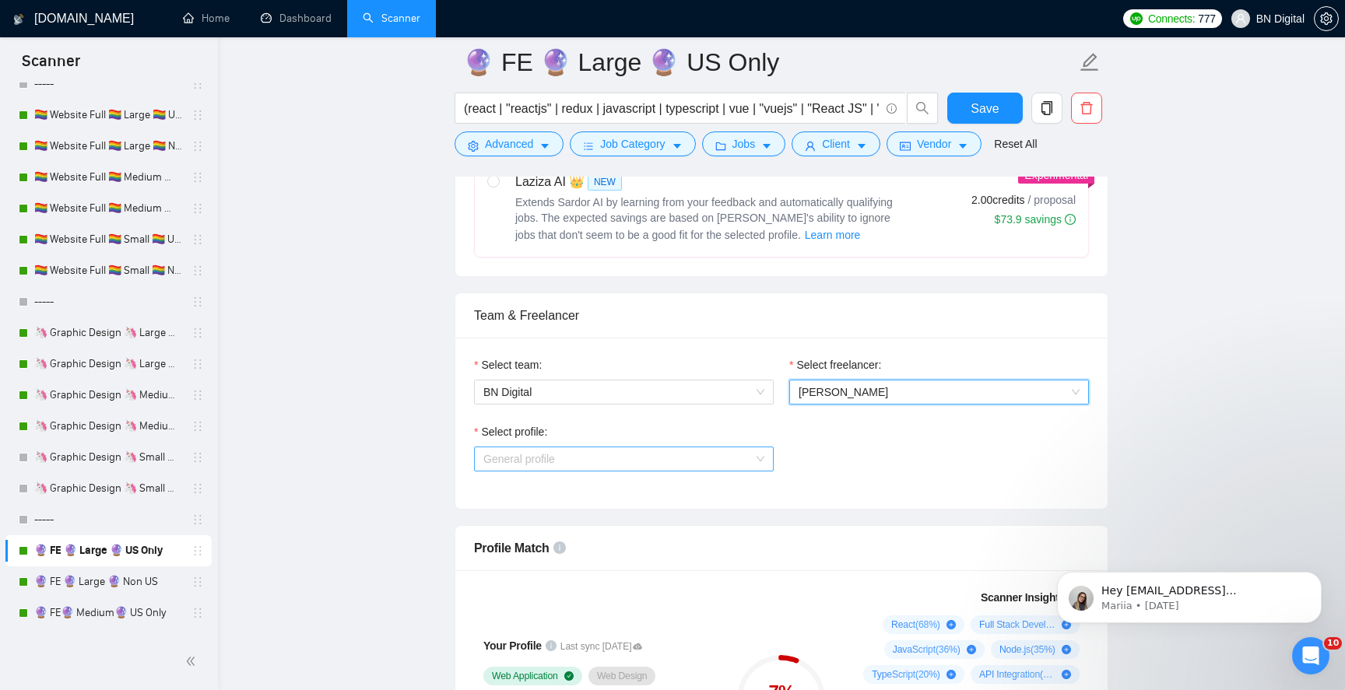
click at [562, 448] on span "General profile" at bounding box center [623, 459] width 281 height 23
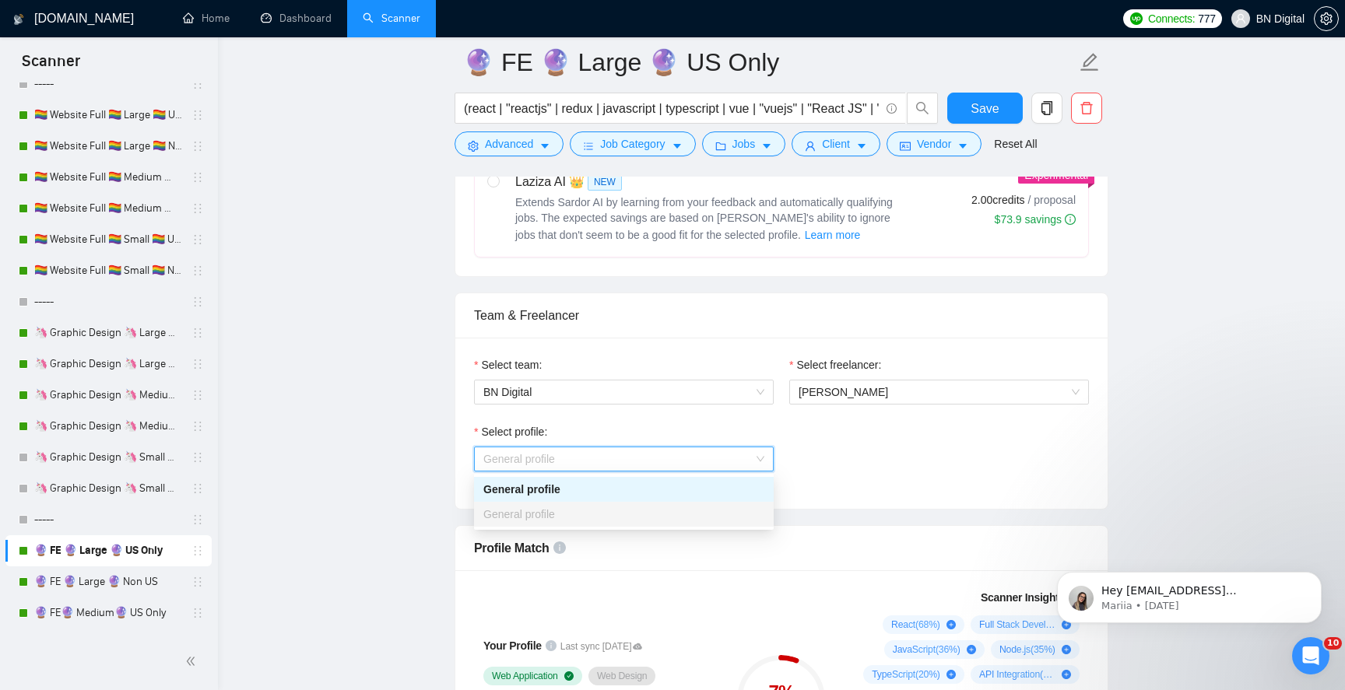
click at [550, 490] on div "General profile" at bounding box center [623, 489] width 281 height 17
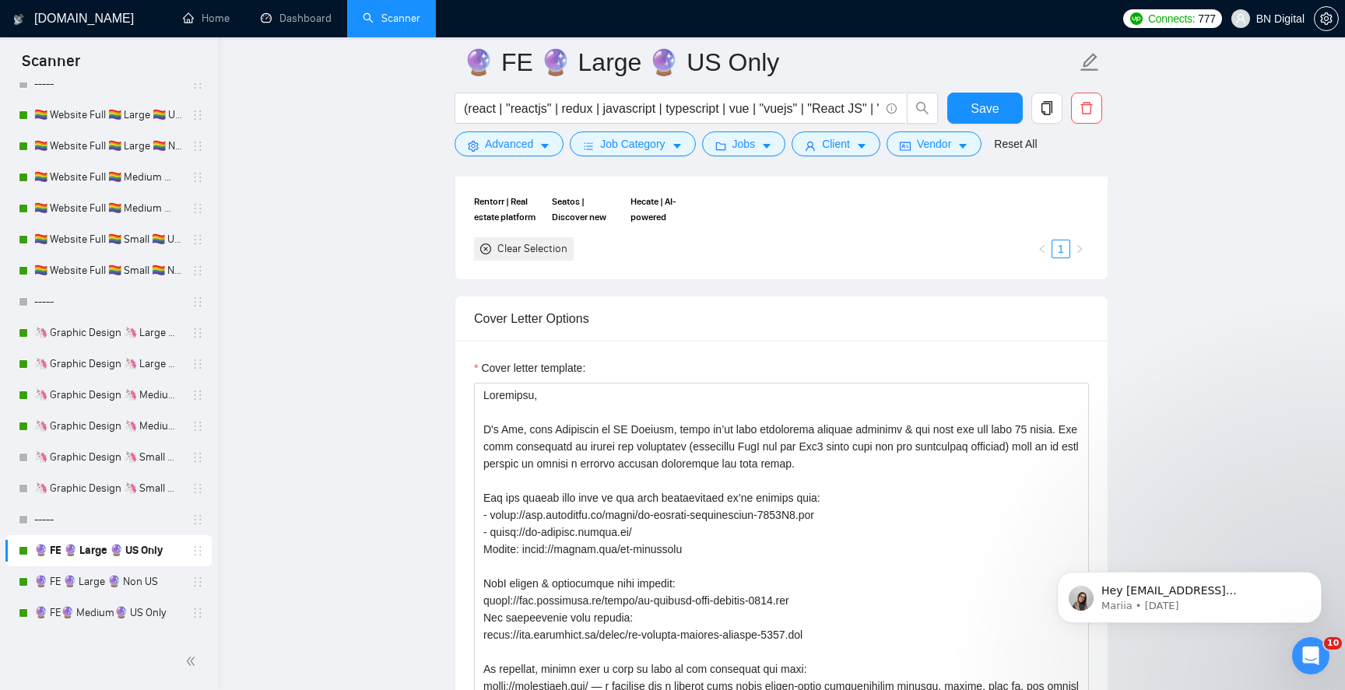
scroll to position [1886, 0]
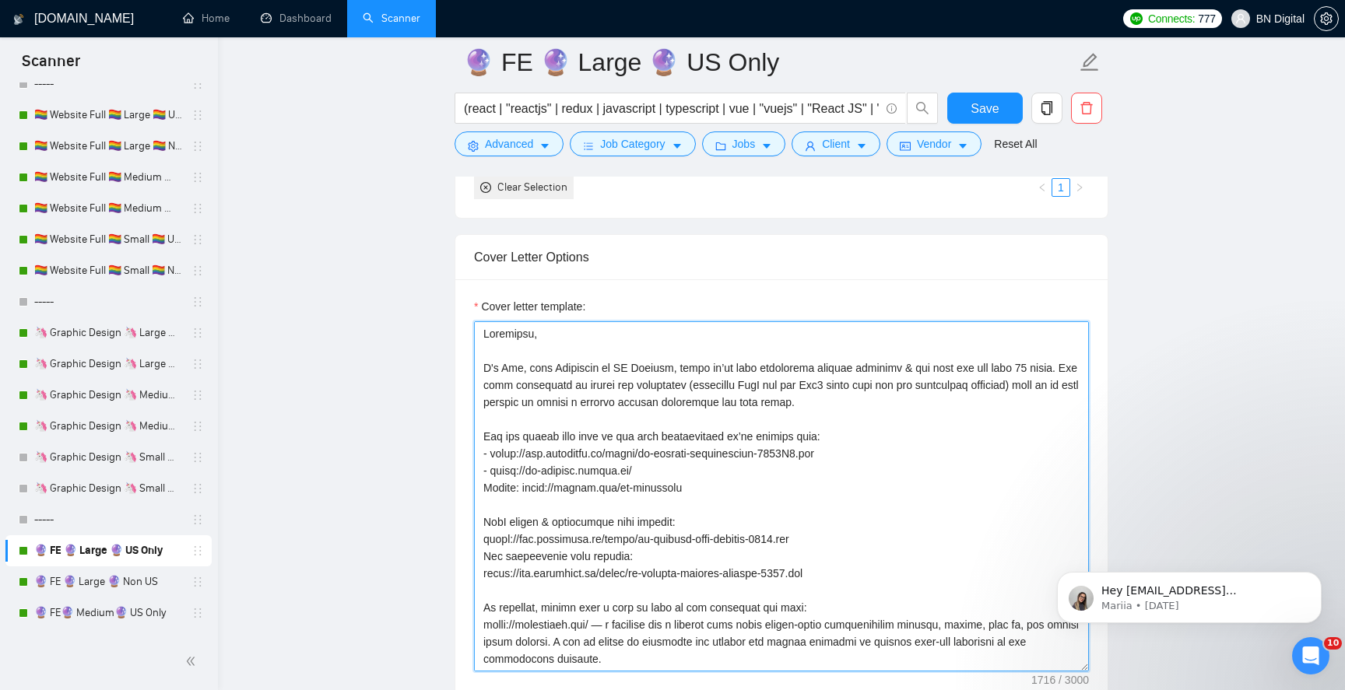
click at [510, 367] on textarea "Cover letter template:" at bounding box center [781, 496] width 615 height 350
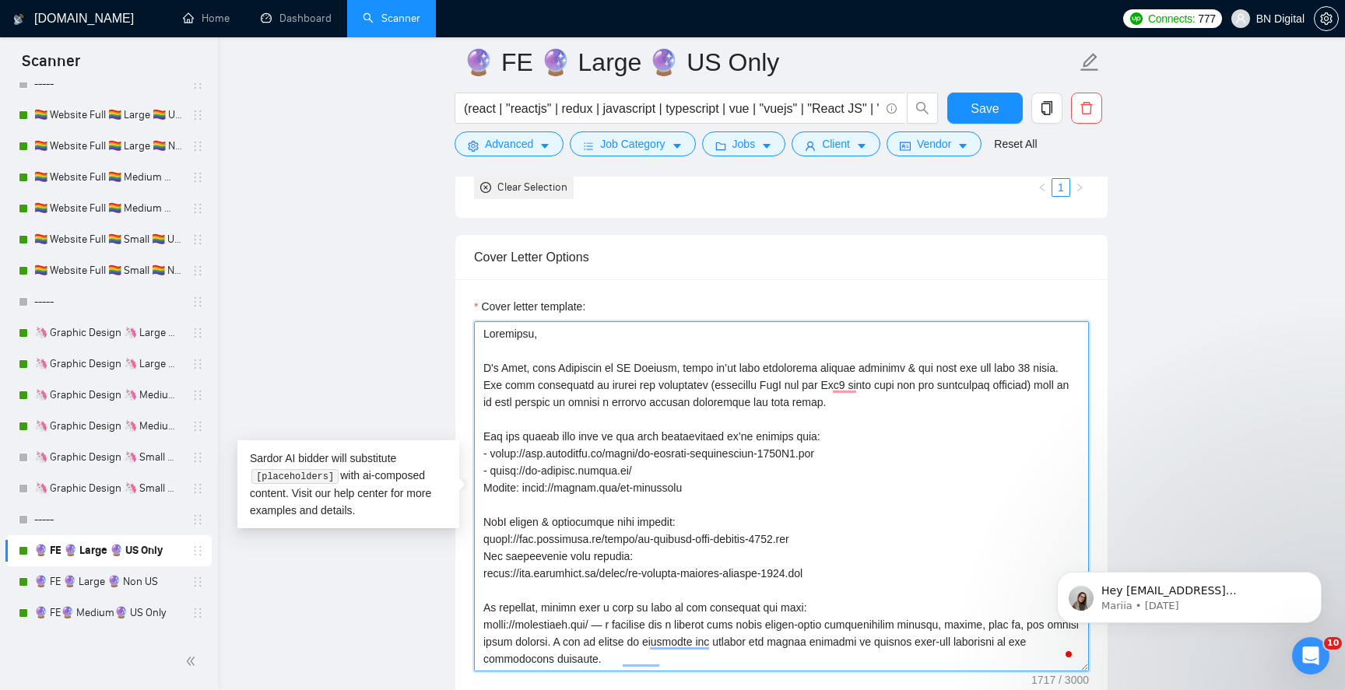
click at [509, 363] on textarea "Cover letter template:" at bounding box center [781, 496] width 615 height 350
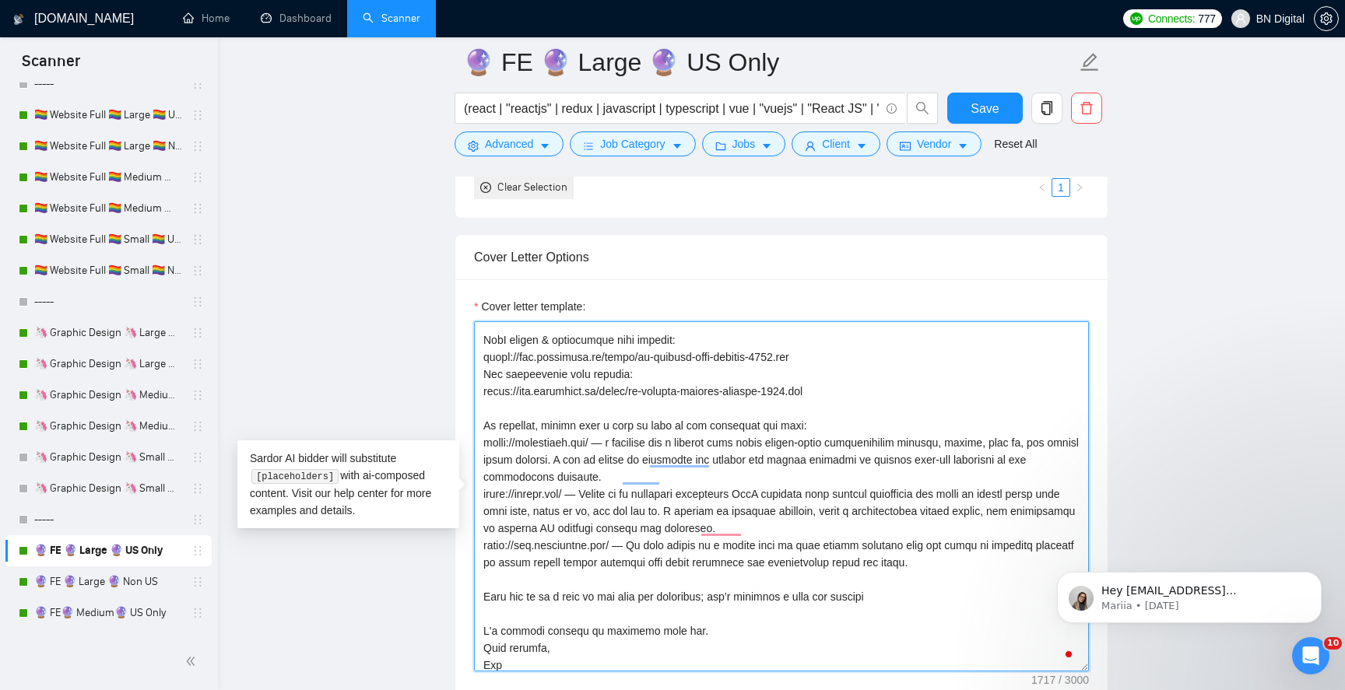
scroll to position [0, 0]
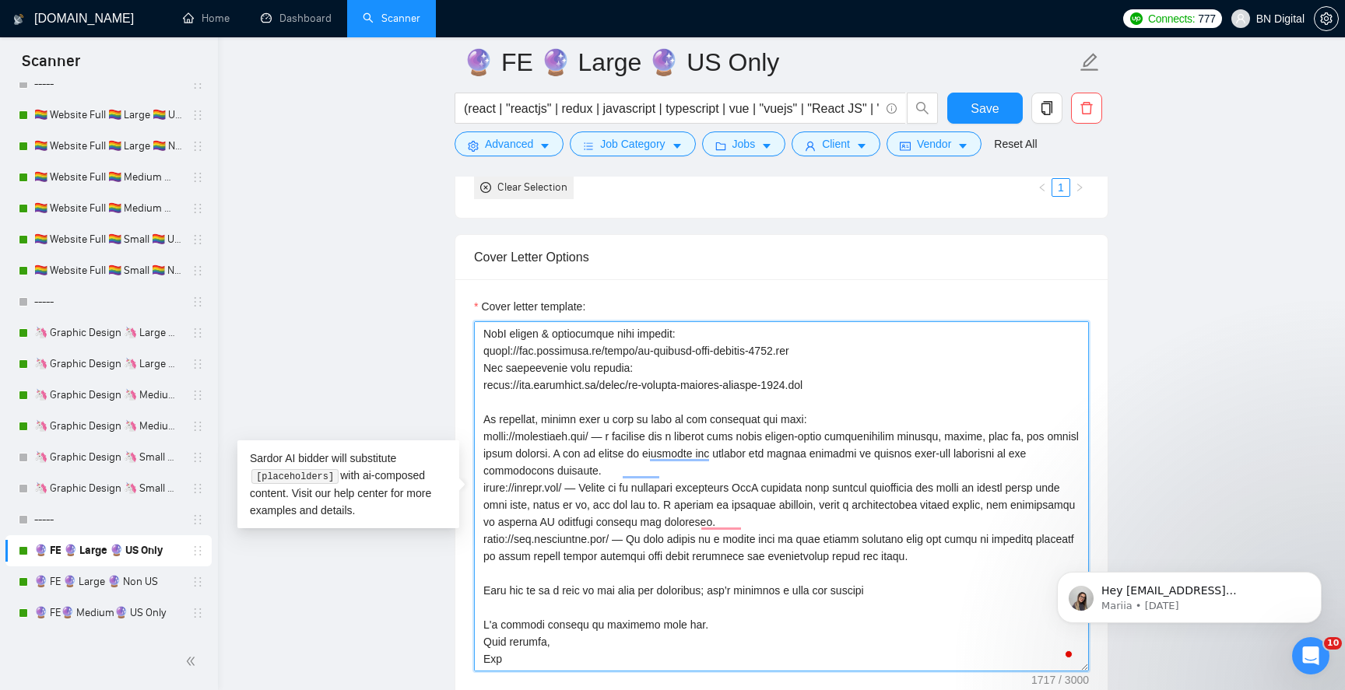
click at [492, 656] on textarea "Cover letter template:" at bounding box center [781, 496] width 615 height 350
paste textarea "lex"
type textarea "Loremipsu, D's Amet, cons Adipiscin el SE Doeiusm, tempo in’ut labo etdolorema …"
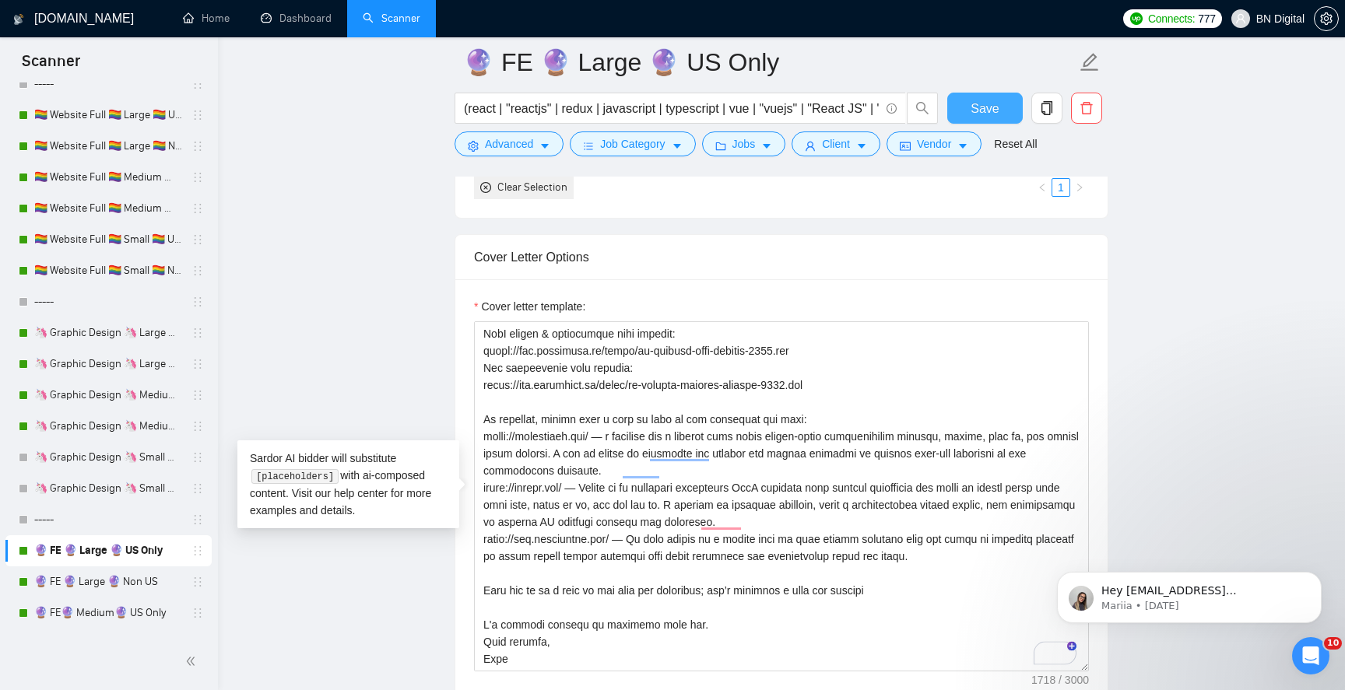
click at [976, 109] on span "Save" at bounding box center [985, 108] width 28 height 19
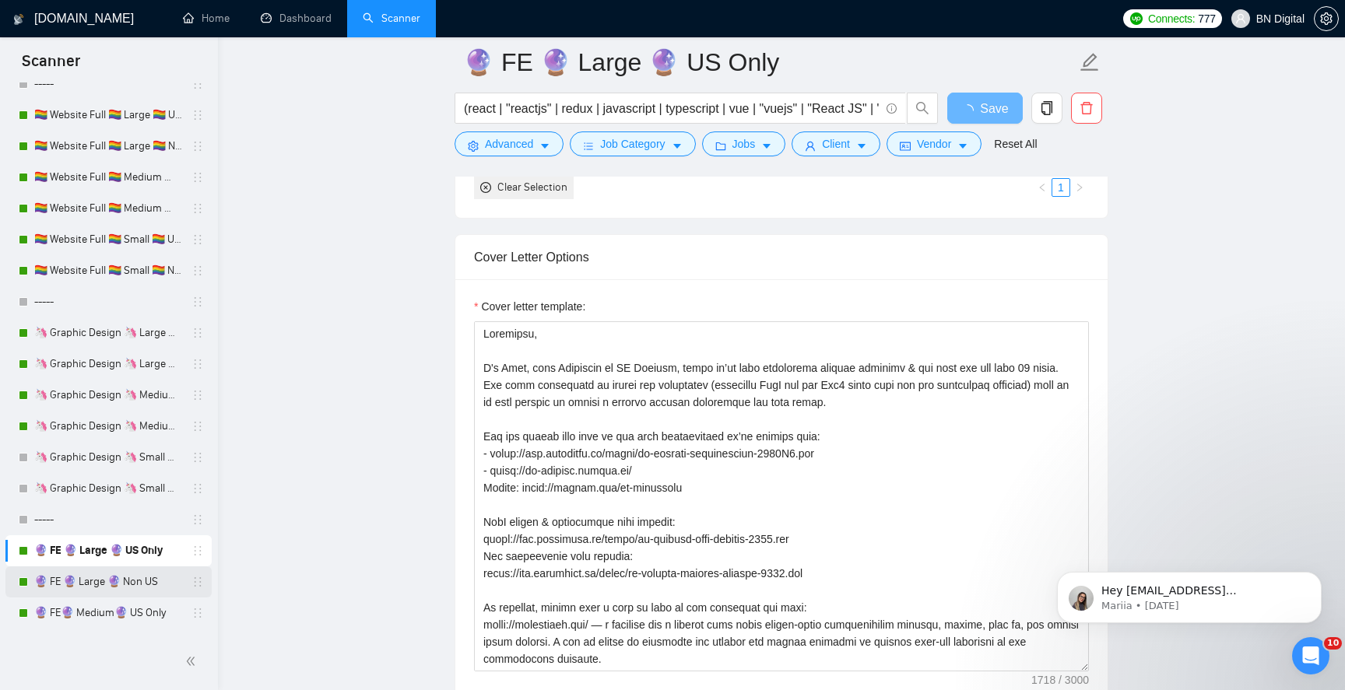
click at [115, 570] on link "🔮 FE 🔮 Large 🔮 Non US" at bounding box center [108, 582] width 148 height 31
click at [91, 584] on link "🔮 FE 🔮 Large 🔮 Non US" at bounding box center [108, 582] width 148 height 31
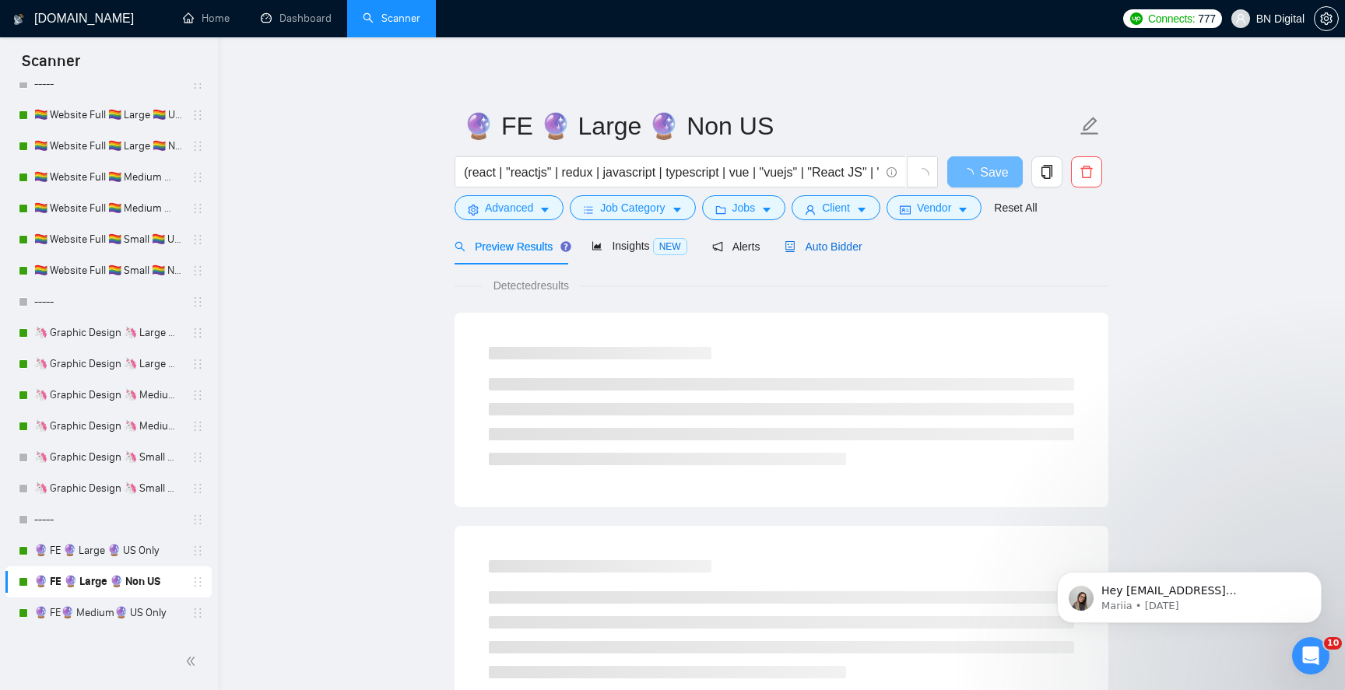
click at [813, 247] on span "Auto Bidder" at bounding box center [823, 246] width 77 height 12
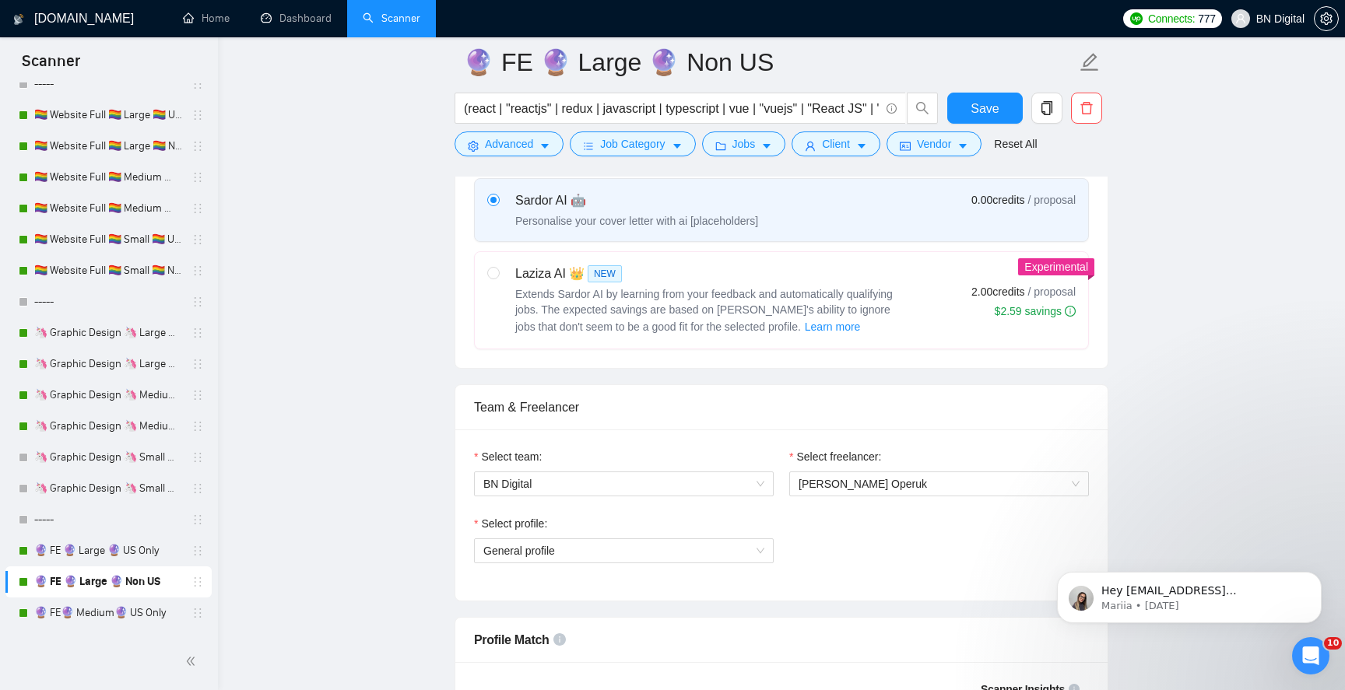
scroll to position [777, 0]
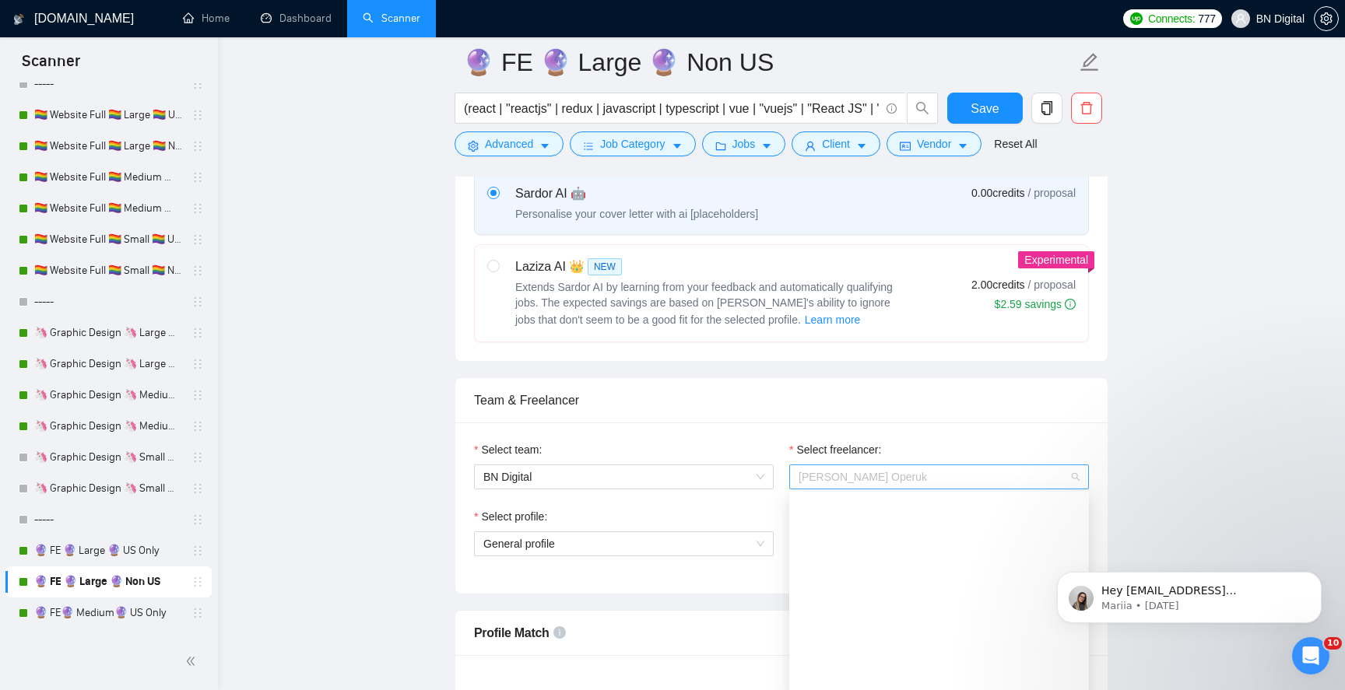
click at [825, 483] on span "[PERSON_NAME] Operuk" at bounding box center [939, 476] width 281 height 23
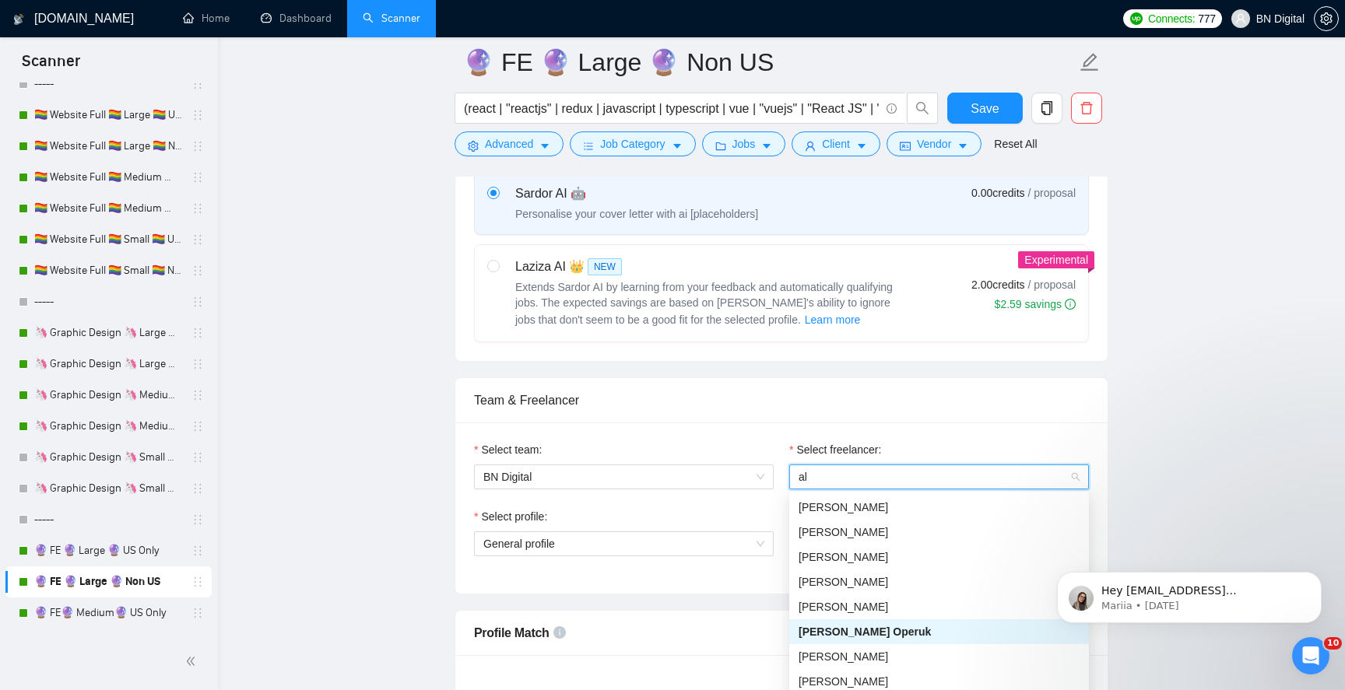
scroll to position [44, 0]
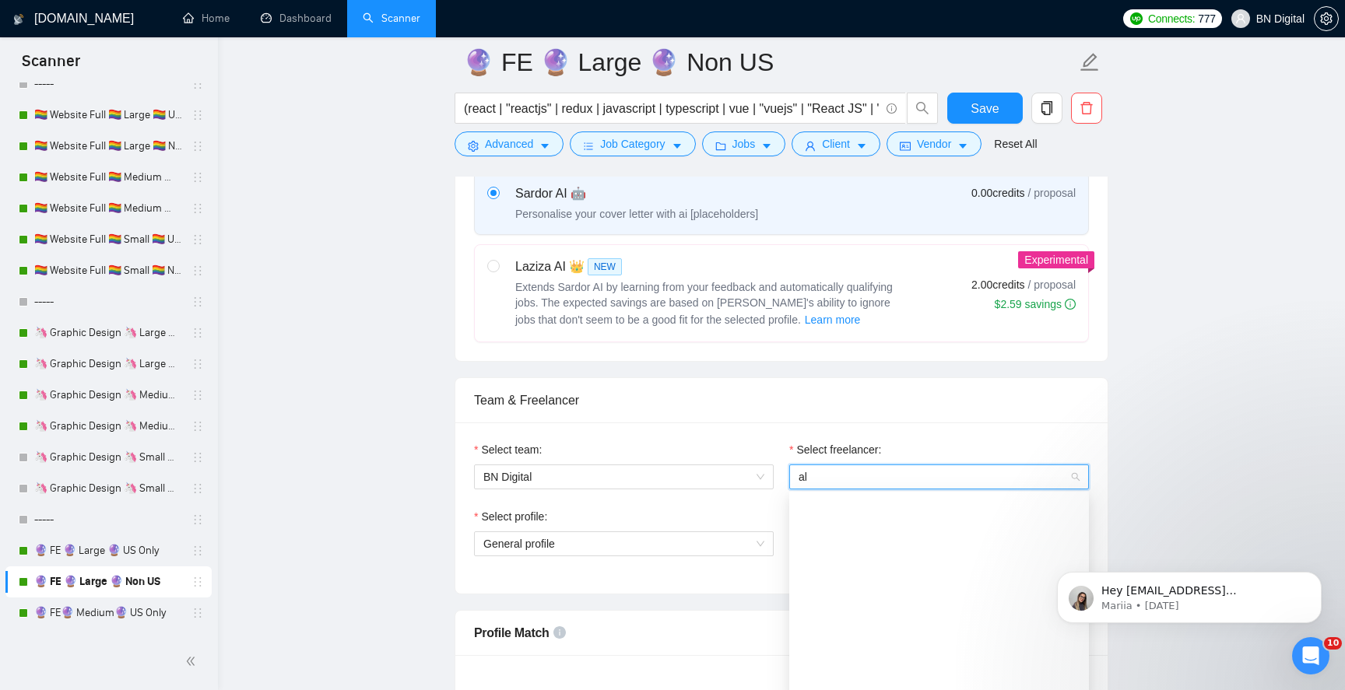
type input "ale"
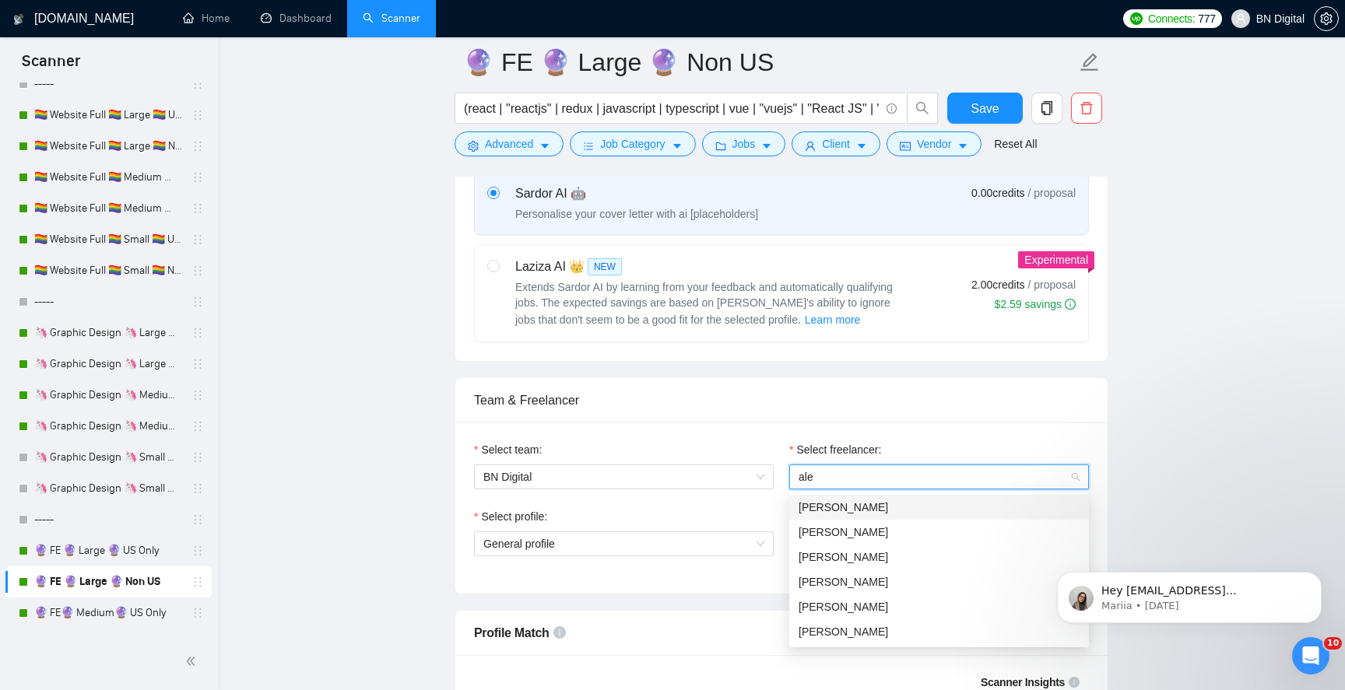
scroll to position [0, 0]
click at [834, 532] on span "[PERSON_NAME]" at bounding box center [844, 532] width 90 height 12
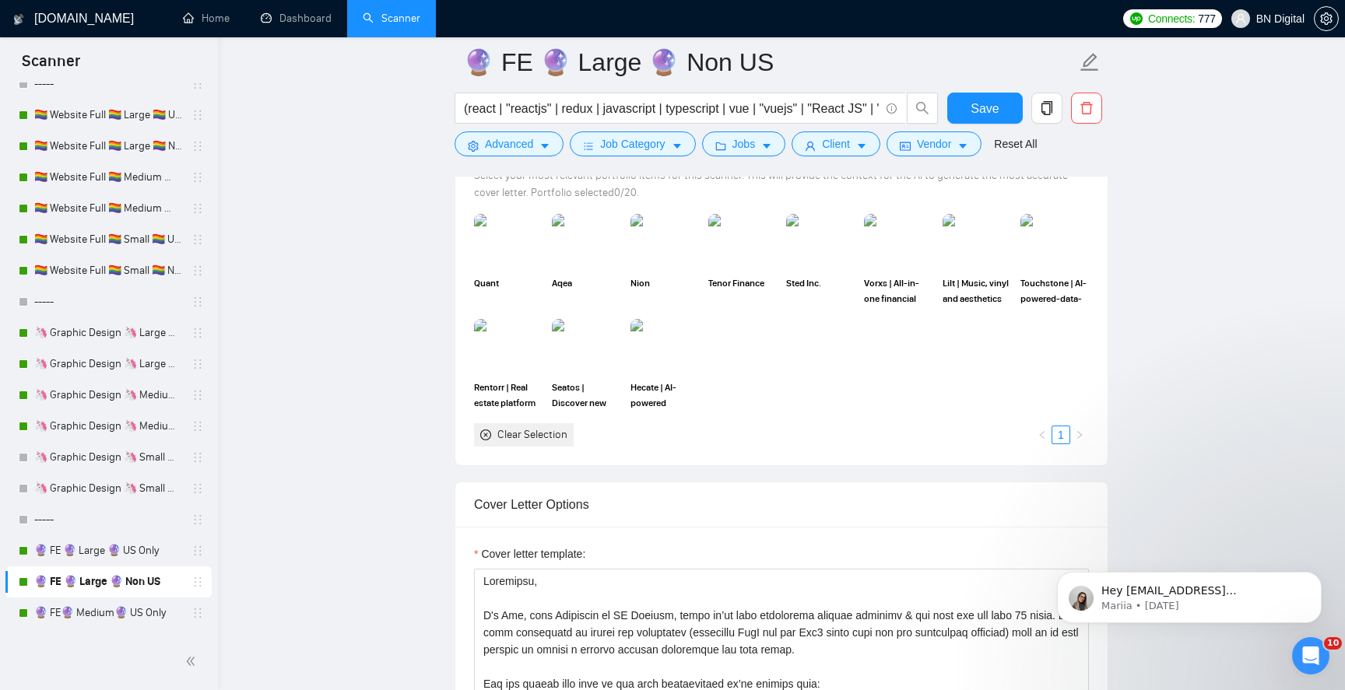
scroll to position [1799, 0]
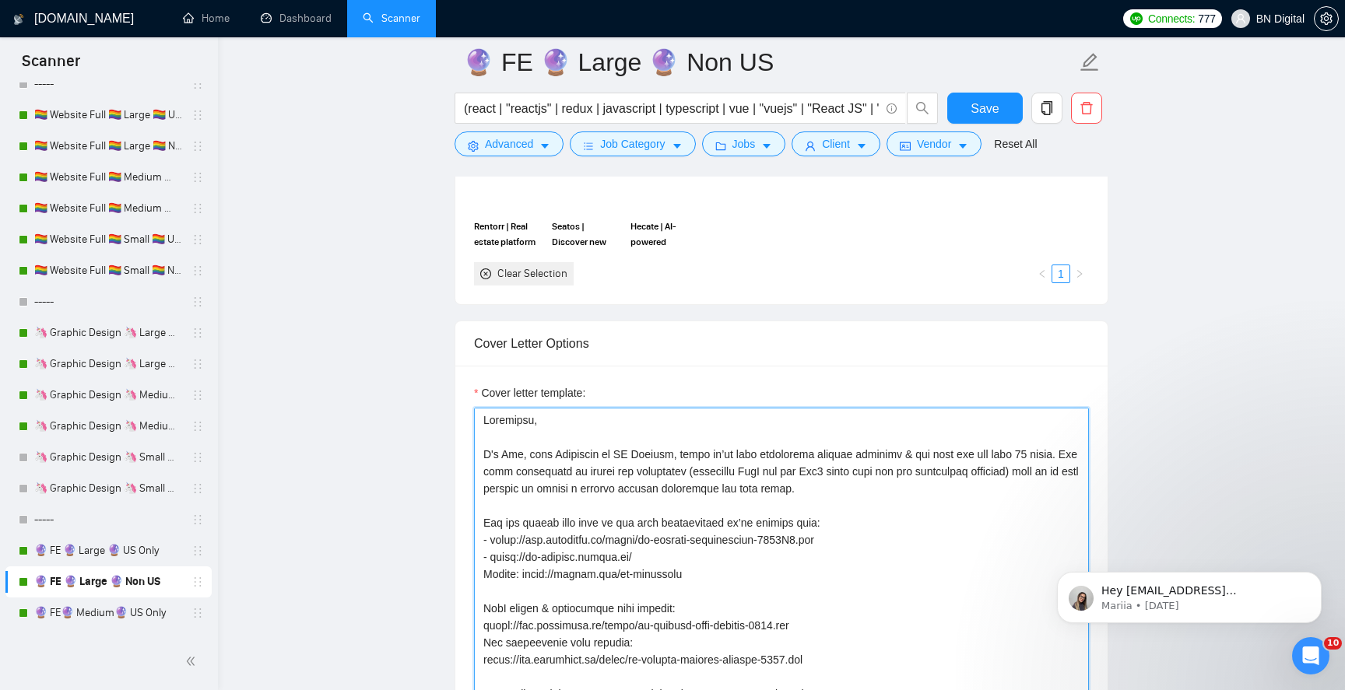
click at [511, 454] on textarea "Cover letter template:" at bounding box center [781, 583] width 615 height 350
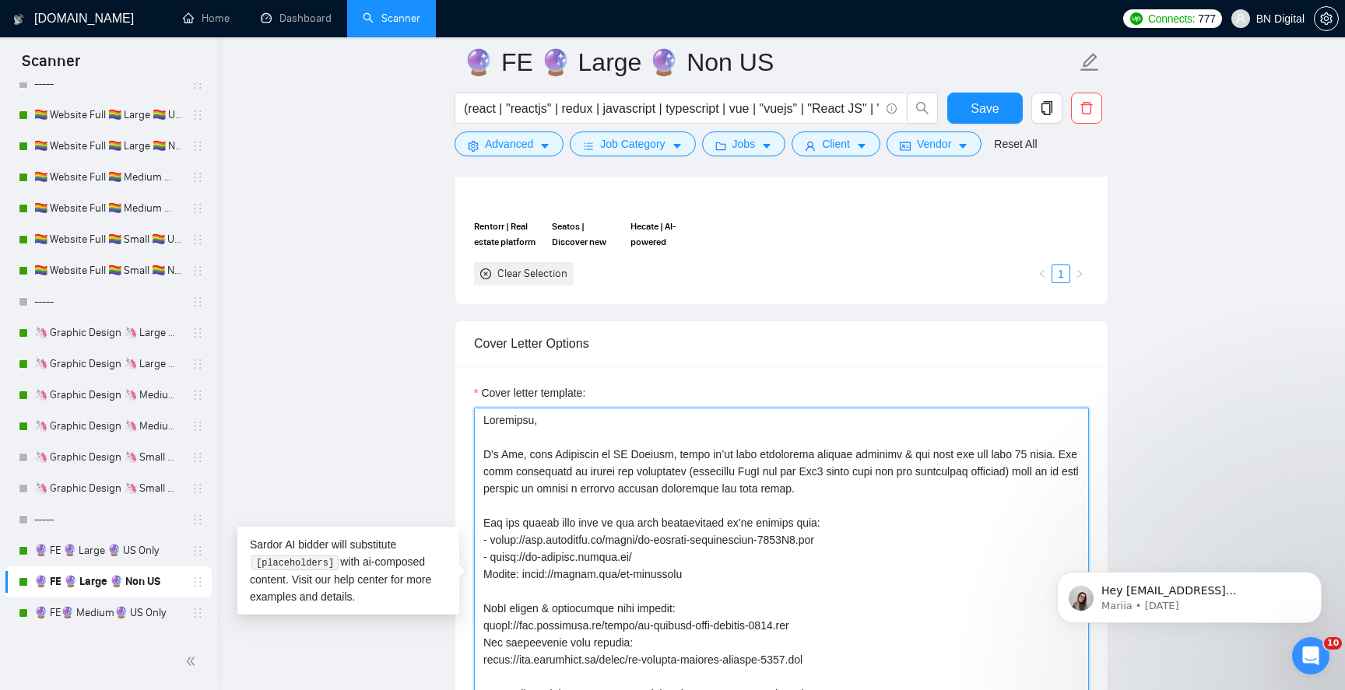
click at [511, 454] on textarea "Cover letter template:" at bounding box center [781, 583] width 615 height 350
paste textarea "lex"
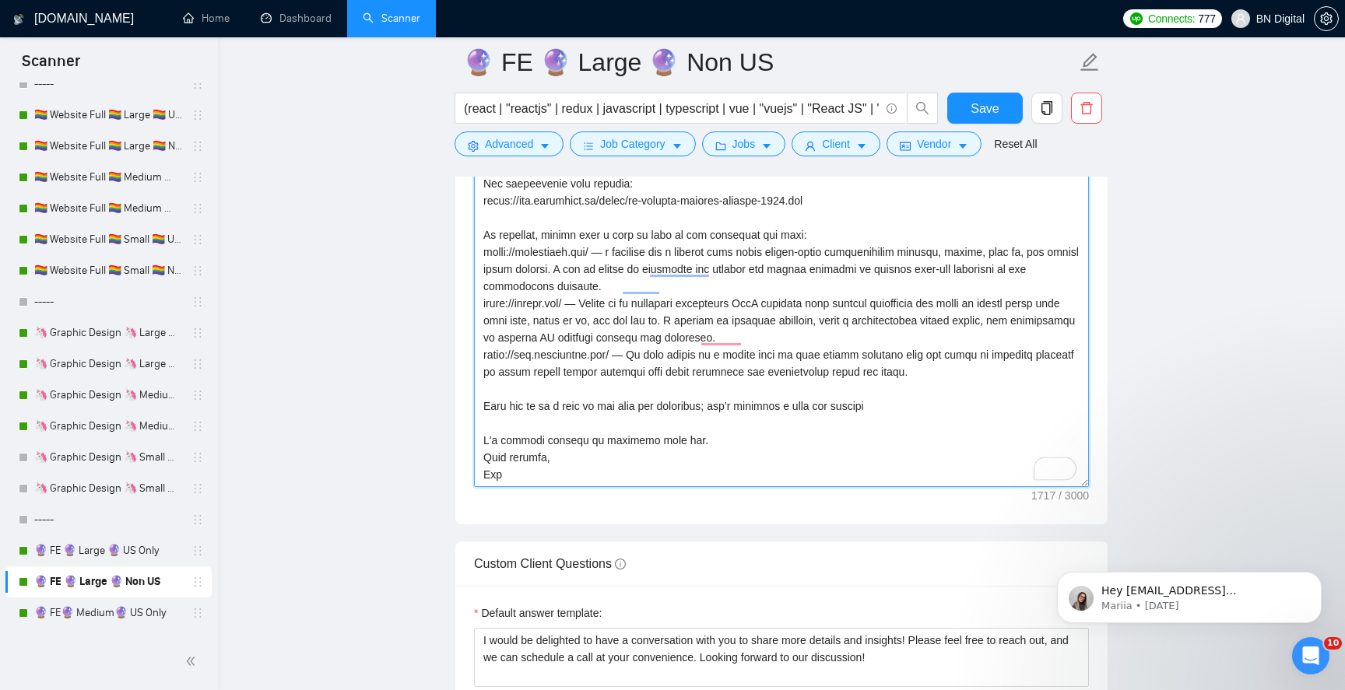
scroll to position [2081, 0]
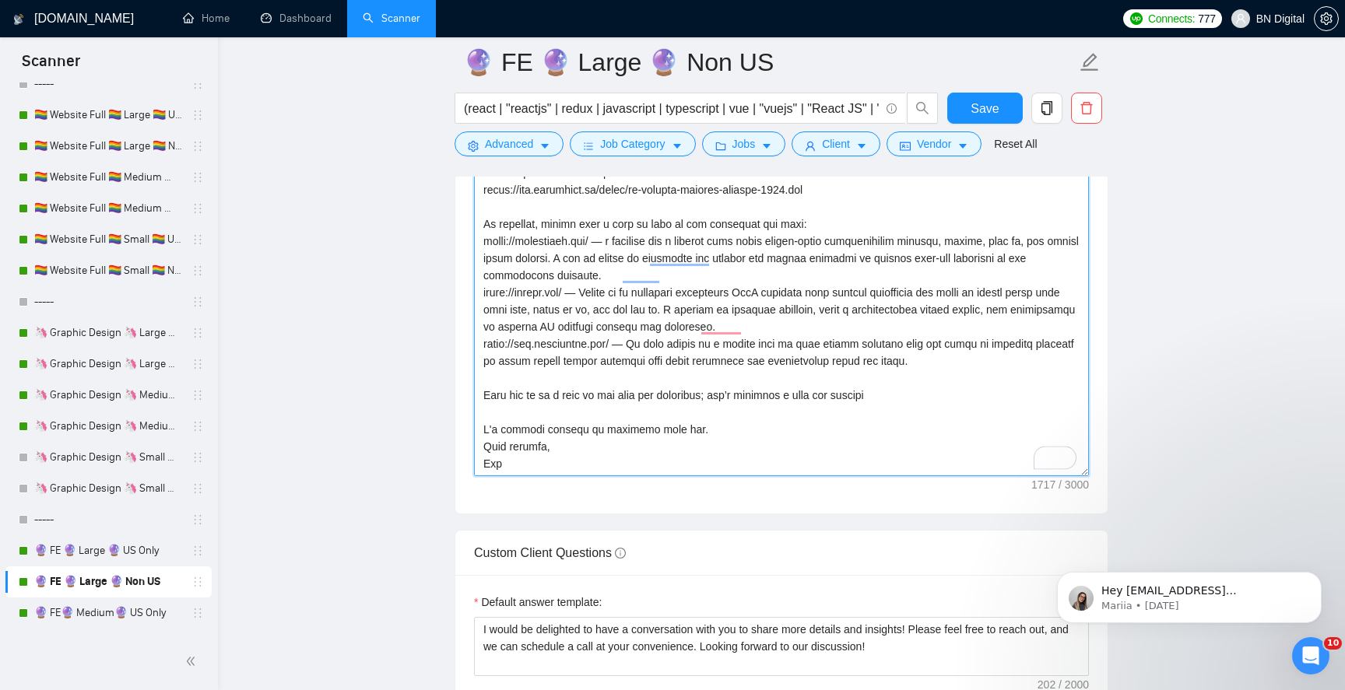
click at [493, 463] on textarea "Cover letter template:" at bounding box center [781, 301] width 615 height 350
paste textarea "lex"
type textarea "Loremipsu, D's Amet, cons Adipiscin el SE Doeiusm, tempo in’ut labo etdolorema …"
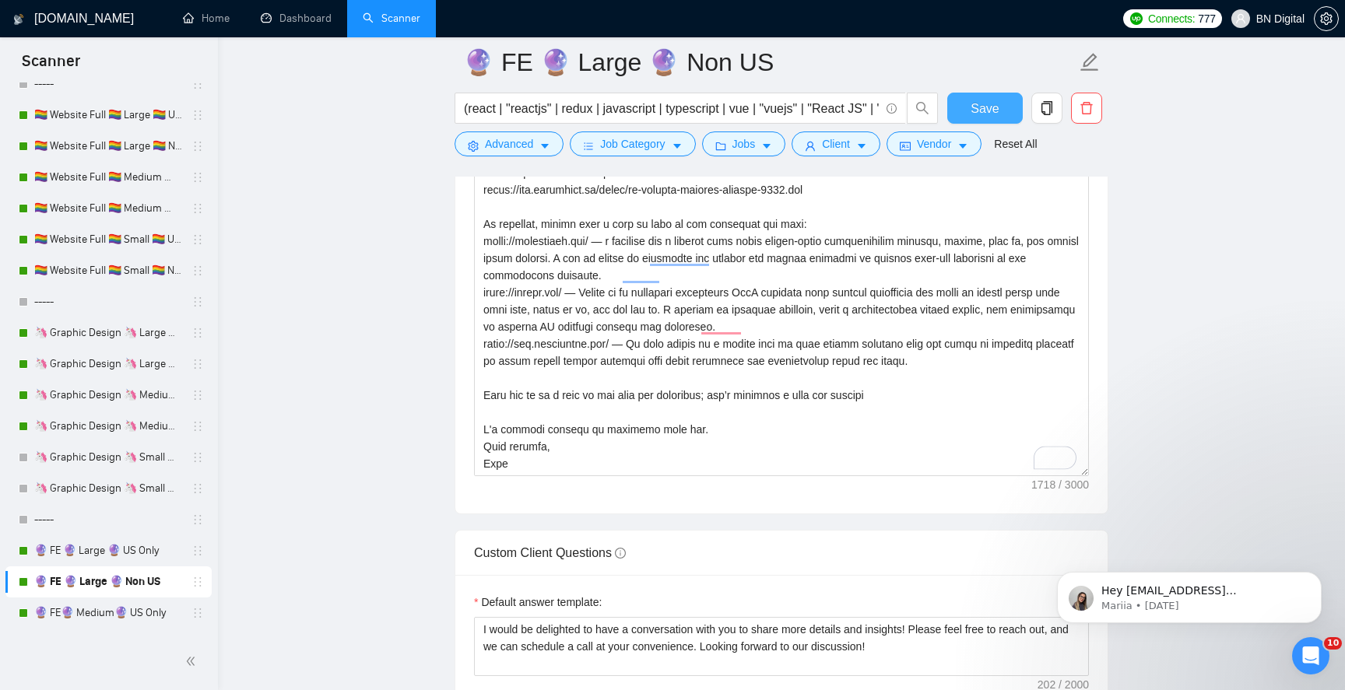
click at [973, 103] on span "Save" at bounding box center [985, 108] width 28 height 19
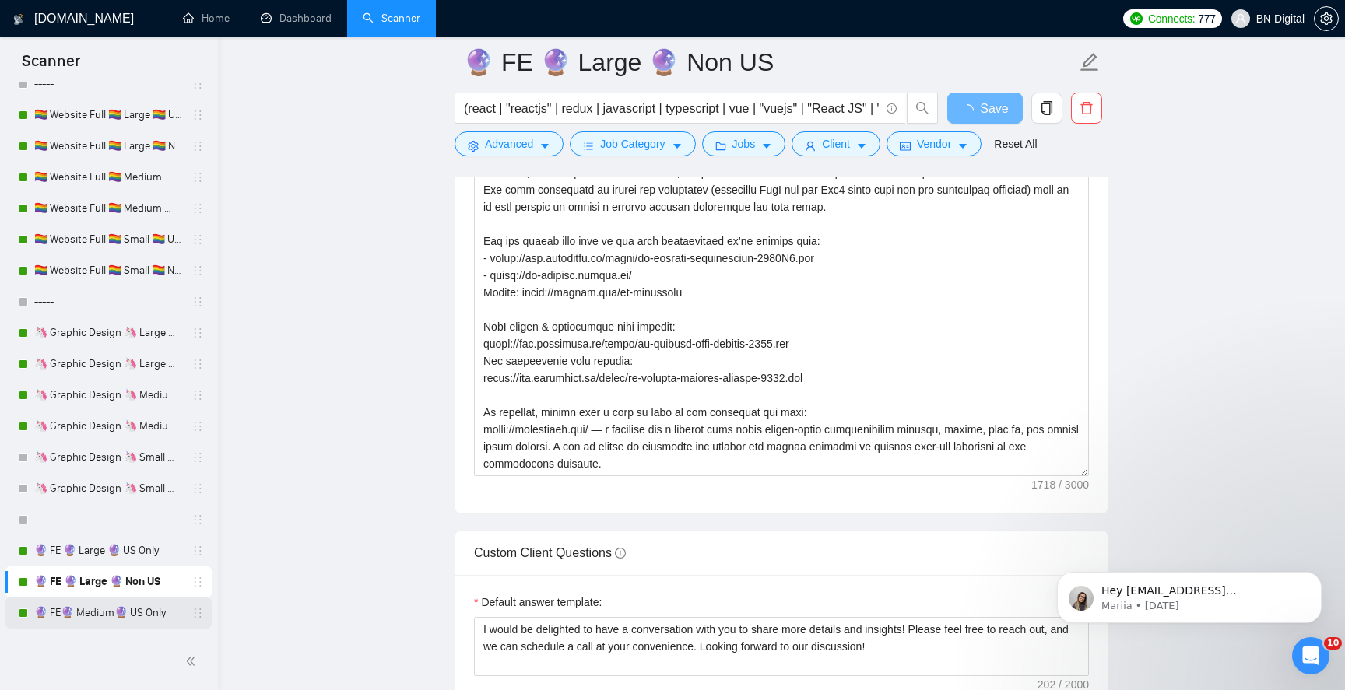
click at [127, 610] on link "🔮 FE🔮 Medium🔮 US Only" at bounding box center [108, 613] width 148 height 31
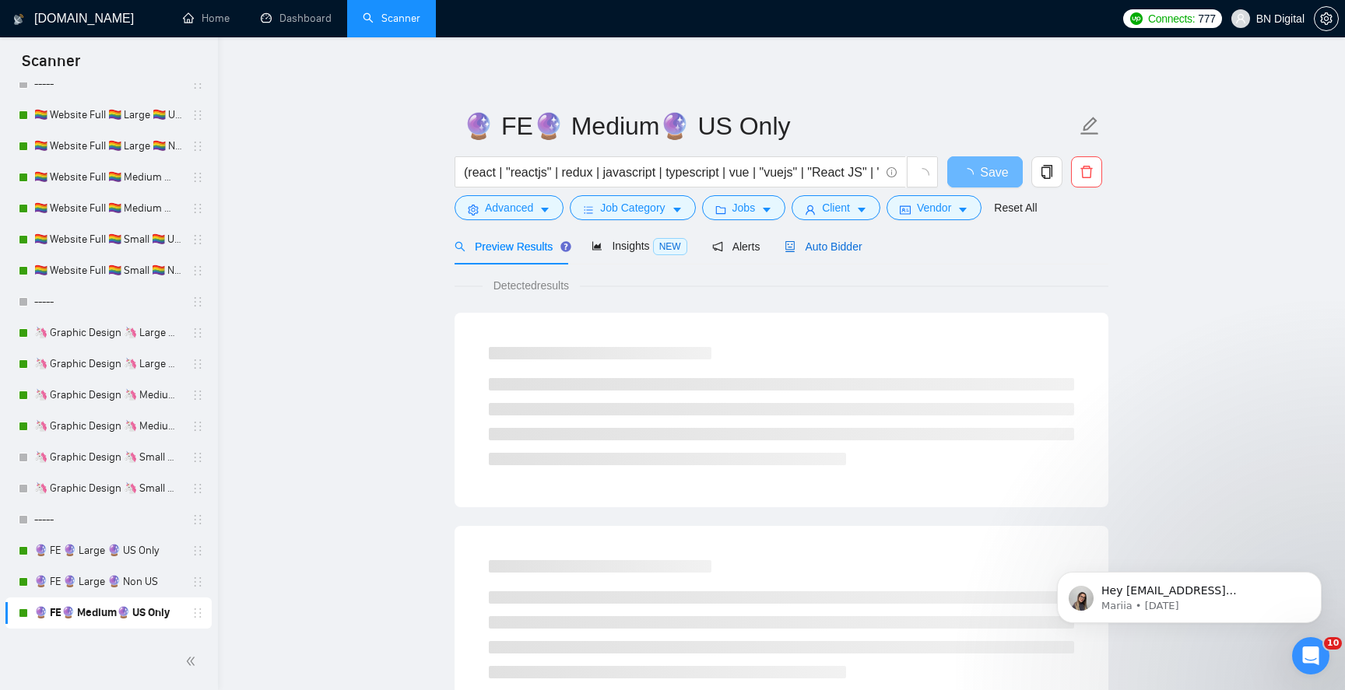
click at [816, 240] on span "Auto Bidder" at bounding box center [823, 246] width 77 height 12
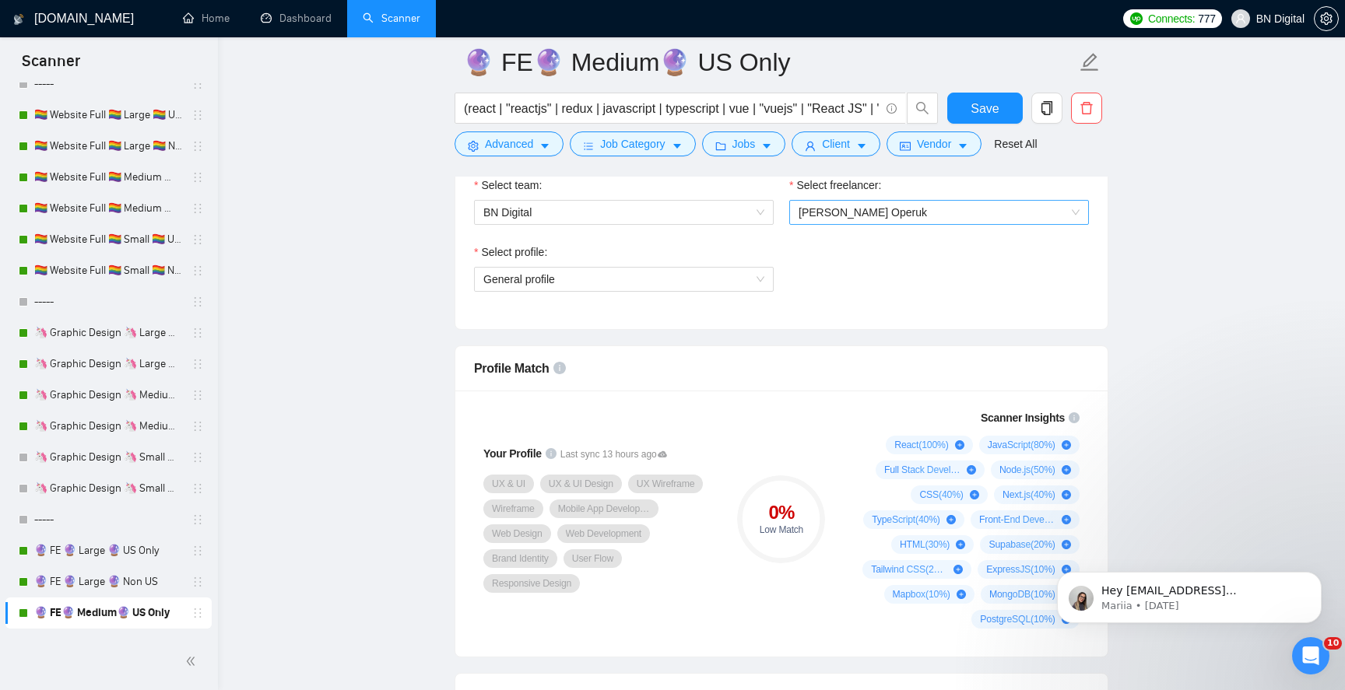
click at [817, 214] on span "[PERSON_NAME] Operuk" at bounding box center [863, 212] width 128 height 12
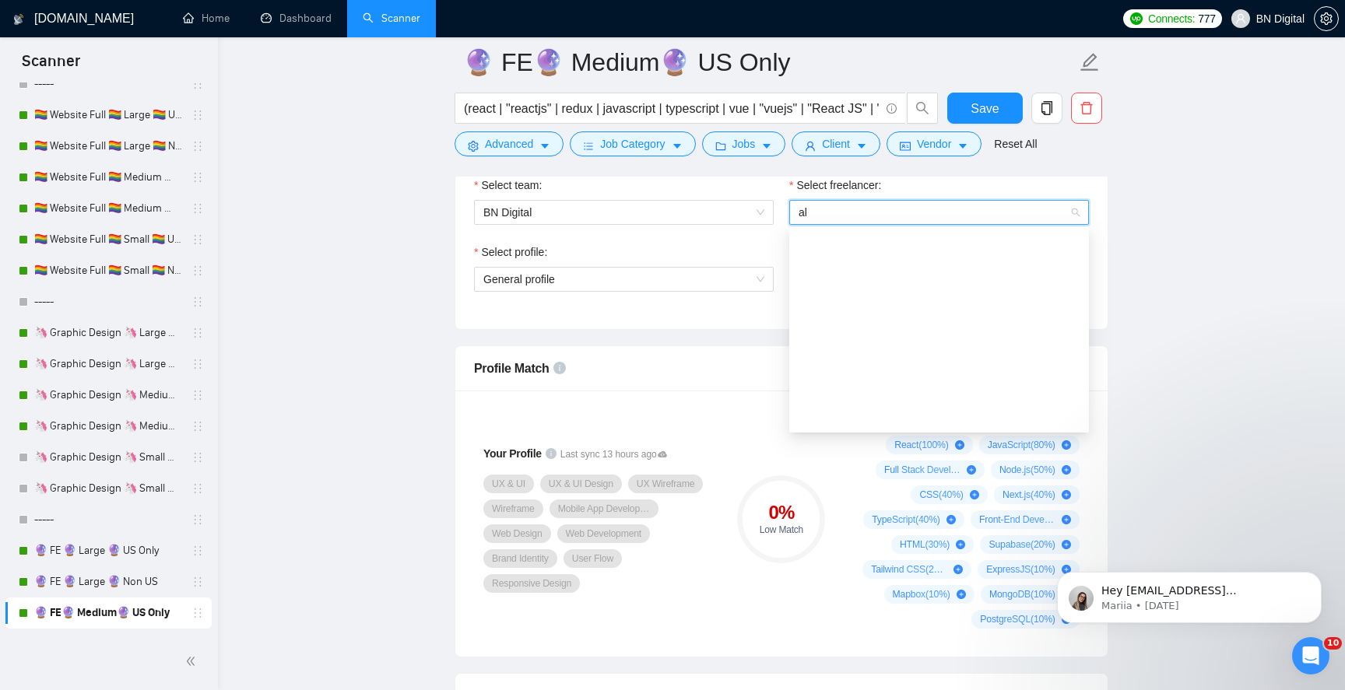
type input "ale"
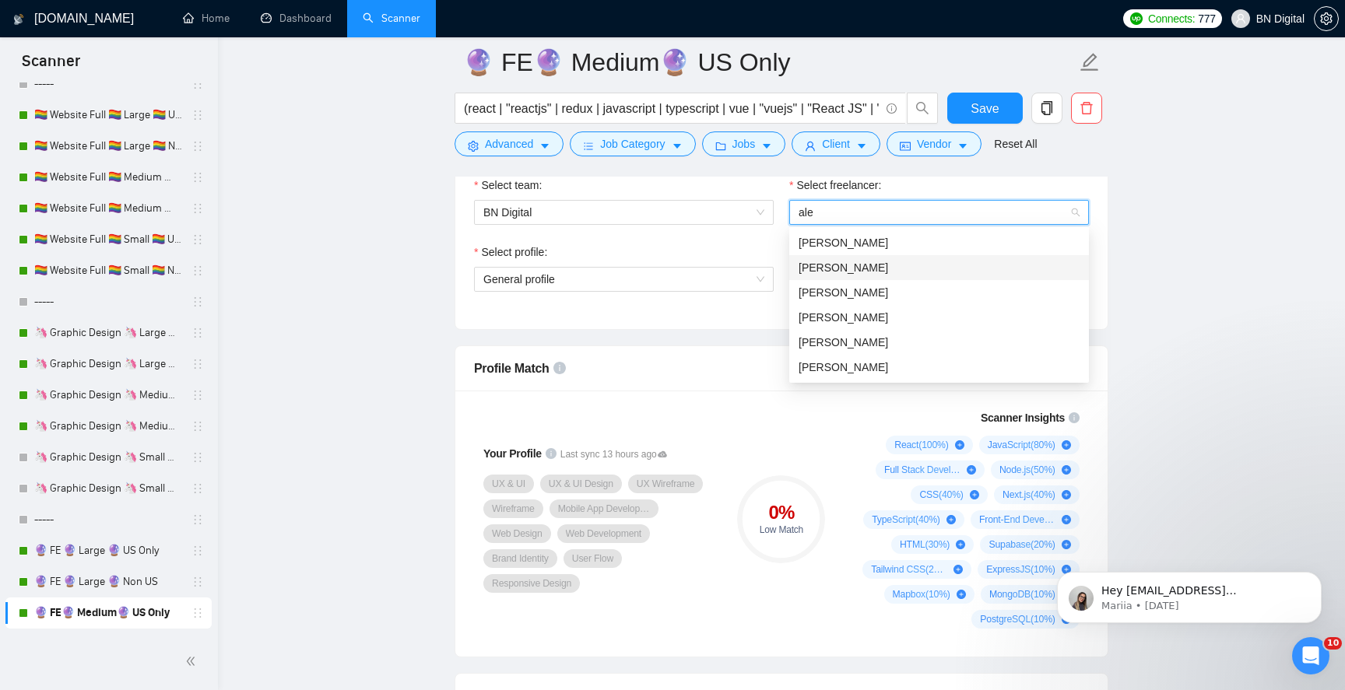
click at [813, 262] on span "[PERSON_NAME]" at bounding box center [844, 268] width 90 height 12
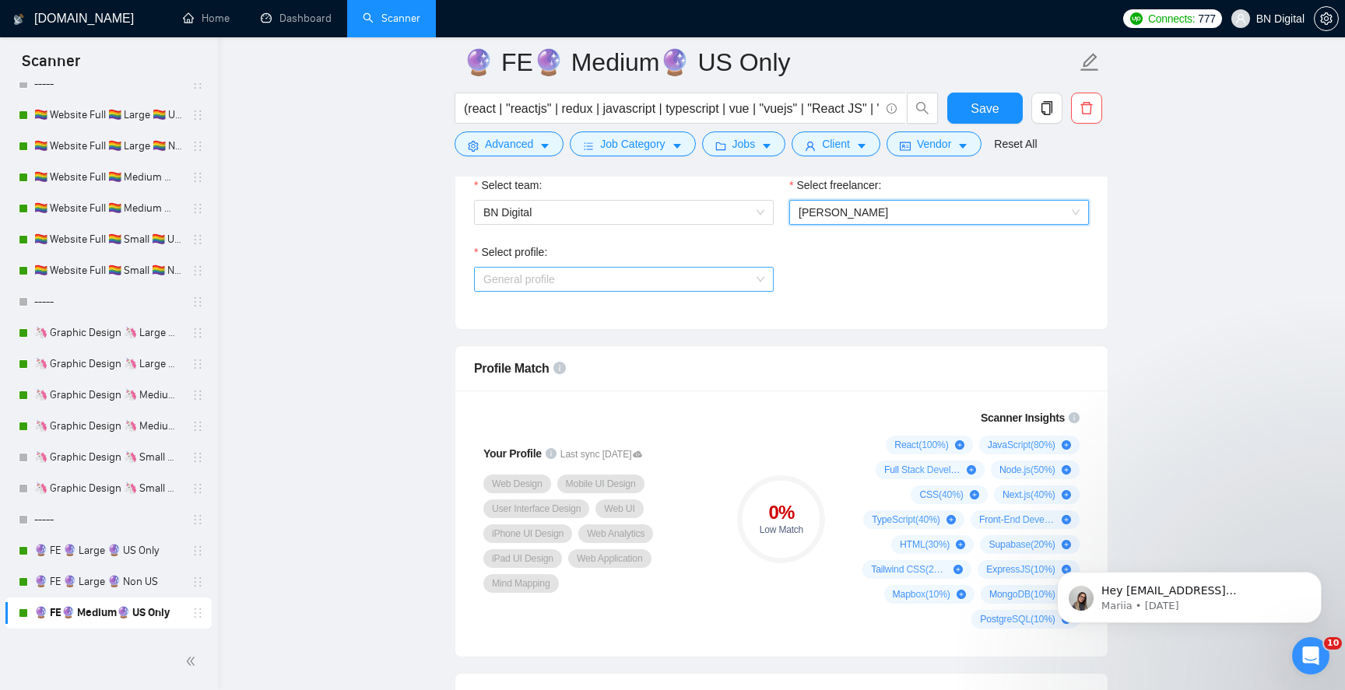
click at [525, 277] on span "General profile" at bounding box center [519, 279] width 72 height 12
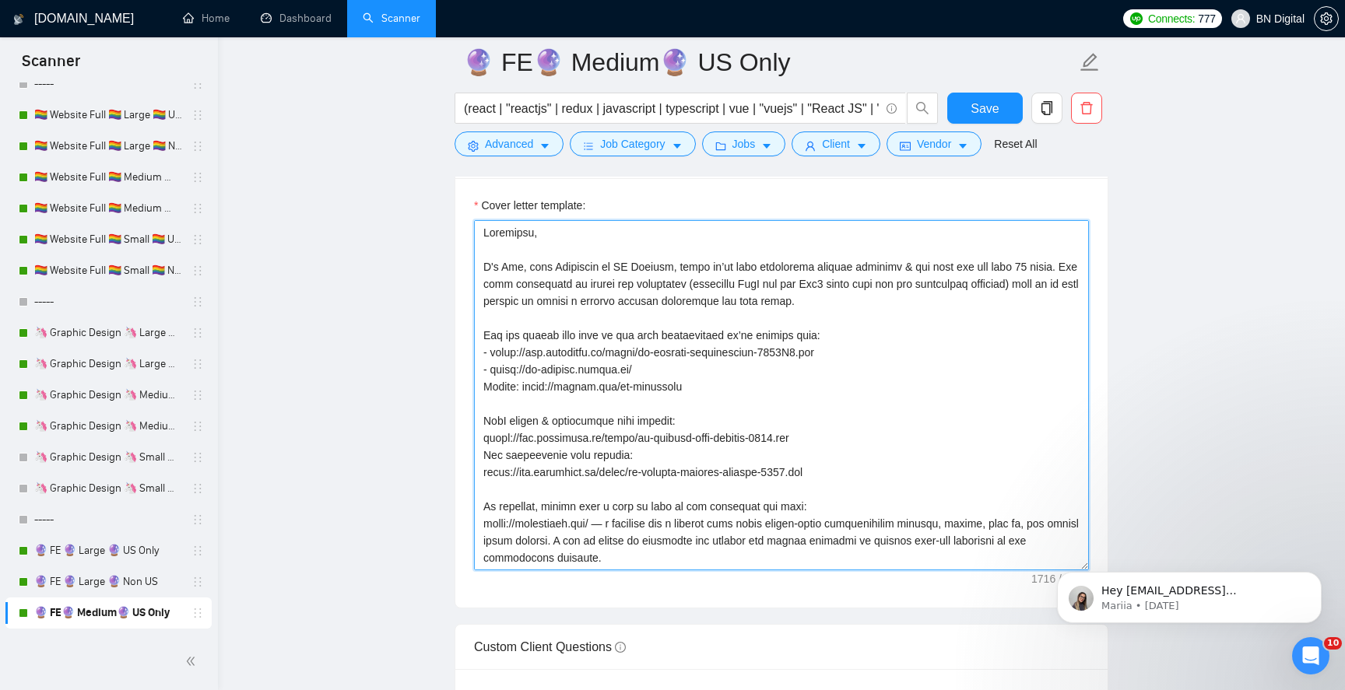
click at [512, 264] on textarea "Cover letter template:" at bounding box center [781, 395] width 615 height 350
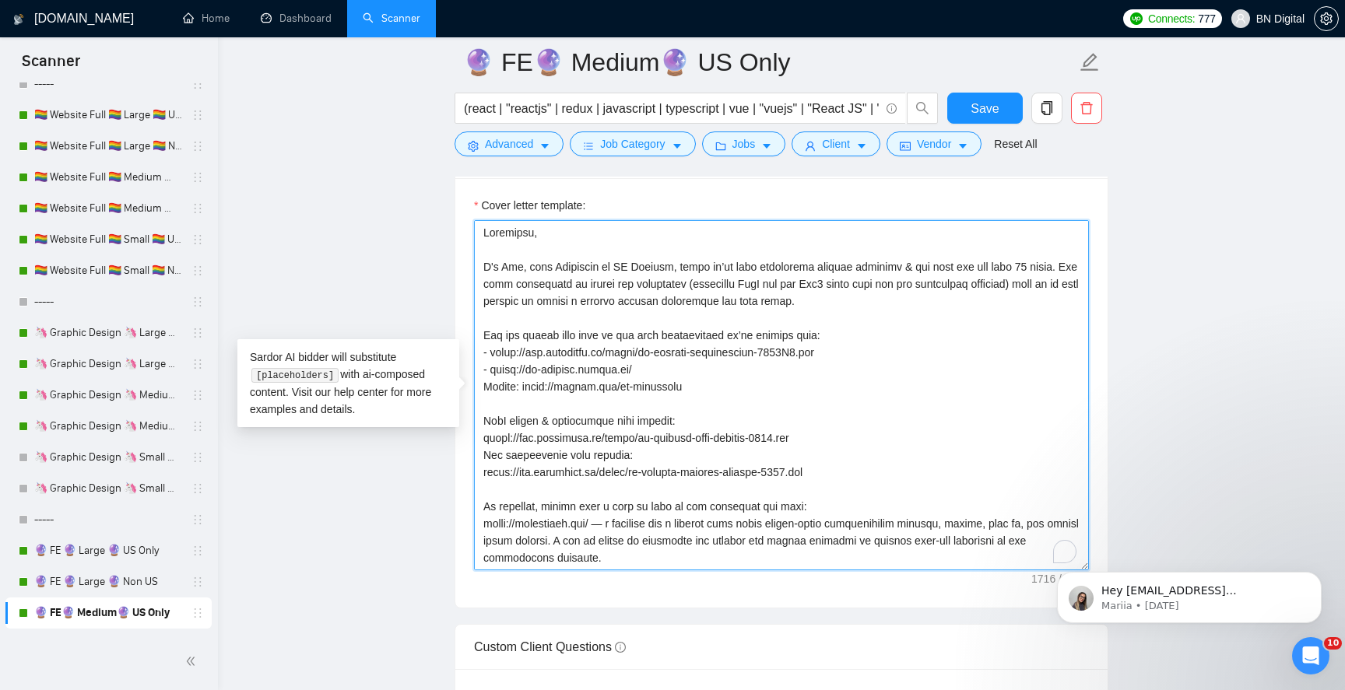
click at [512, 264] on textarea "Cover letter template:" at bounding box center [781, 395] width 615 height 350
paste textarea "lex"
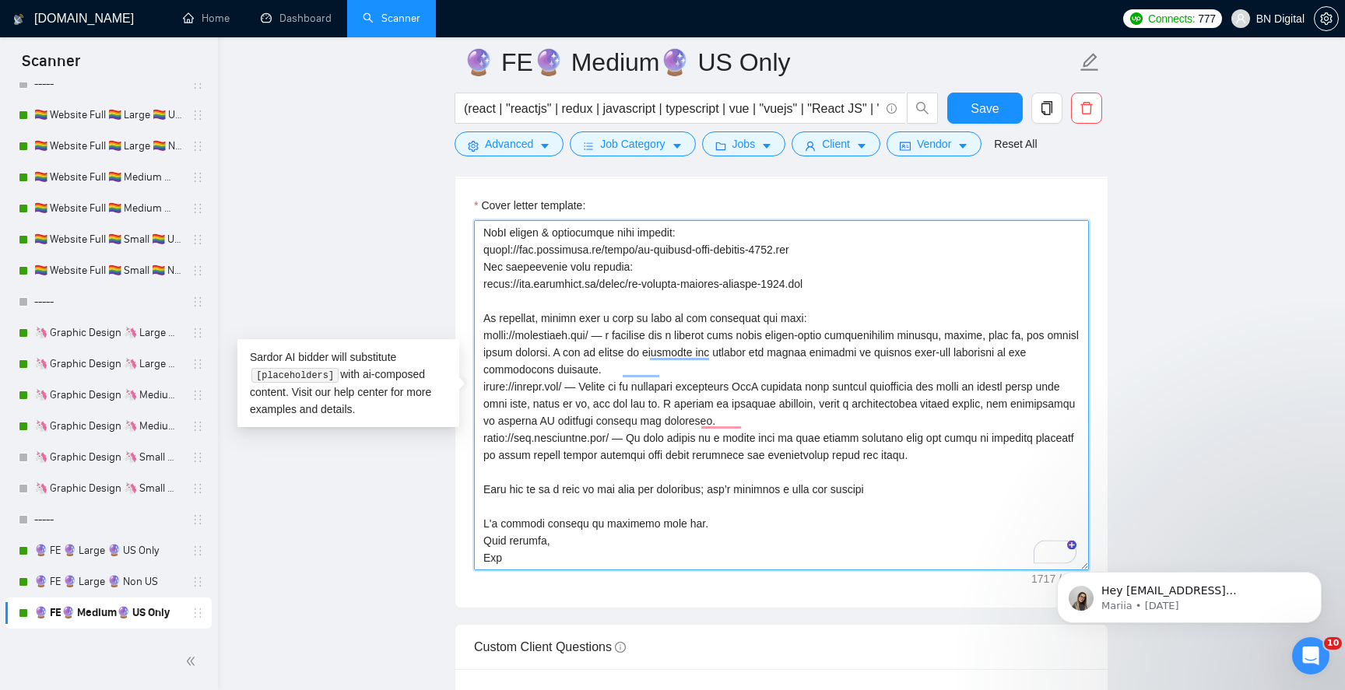
click at [487, 556] on textarea "Cover letter template:" at bounding box center [781, 395] width 615 height 350
paste textarea "lex"
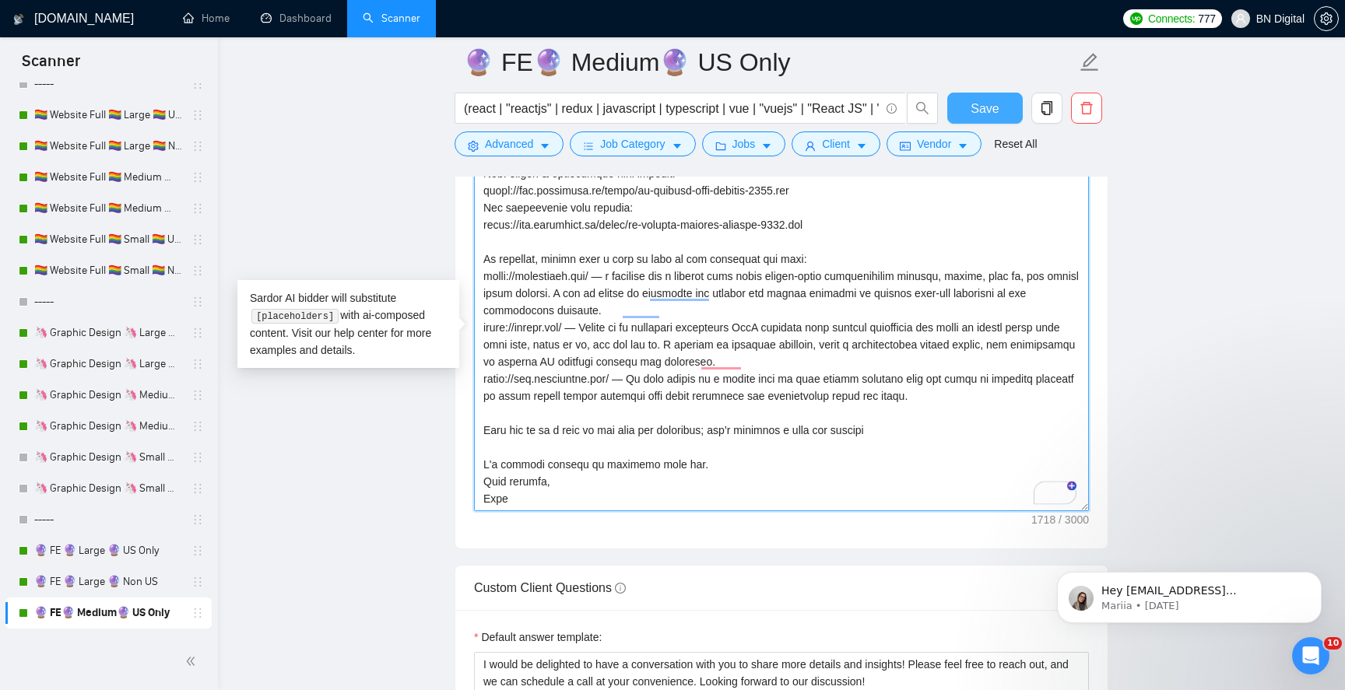
type textarea "Loremipsu, D's Amet, cons Adipiscin el SE Doeiusm, tempo in’ut labo etdolorema …"
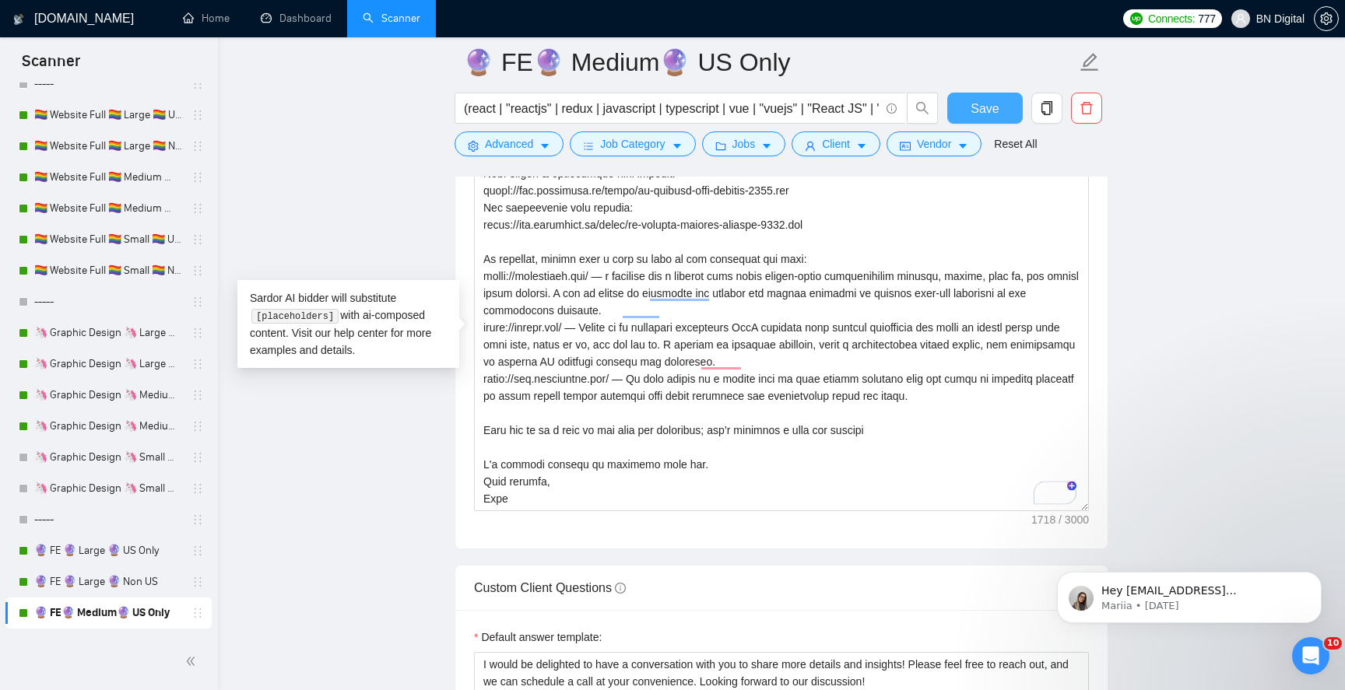
click at [987, 113] on span "Save" at bounding box center [985, 108] width 28 height 19
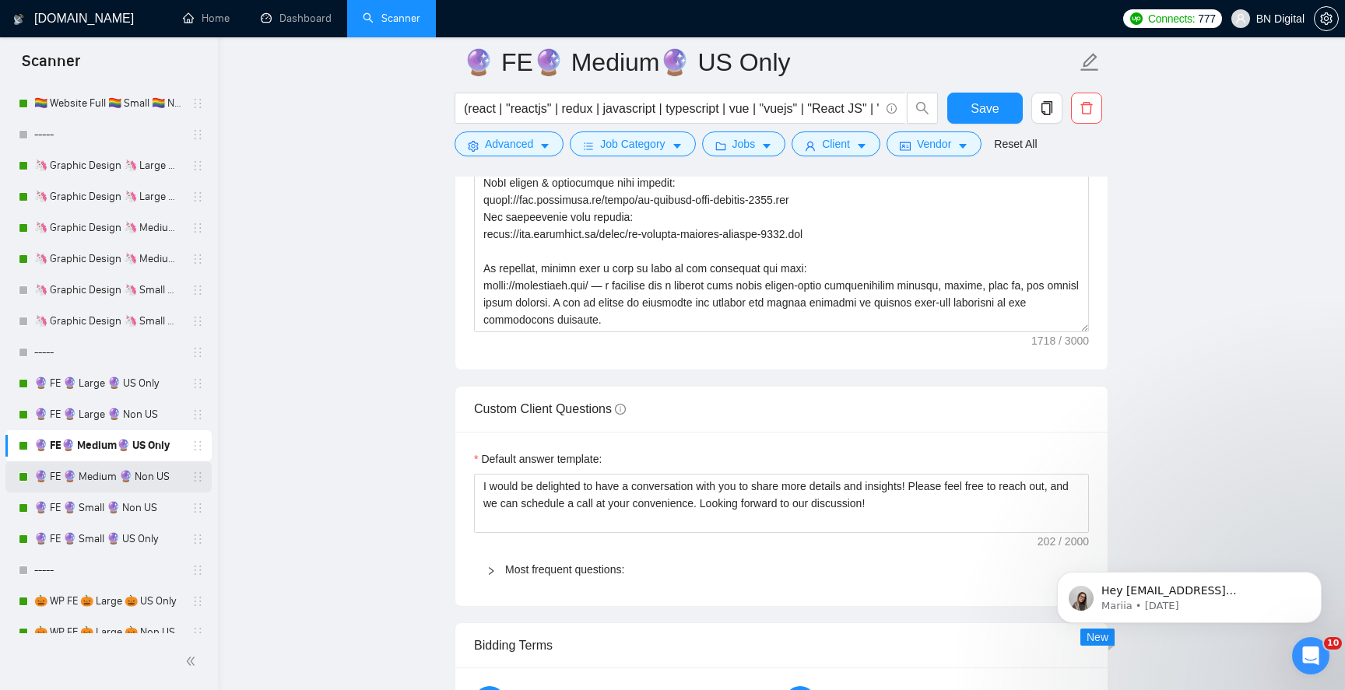
click at [118, 462] on link "🔮 FE 🔮 Medium 🔮 Non US" at bounding box center [108, 477] width 148 height 31
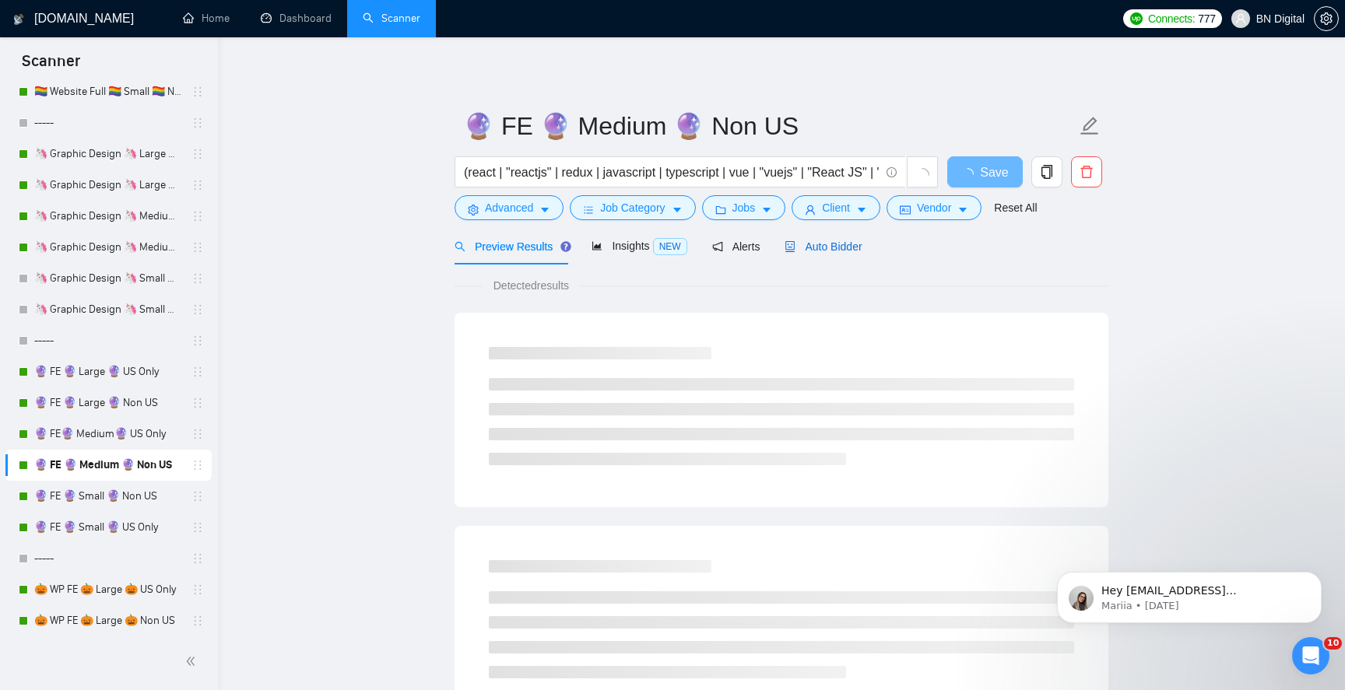
click at [840, 252] on div "Auto Bidder" at bounding box center [823, 246] width 77 height 17
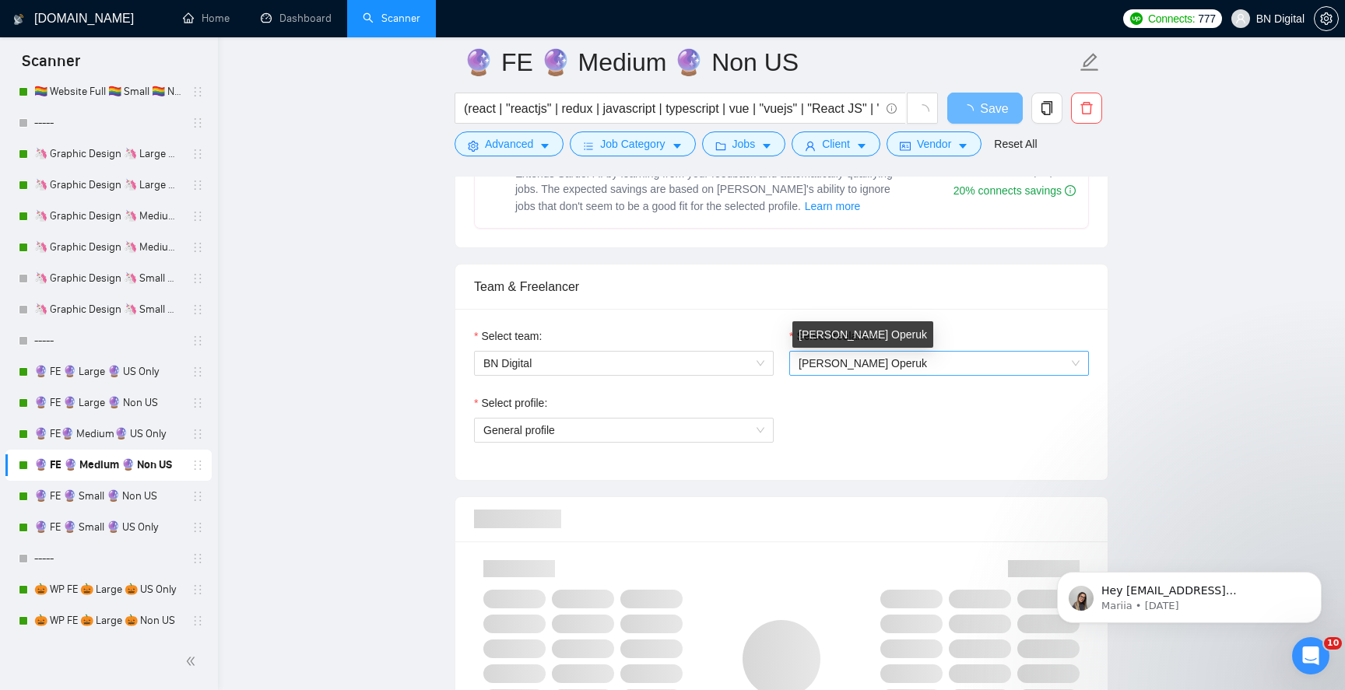
click at [825, 363] on span "[PERSON_NAME] Operuk" at bounding box center [863, 363] width 128 height 12
type input "ale"
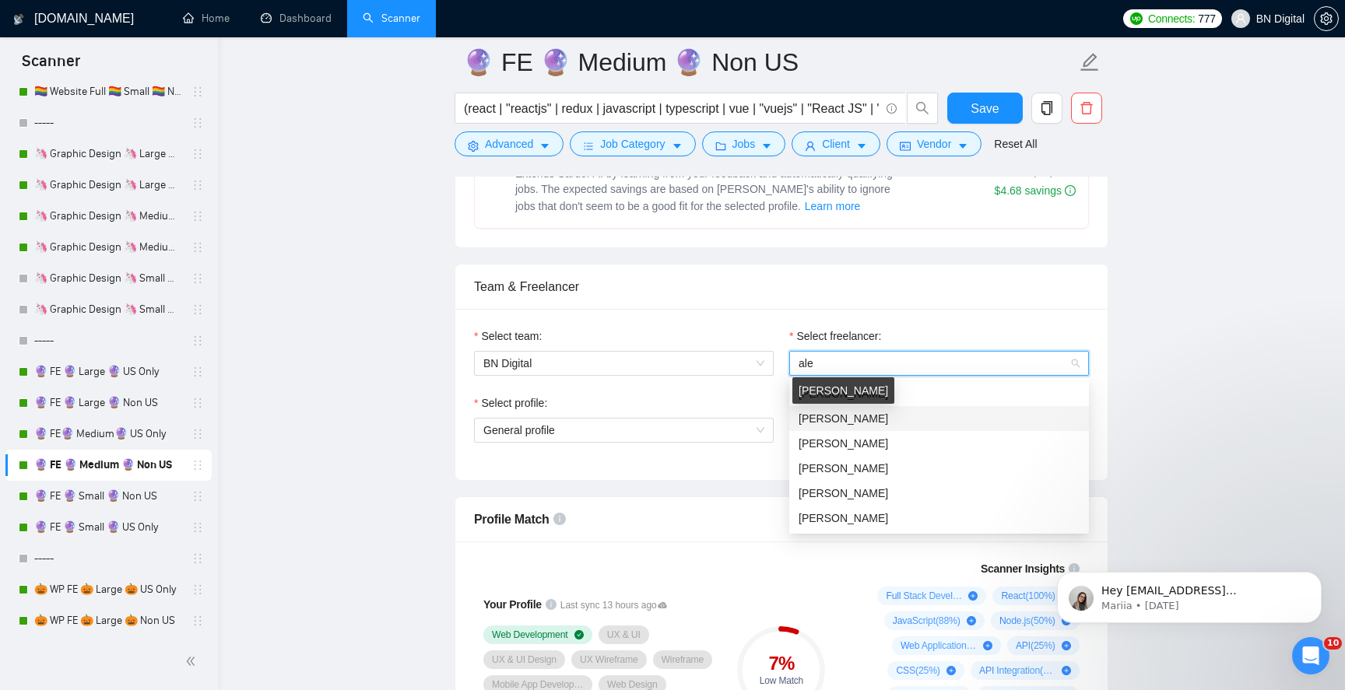
click at [813, 413] on span "[PERSON_NAME]" at bounding box center [844, 419] width 90 height 12
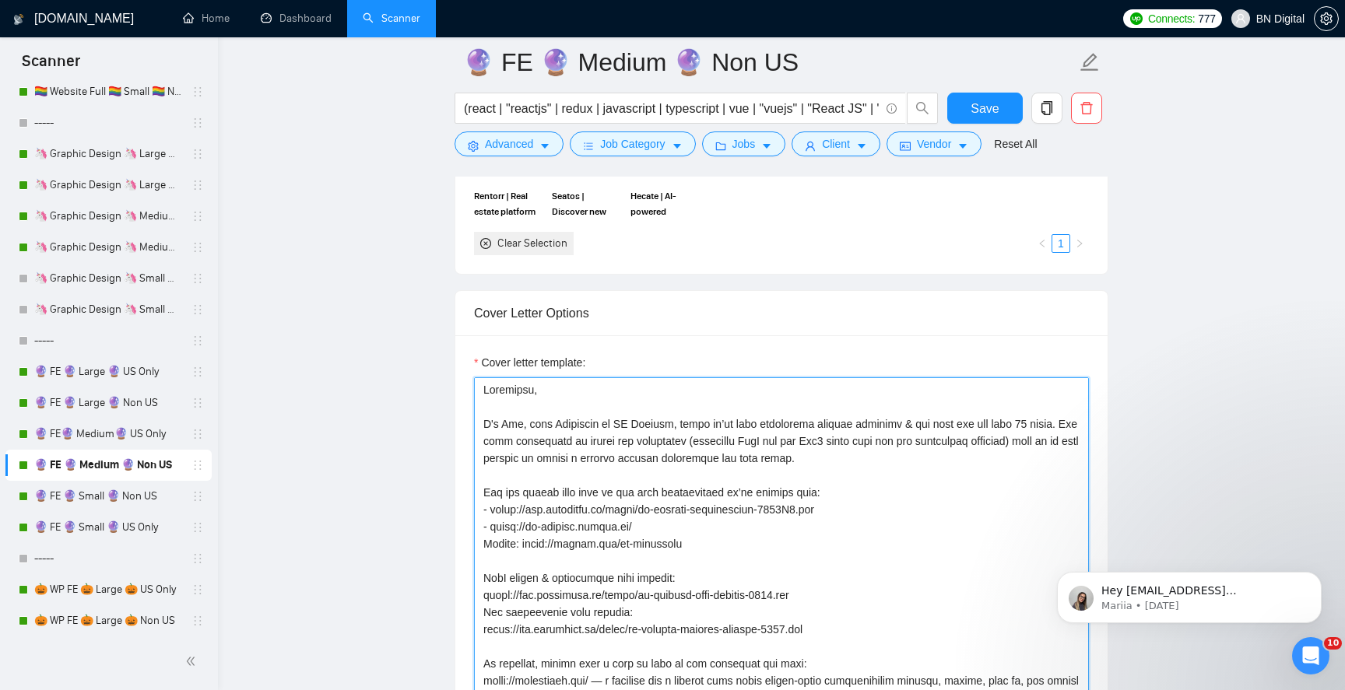
click at [513, 427] on textarea "Cover letter template:" at bounding box center [781, 552] width 615 height 350
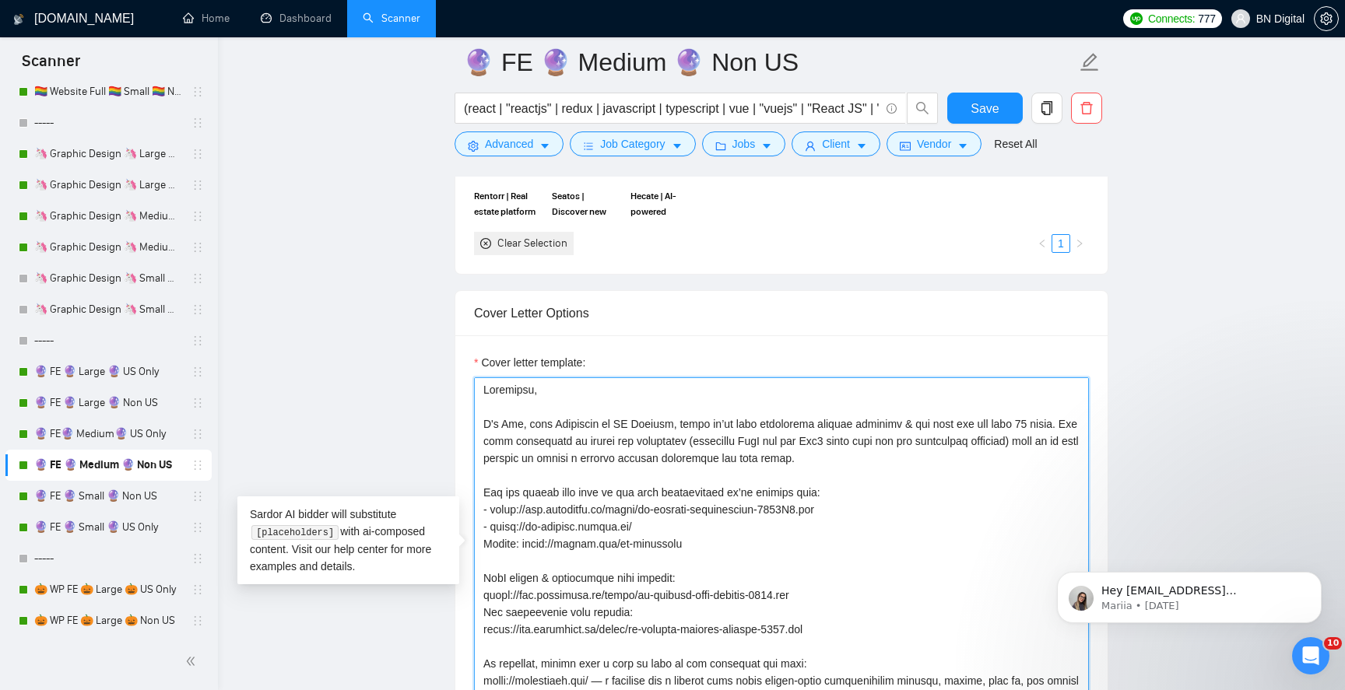
click at [513, 427] on textarea "Cover letter template:" at bounding box center [781, 552] width 615 height 350
paste textarea "lex"
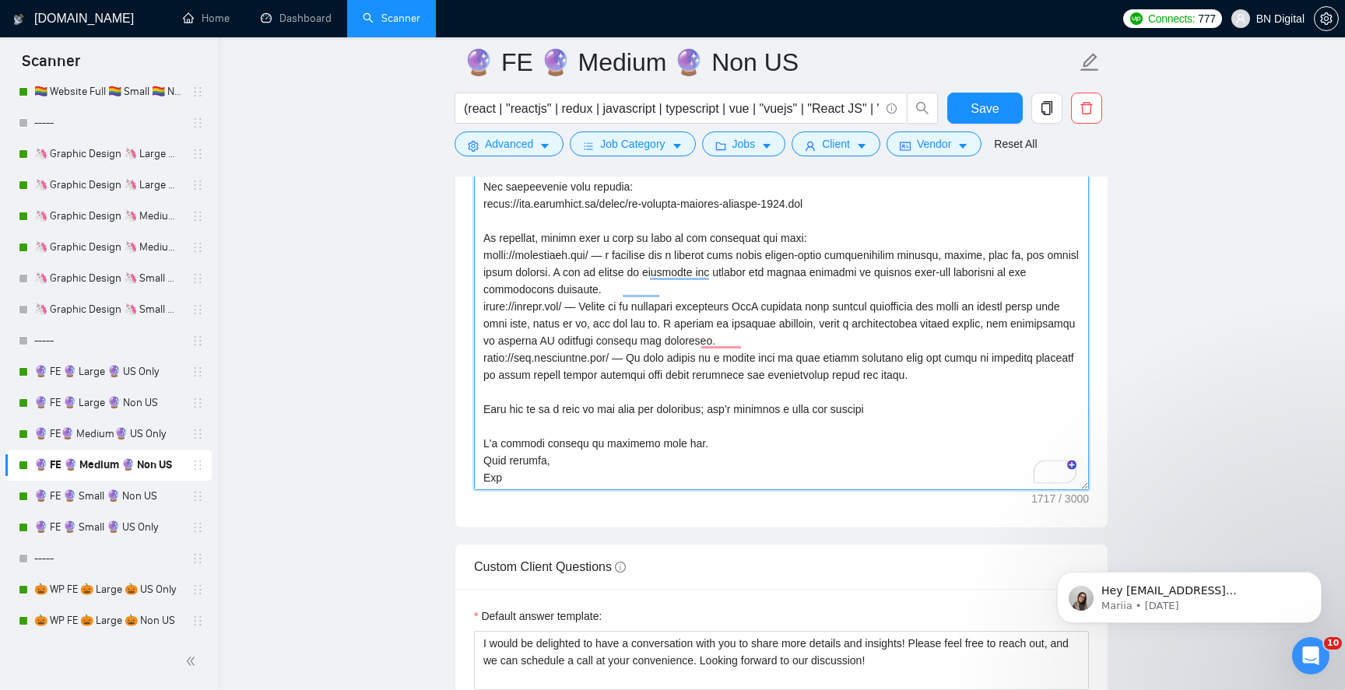
click at [488, 481] on textarea "Cover letter template:" at bounding box center [781, 315] width 615 height 350
paste textarea "lex"
type textarea "Loremipsu, D's Amet, cons Adipiscin el SE Doeiusm, tempo in’ut labo etdolorema …"
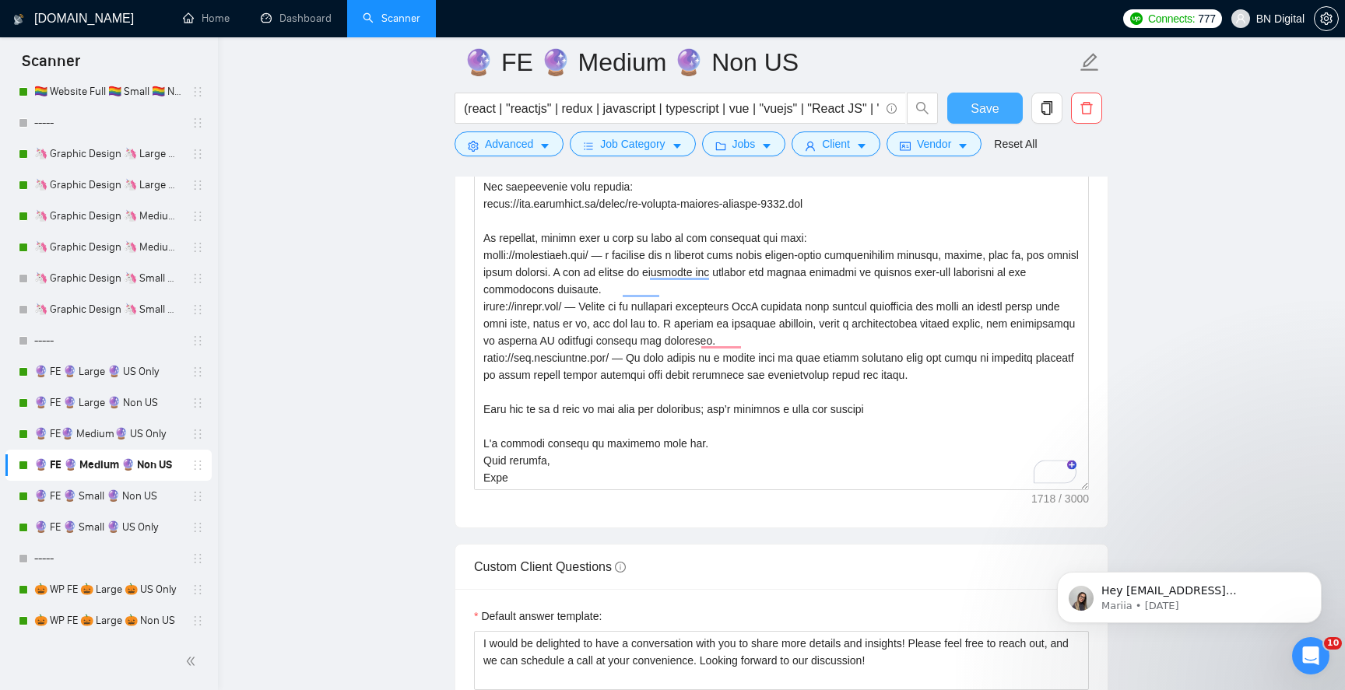
click at [967, 105] on button "Save" at bounding box center [984, 108] width 75 height 31
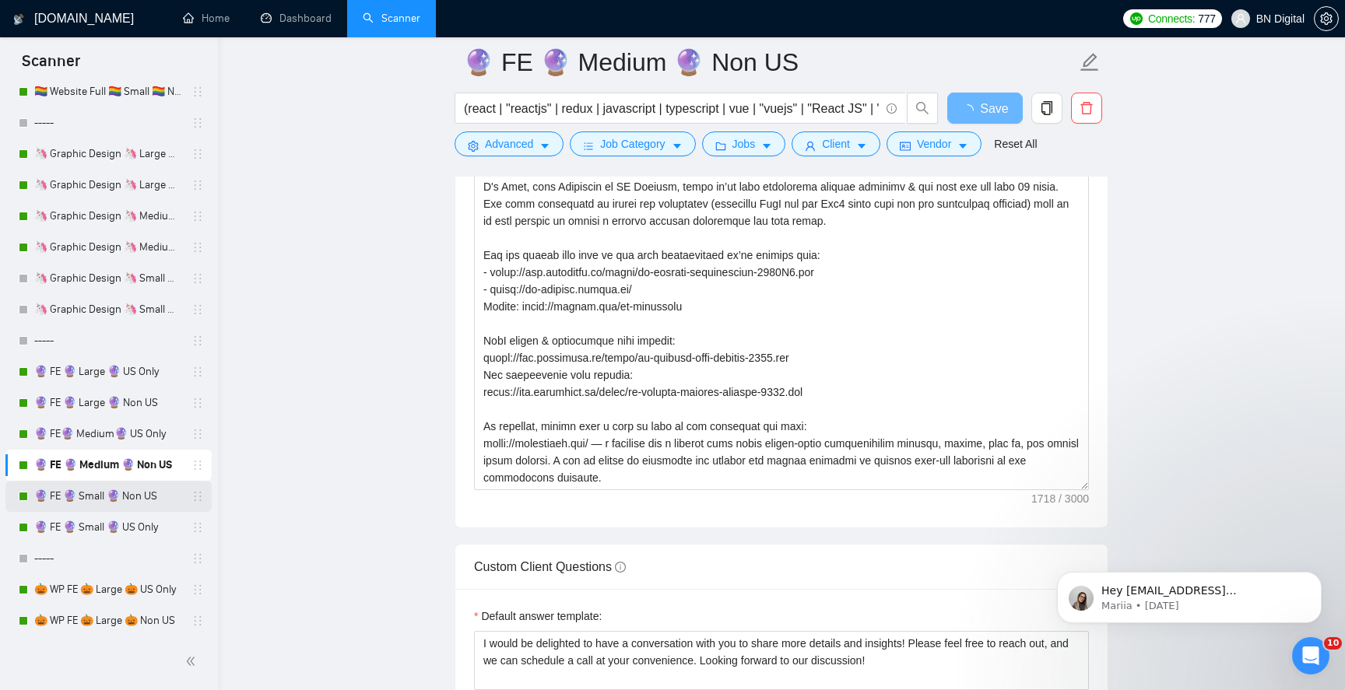
click at [102, 507] on link "🔮 FE 🔮 Small 🔮 Non US" at bounding box center [108, 496] width 148 height 31
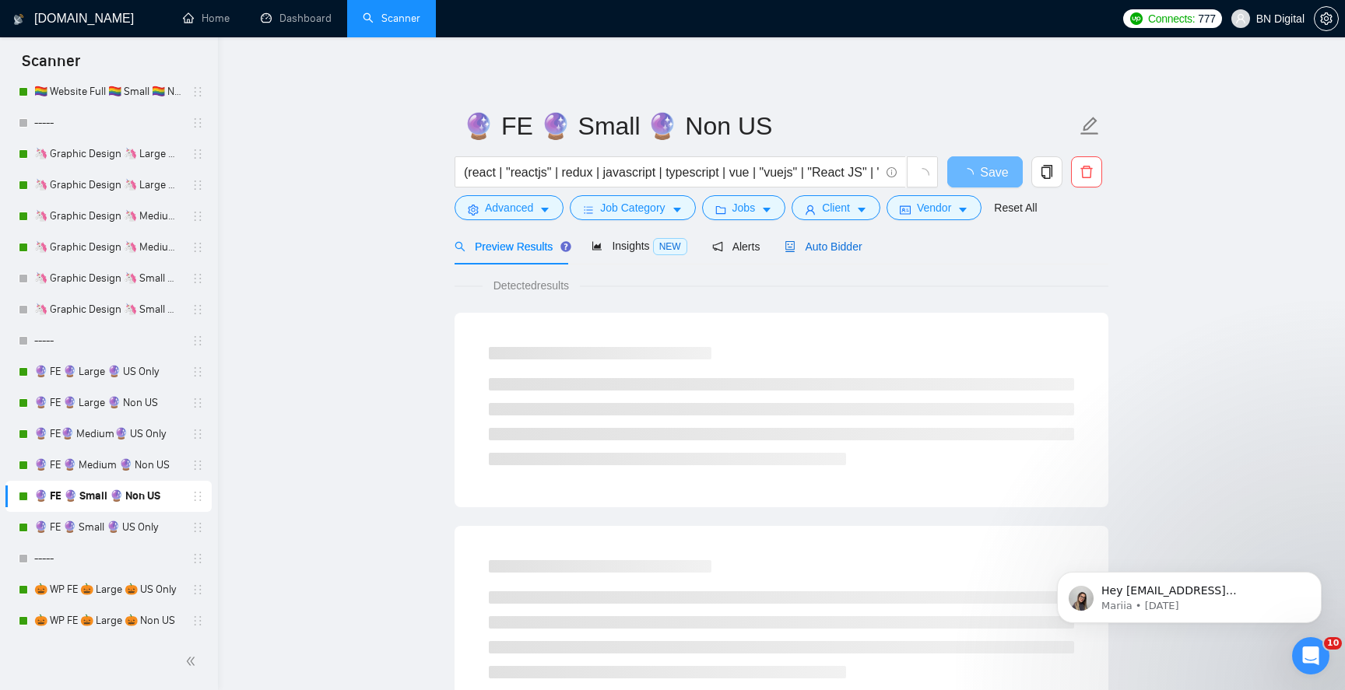
click at [840, 254] on div "Auto Bidder" at bounding box center [823, 246] width 77 height 17
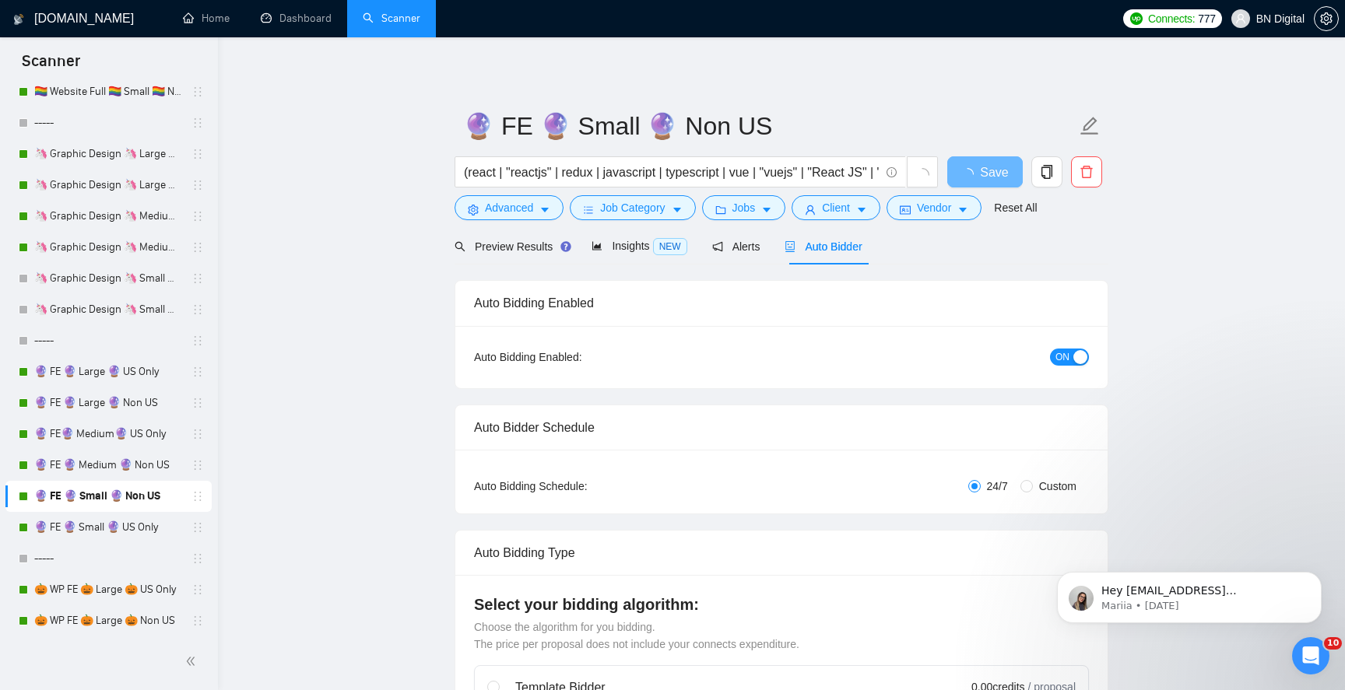
radio input "false"
radio input "true"
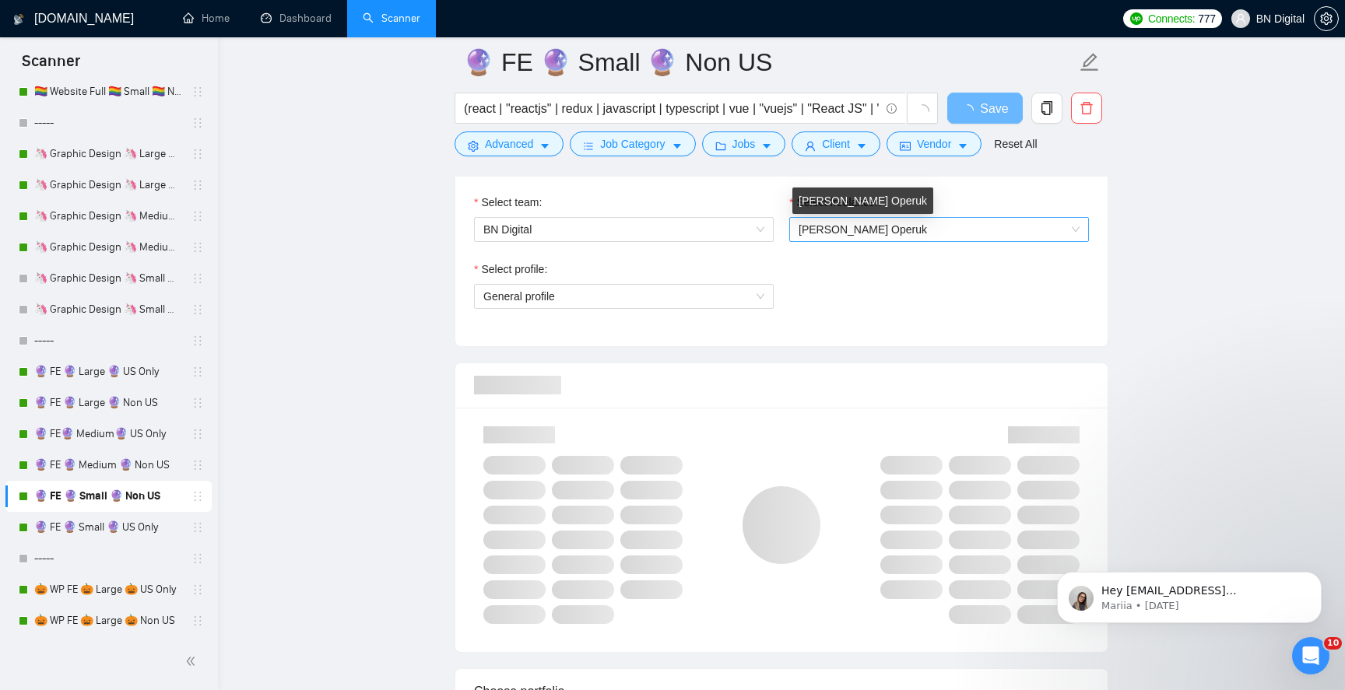
click at [852, 225] on span "[PERSON_NAME] Operuk" at bounding box center [863, 229] width 128 height 12
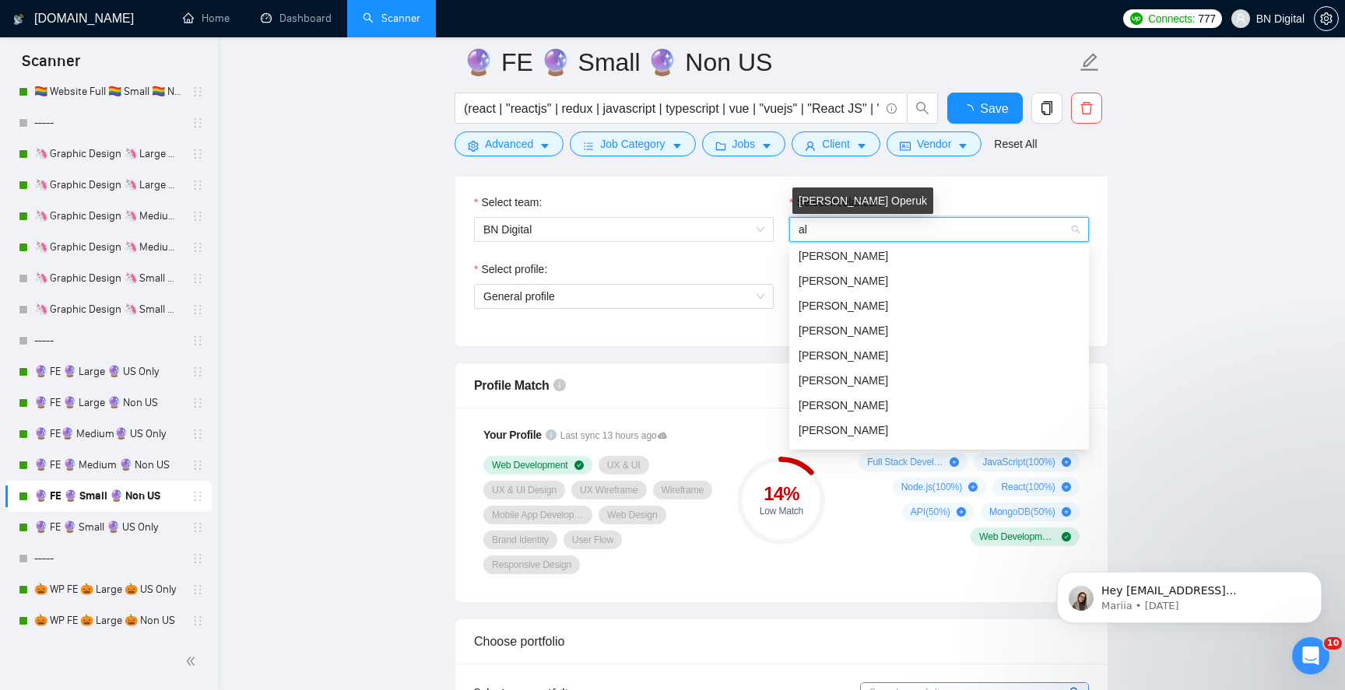
type input "ale"
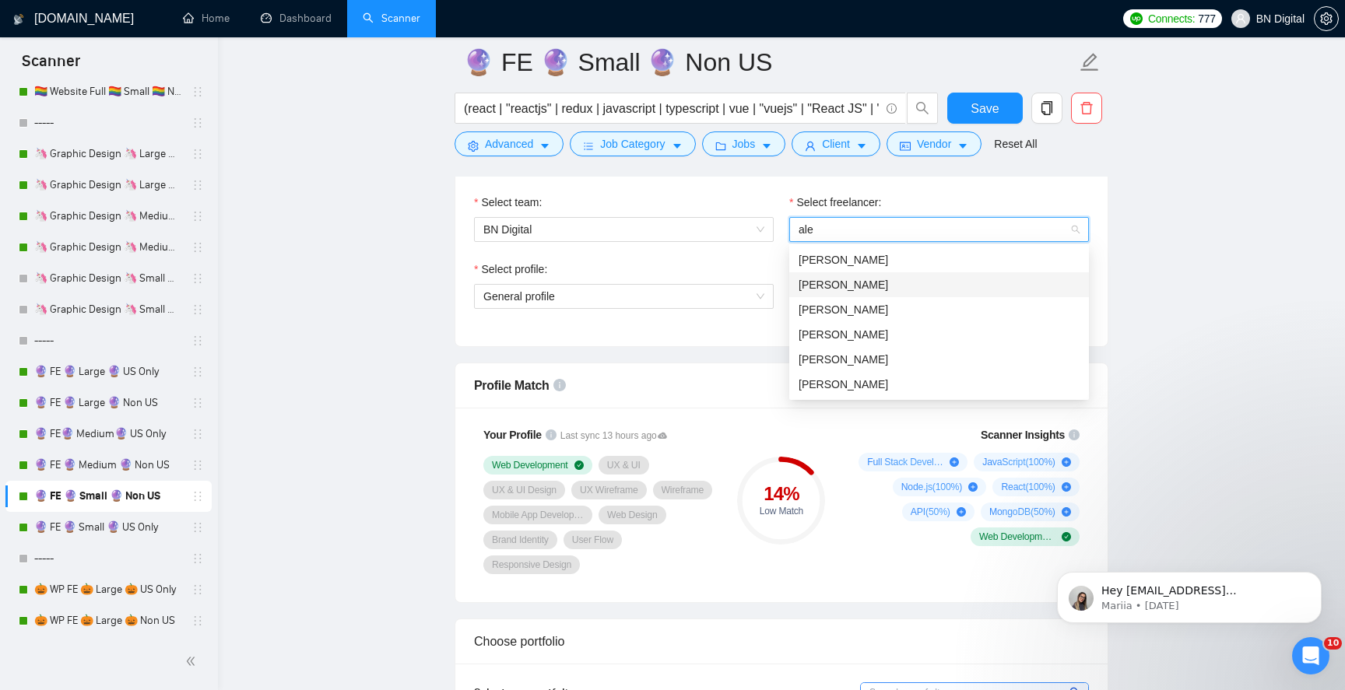
click at [825, 283] on span "[PERSON_NAME]" at bounding box center [844, 285] width 90 height 12
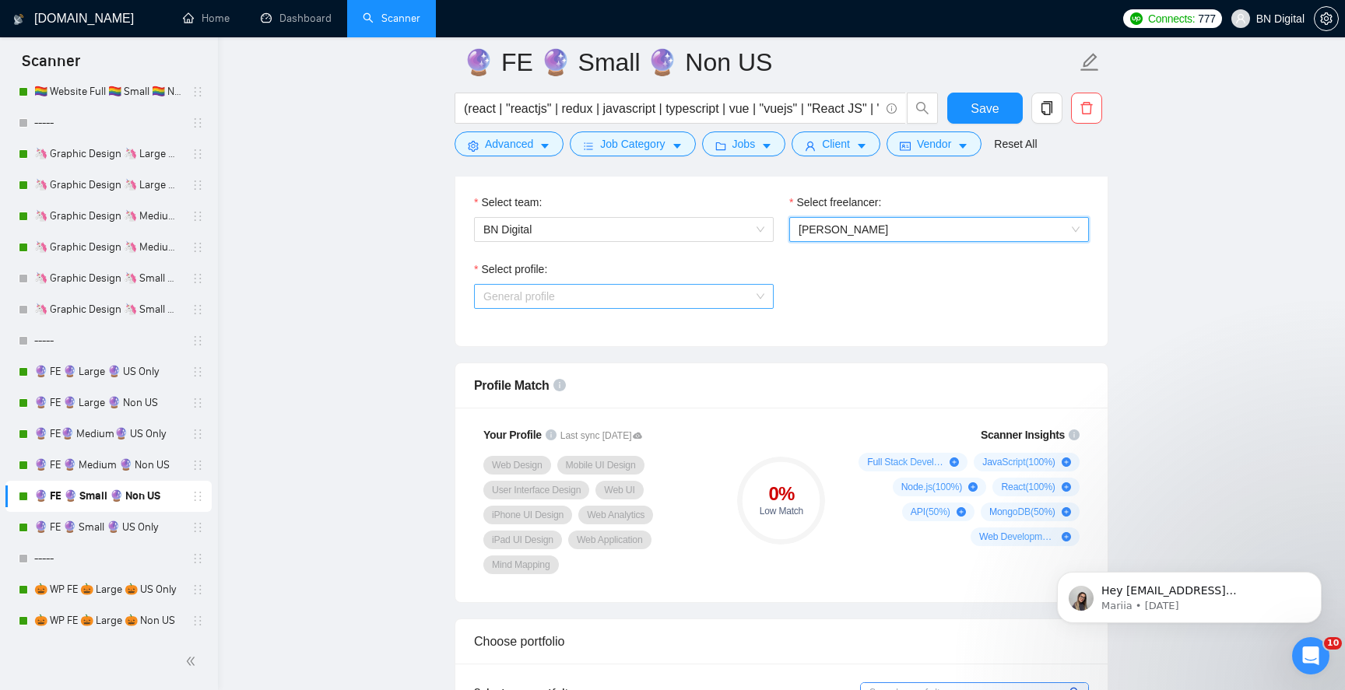
click at [553, 297] on span "General profile" at bounding box center [519, 296] width 72 height 12
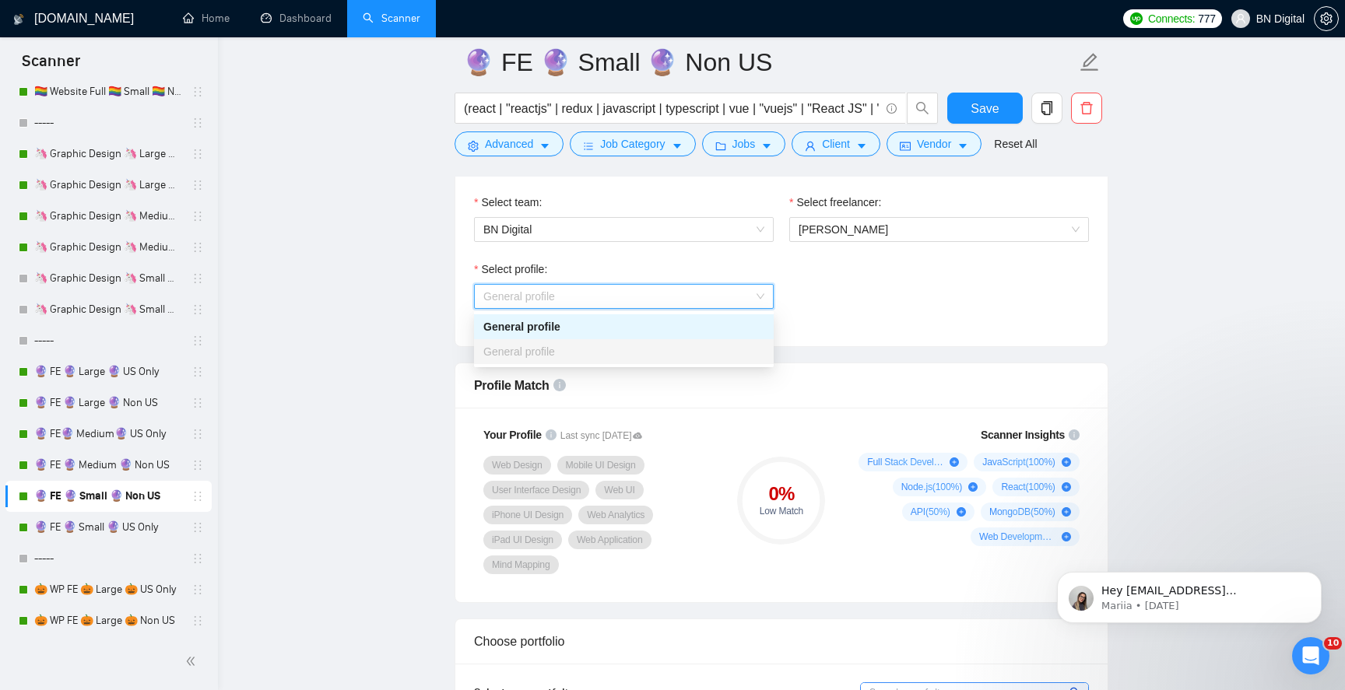
click at [549, 314] on div "General profile" at bounding box center [624, 326] width 300 height 25
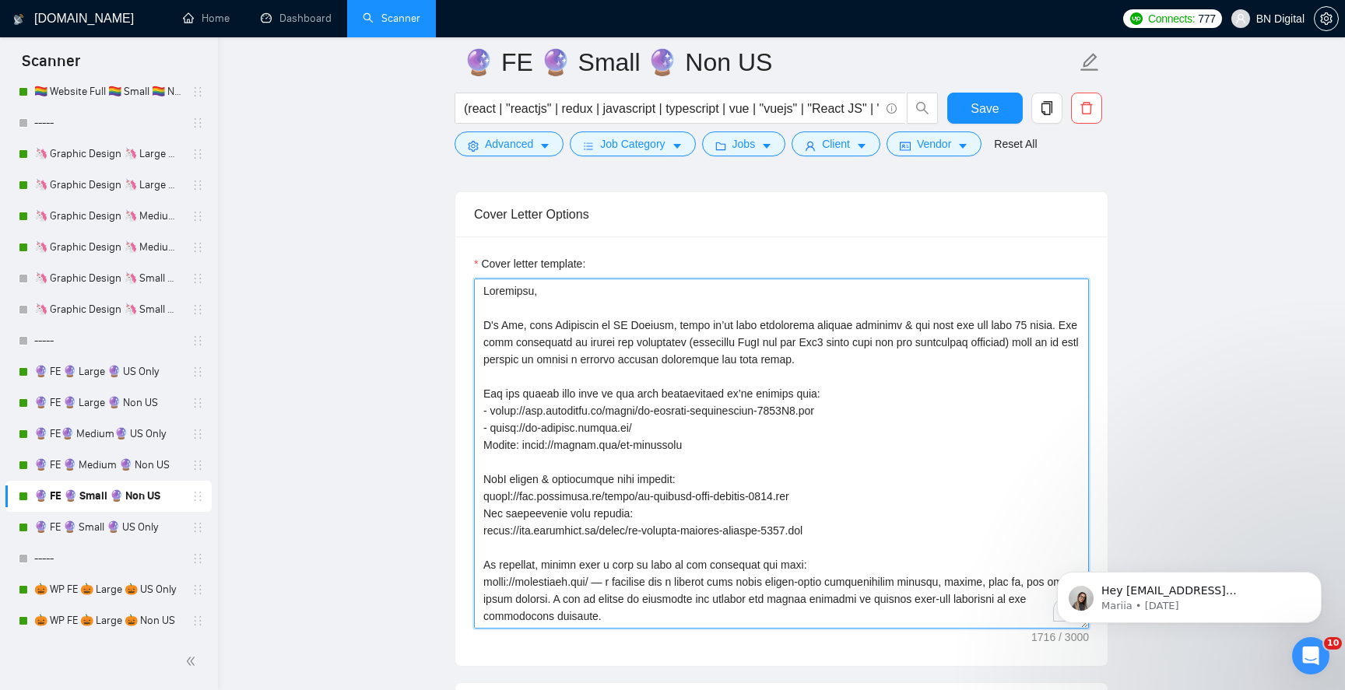
click at [517, 328] on textarea "Cover letter template:" at bounding box center [781, 454] width 615 height 350
paste textarea "lex"
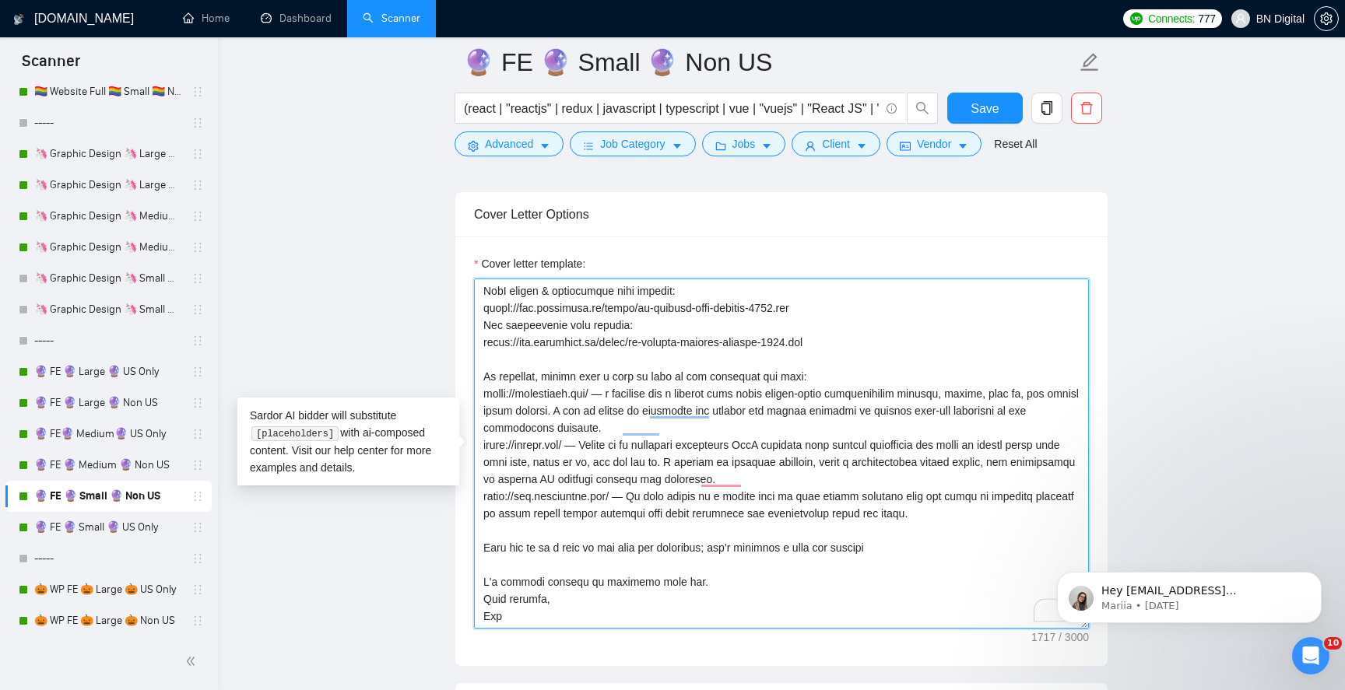
click at [487, 612] on textarea "Cover letter template:" at bounding box center [781, 454] width 615 height 350
paste textarea "lex"
type textarea "Loremipsu, D's Amet, cons Adipiscin el SE Doeiusm, tempo in’ut labo etdolorema …"
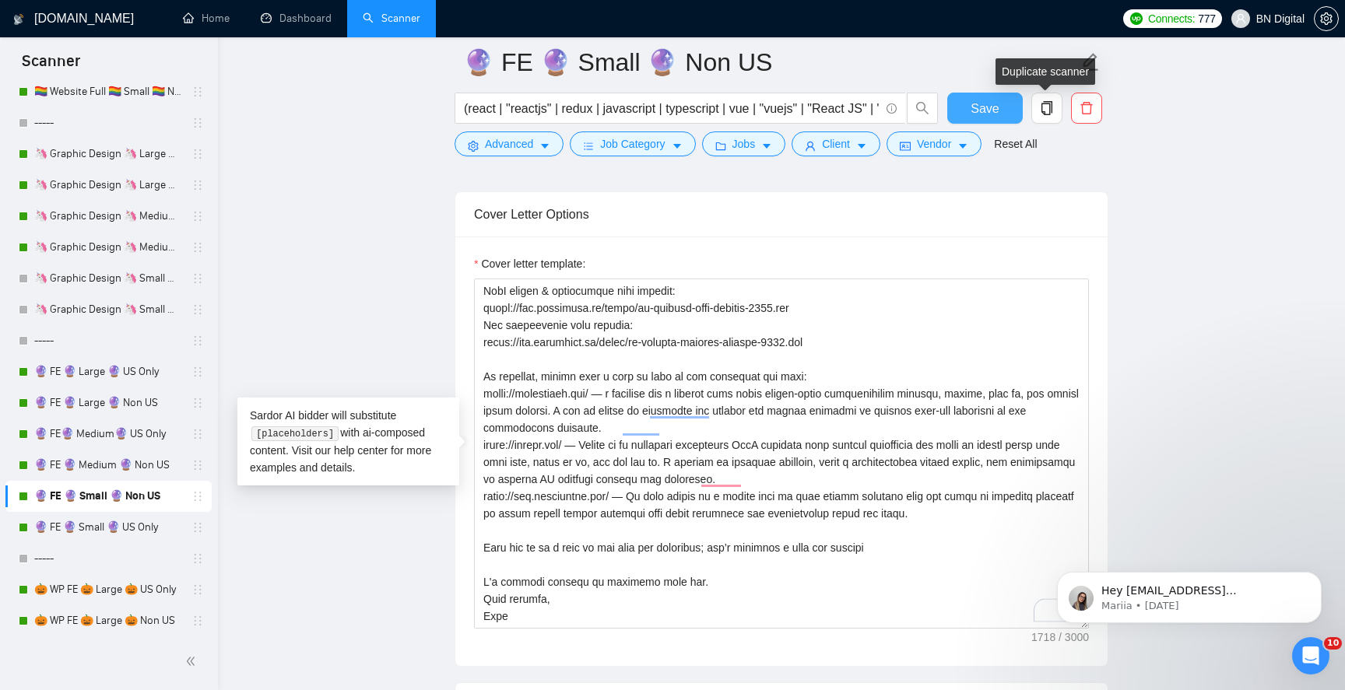
click at [981, 118] on button "Save" at bounding box center [984, 108] width 75 height 31
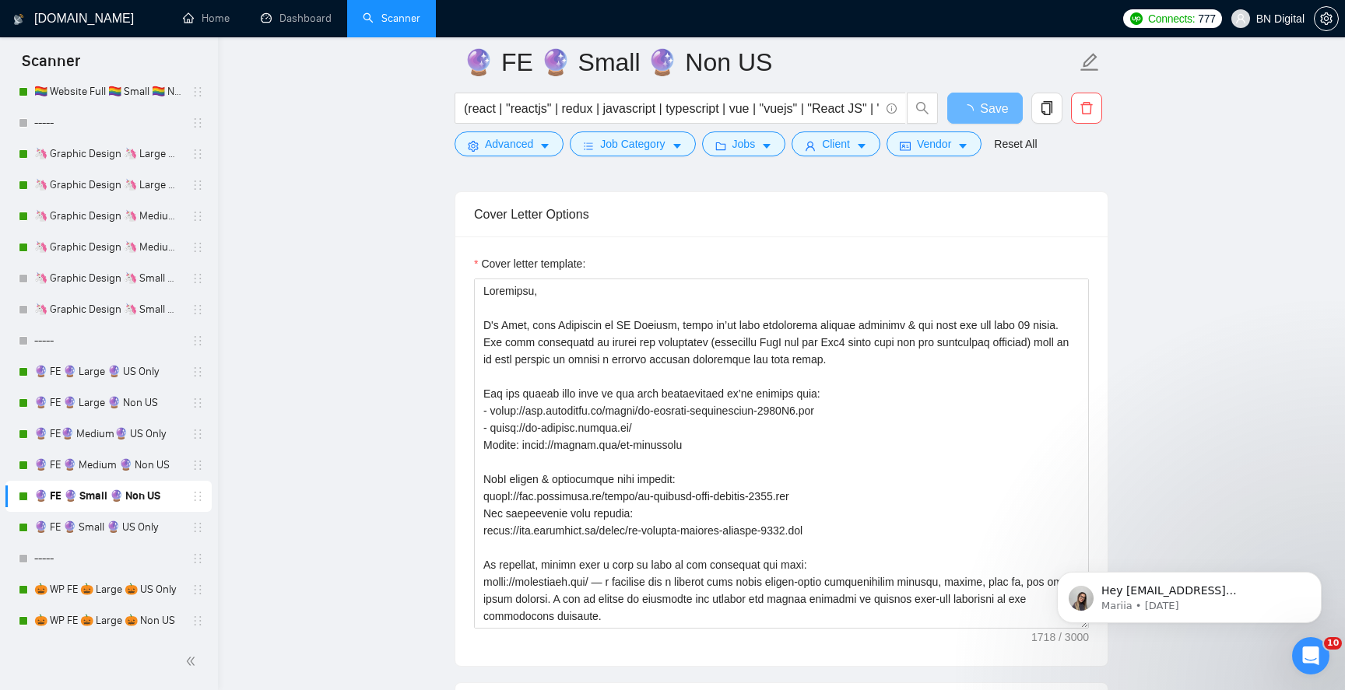
click at [68, 531] on link "🔮 FE 🔮 Small 🔮 US Only" at bounding box center [108, 527] width 148 height 31
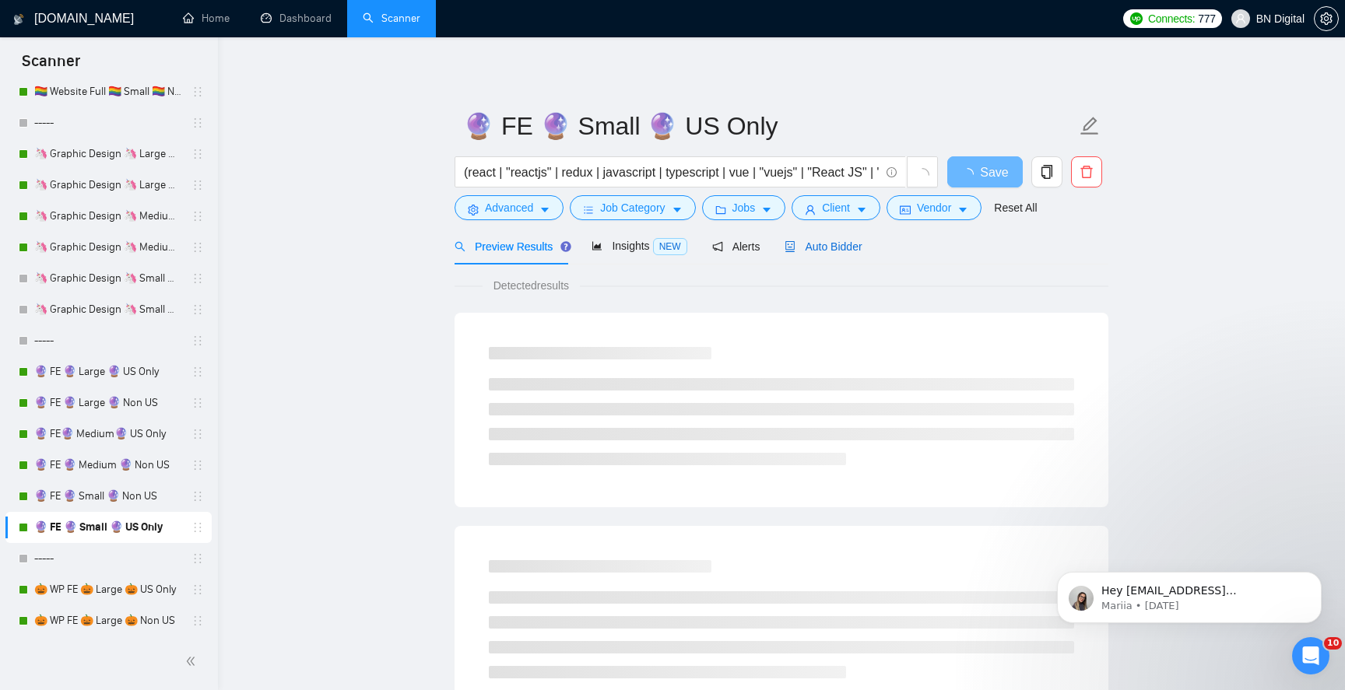
click at [834, 251] on span "Auto Bidder" at bounding box center [823, 246] width 77 height 12
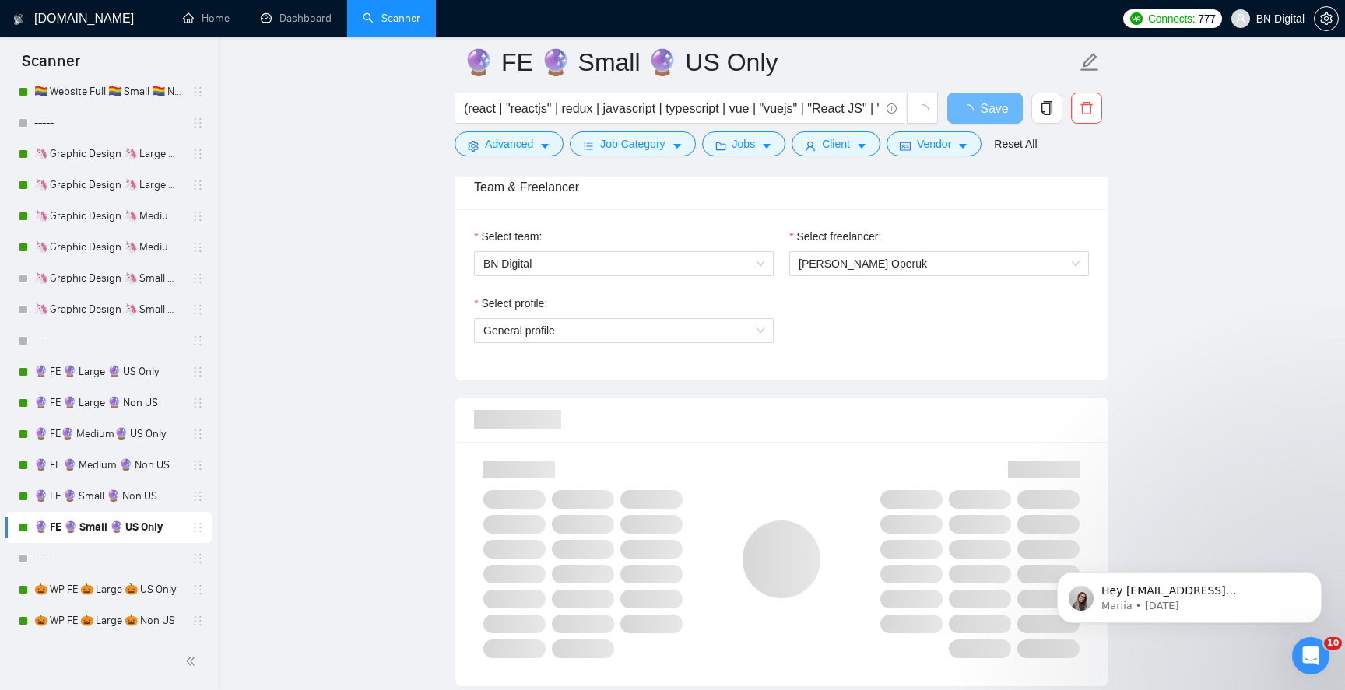
click at [785, 255] on div "Select freelancer: [PERSON_NAME] Operuk" at bounding box center [938, 261] width 315 height 67
click at [800, 255] on span "[PERSON_NAME] Operuk" at bounding box center [939, 263] width 281 height 23
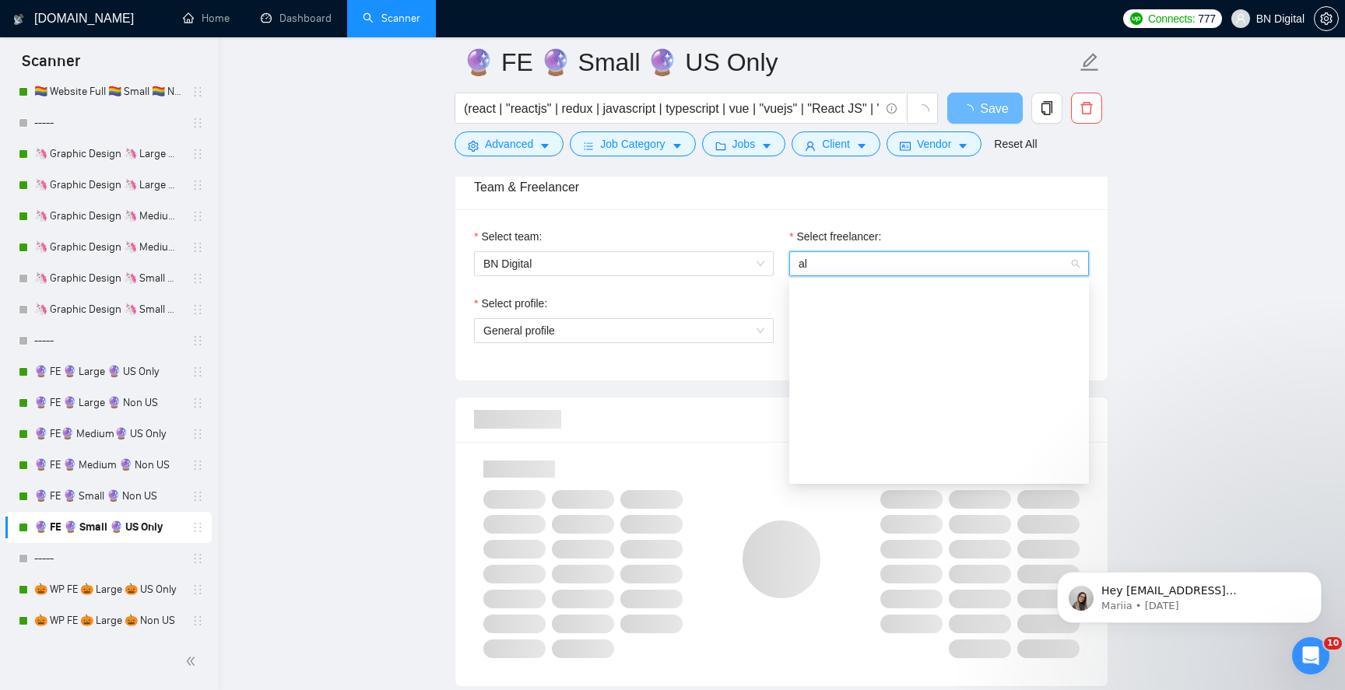
type input "ale"
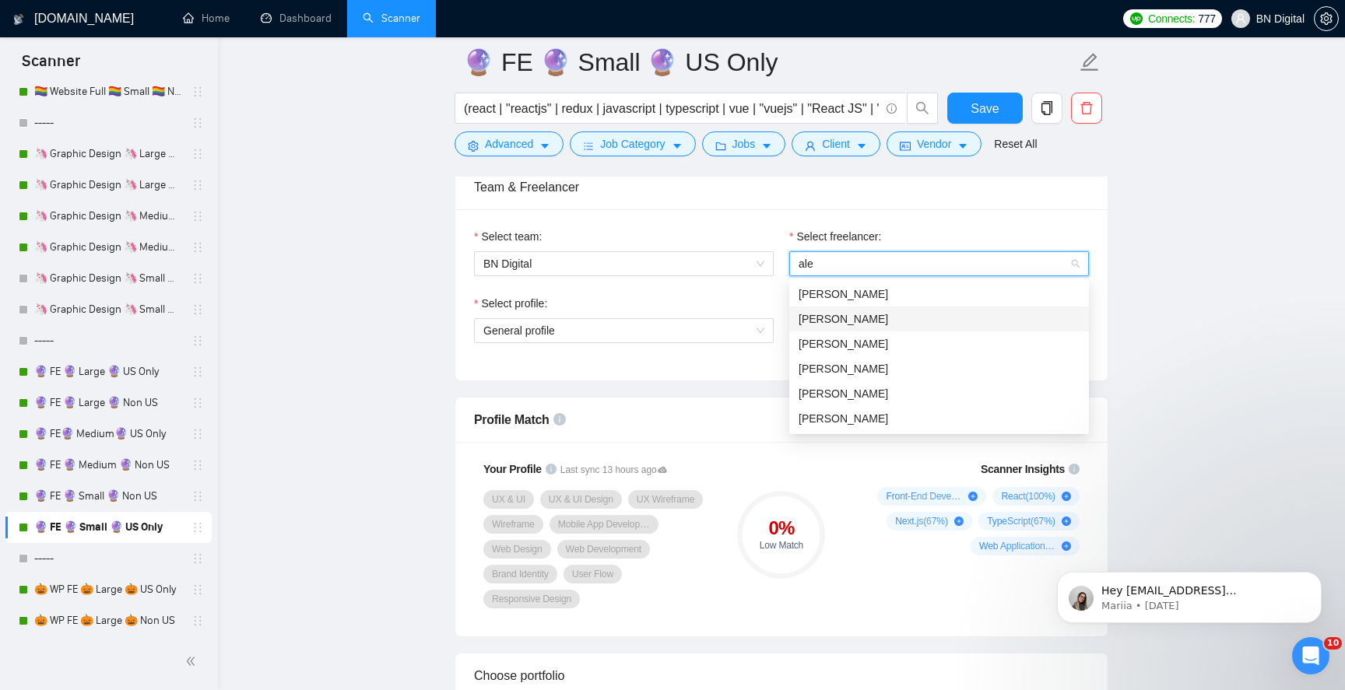
click at [799, 311] on div "[PERSON_NAME]" at bounding box center [939, 319] width 281 height 17
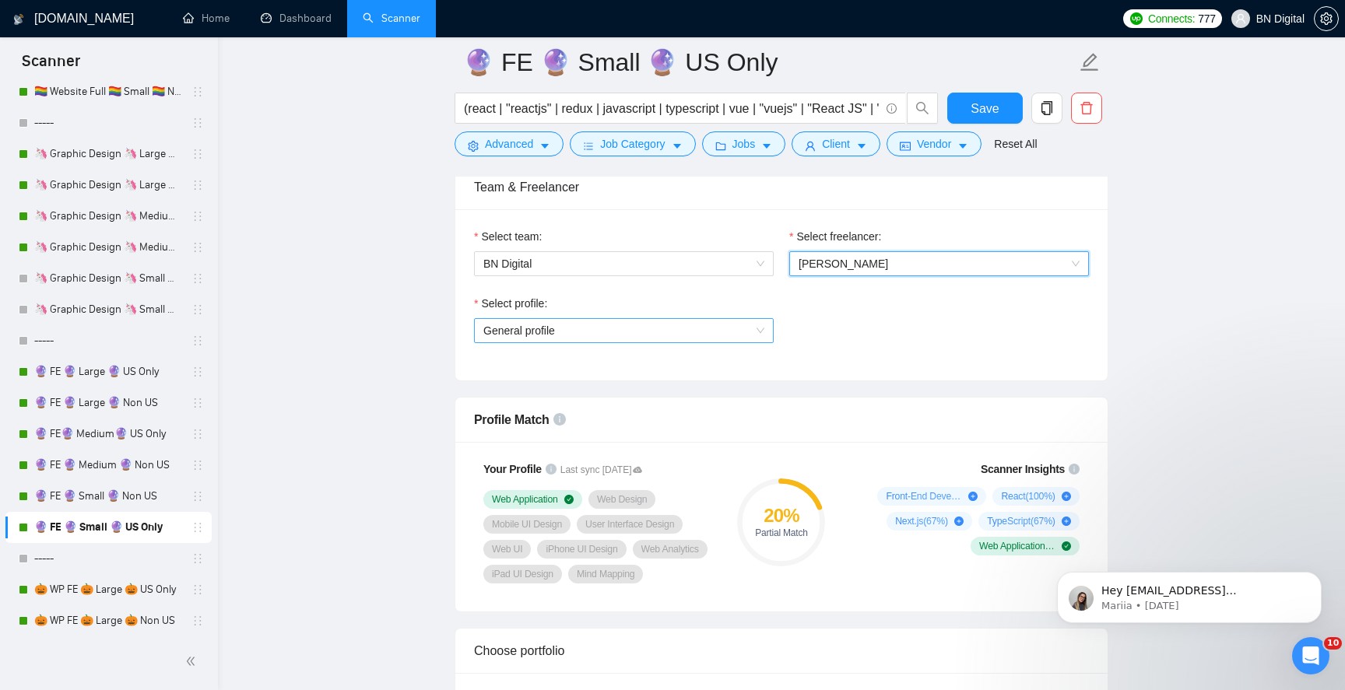
click at [518, 330] on span "General profile" at bounding box center [519, 331] width 72 height 12
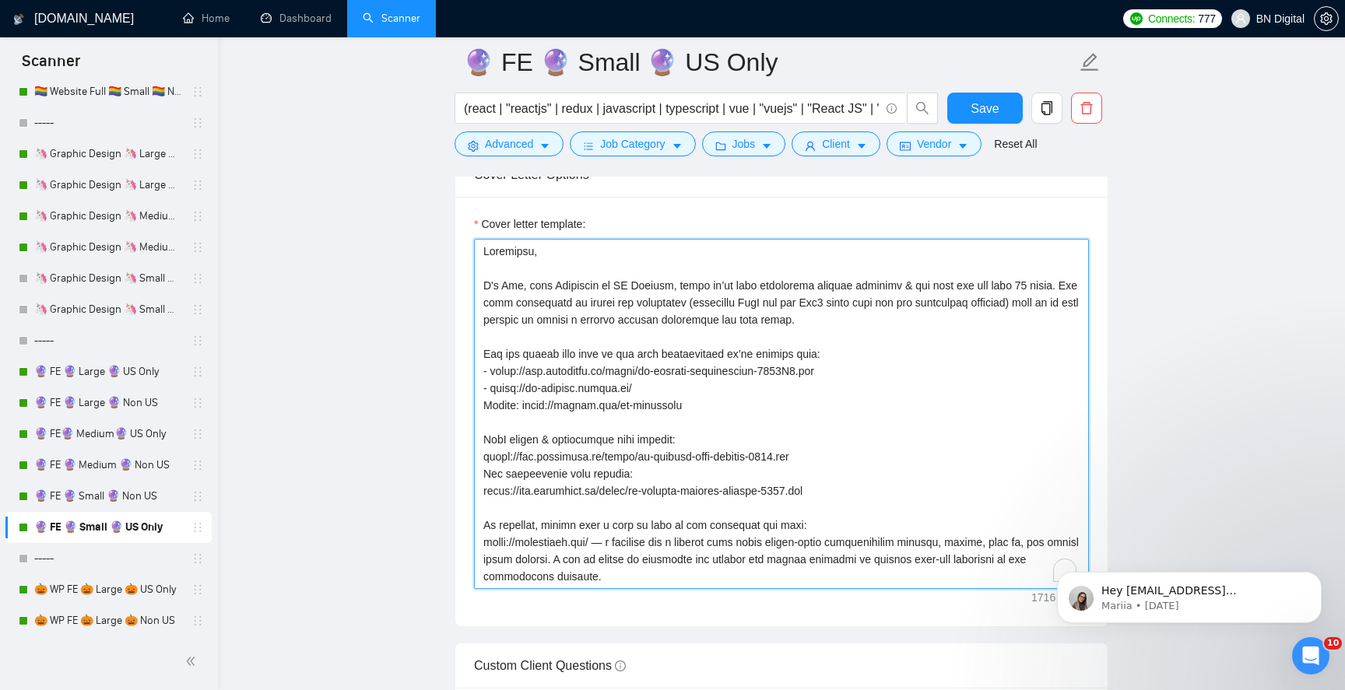
click at [511, 307] on textarea "Cover letter template:" at bounding box center [781, 414] width 615 height 350
paste textarea "lex"
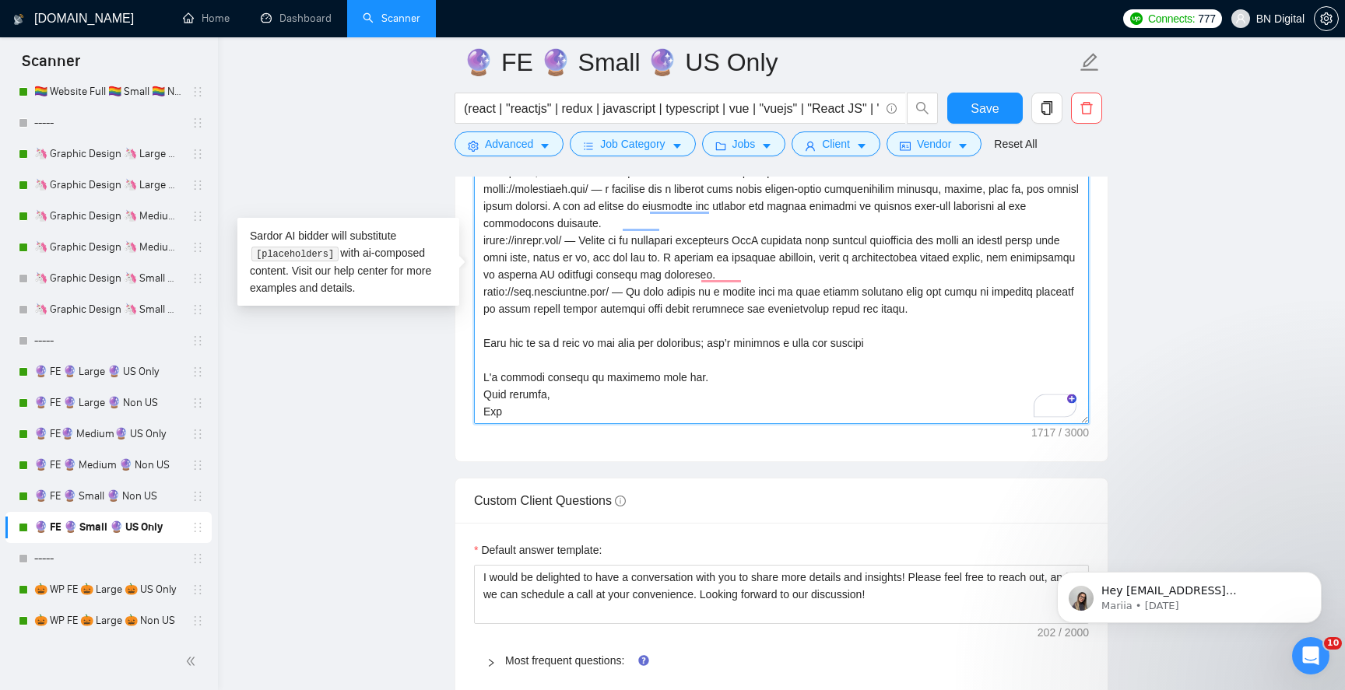
click at [492, 424] on textarea "Cover letter template:" at bounding box center [781, 249] width 615 height 350
paste textarea "lex"
type textarea "Loremipsu, D's Amet, cons Adipiscin el SE Doeiusm, tempo in’ut labo etdolorema …"
click at [965, 112] on button "Save" at bounding box center [984, 108] width 75 height 31
